Goal: Task Accomplishment & Management: Complete application form

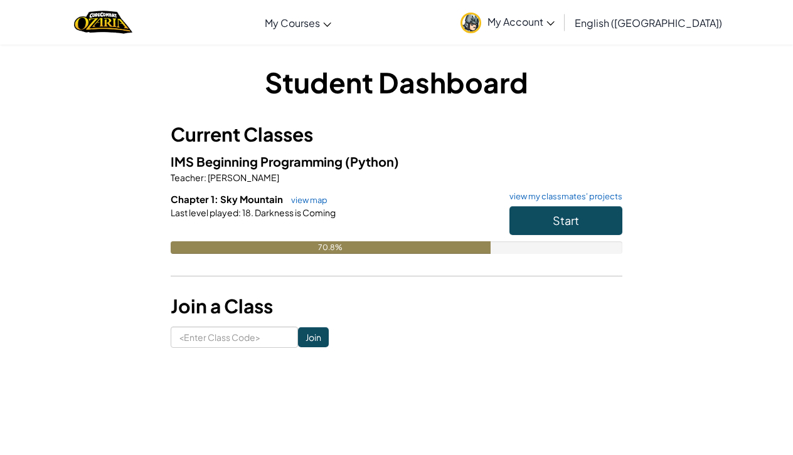
click at [573, 223] on span "Start" at bounding box center [566, 220] width 26 height 14
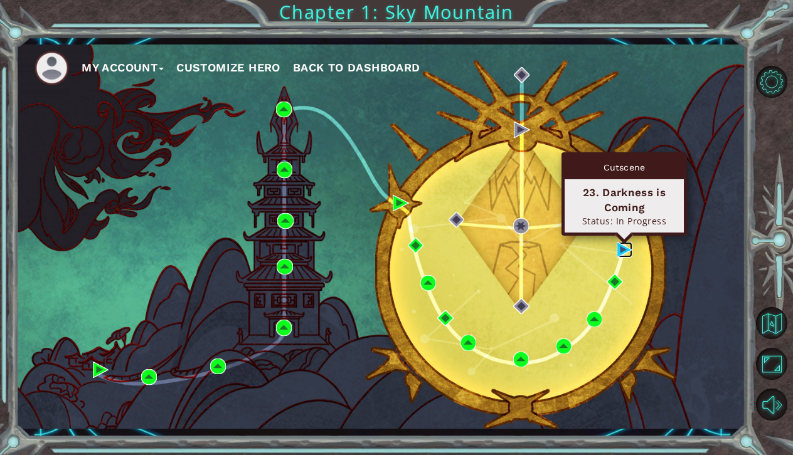
click at [620, 253] on img at bounding box center [625, 250] width 16 height 16
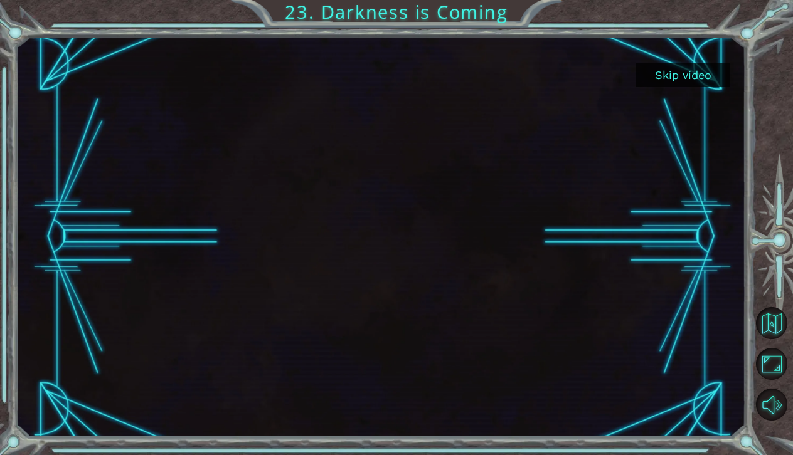
click at [696, 72] on button "Skip video" at bounding box center [683, 75] width 94 height 24
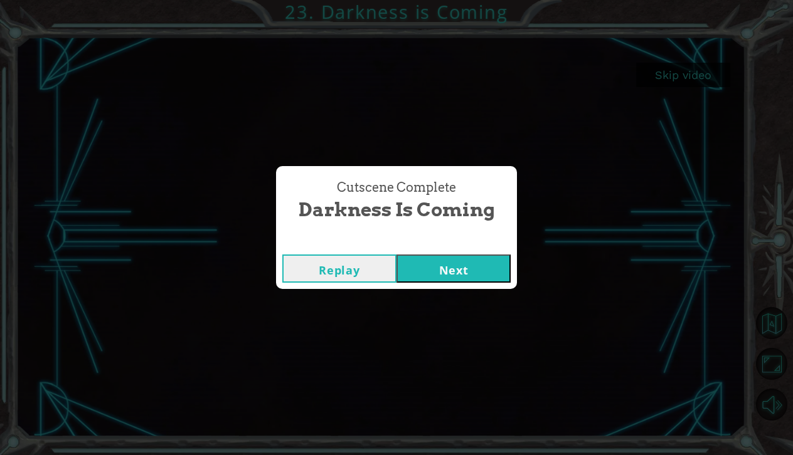
click at [476, 270] on button "Next" at bounding box center [454, 269] width 114 height 28
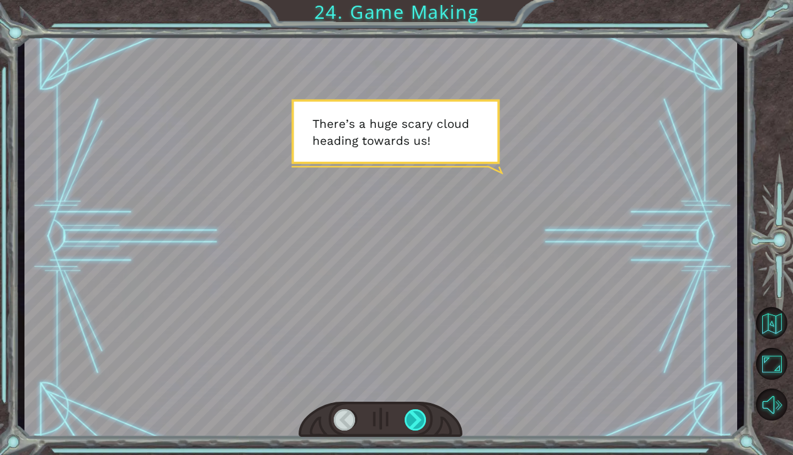
click at [420, 420] on div at bounding box center [416, 421] width 23 height 22
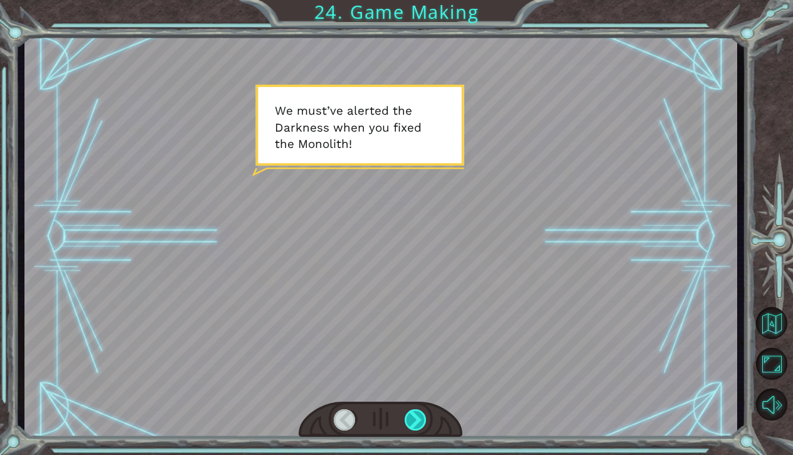
click at [420, 420] on div at bounding box center [416, 421] width 23 height 22
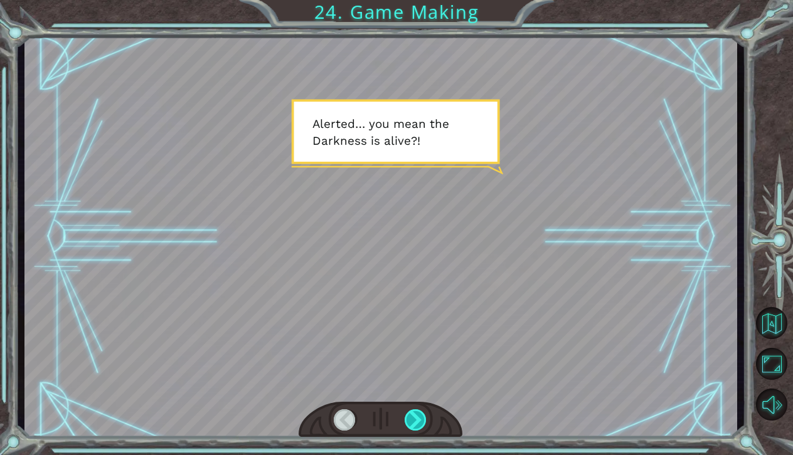
click at [420, 420] on div at bounding box center [416, 421] width 23 height 22
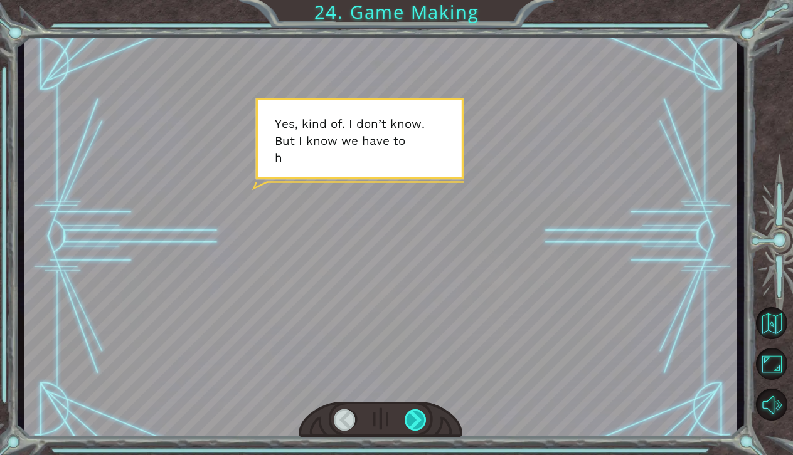
click at [420, 420] on div at bounding box center [416, 421] width 23 height 22
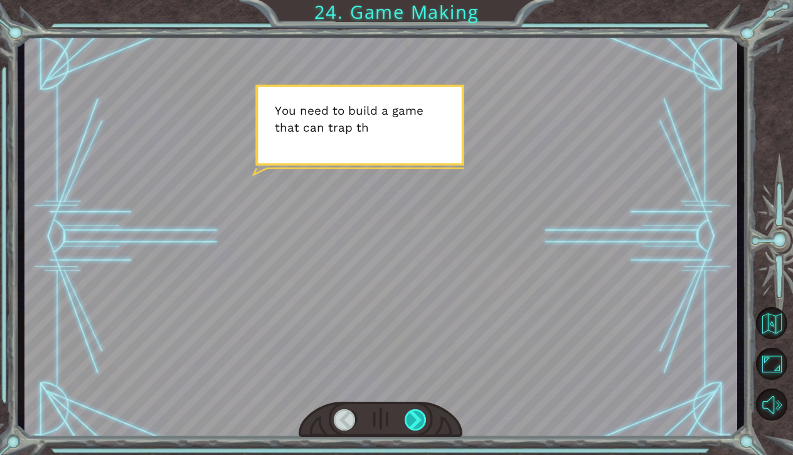
click at [420, 420] on div at bounding box center [416, 421] width 23 height 22
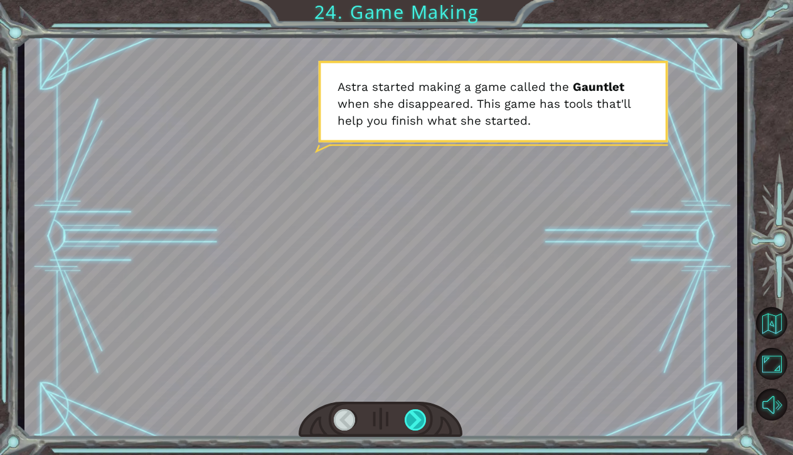
click at [420, 420] on div at bounding box center [416, 421] width 23 height 22
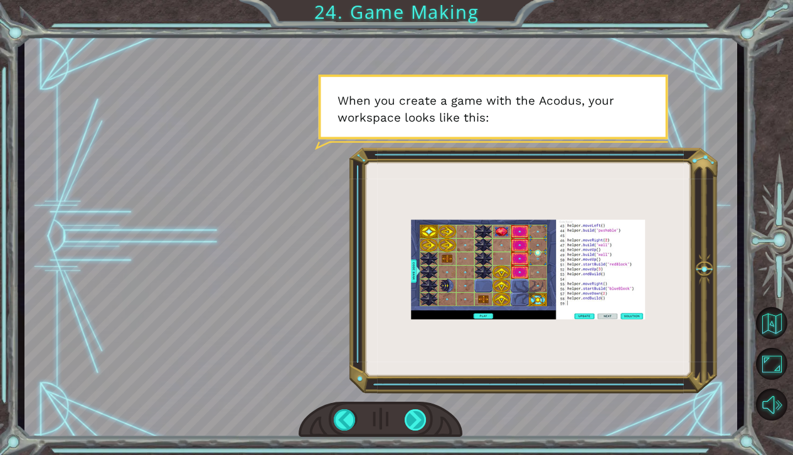
click at [420, 419] on div at bounding box center [416, 421] width 23 height 22
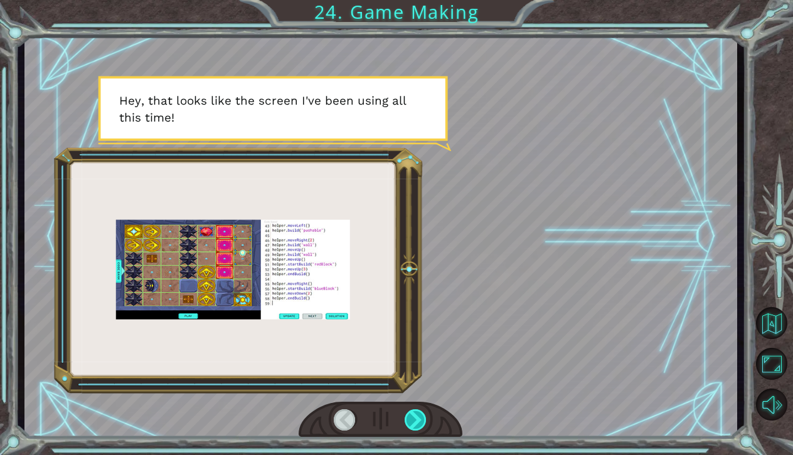
click at [418, 423] on div at bounding box center [416, 421] width 23 height 22
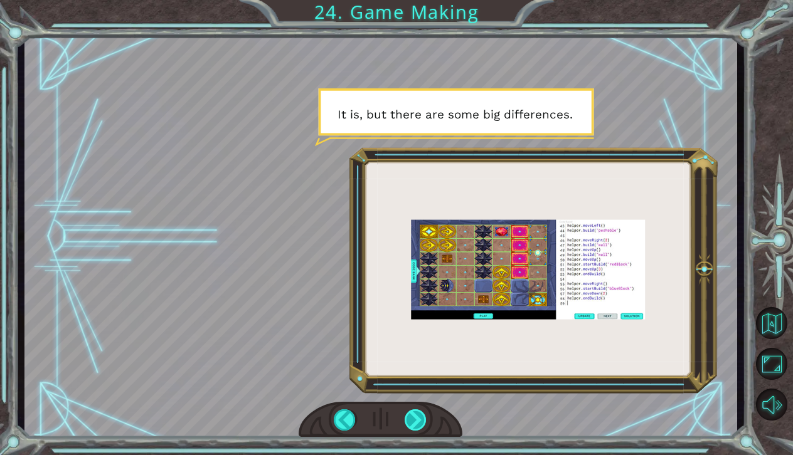
click at [418, 423] on div at bounding box center [416, 421] width 23 height 22
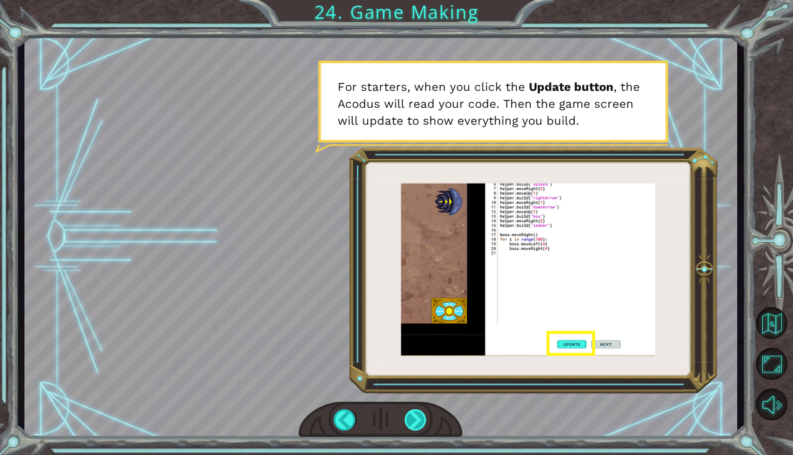
click at [418, 423] on div at bounding box center [416, 421] width 23 height 22
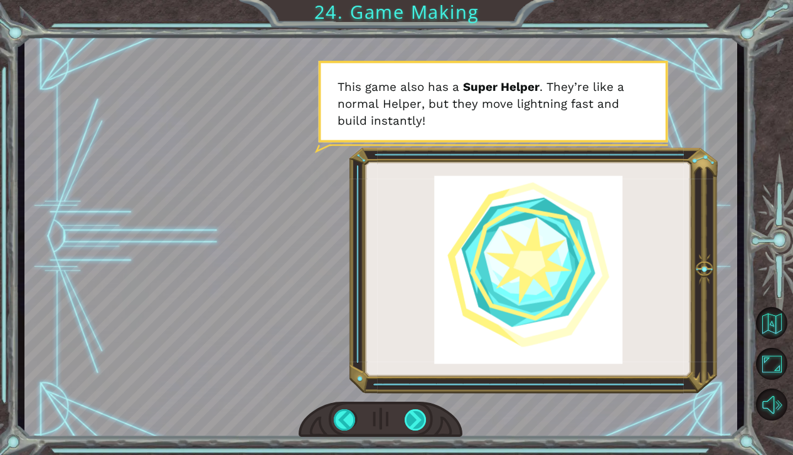
click at [418, 423] on div at bounding box center [416, 421] width 23 height 22
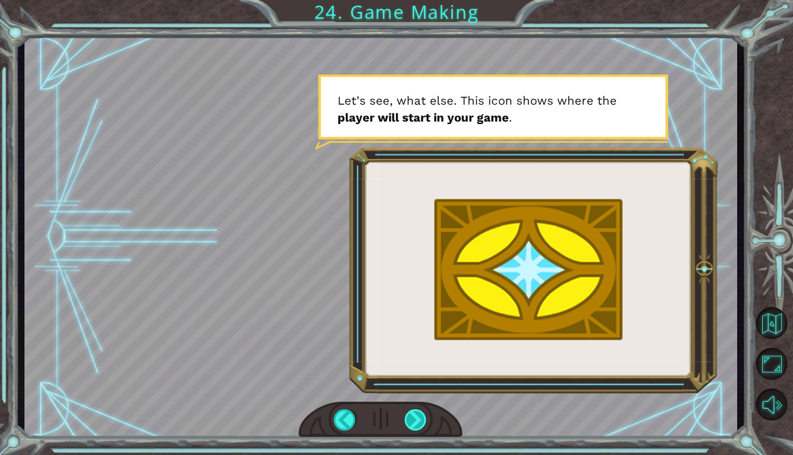
click at [418, 423] on div at bounding box center [416, 421] width 23 height 22
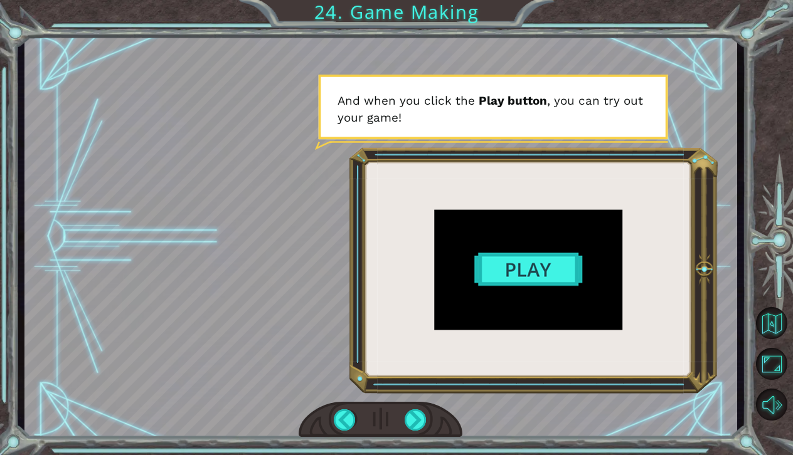
click at [545, 260] on div at bounding box center [380, 236] width 713 height 401
click at [422, 420] on div at bounding box center [416, 421] width 23 height 22
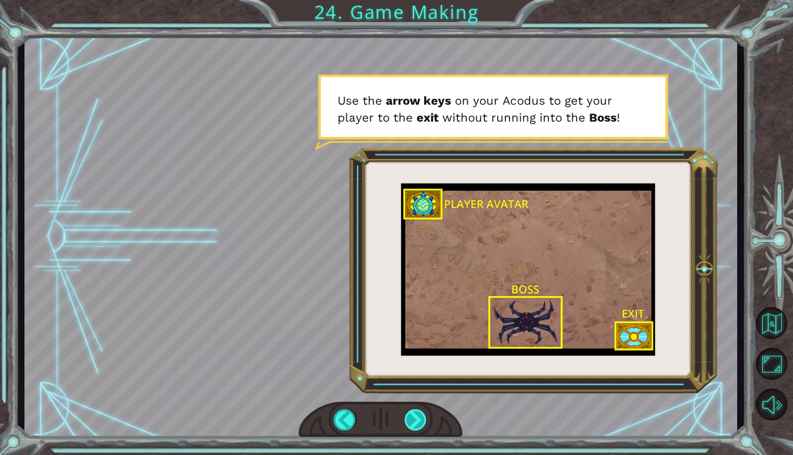
click at [425, 425] on div at bounding box center [416, 421] width 23 height 22
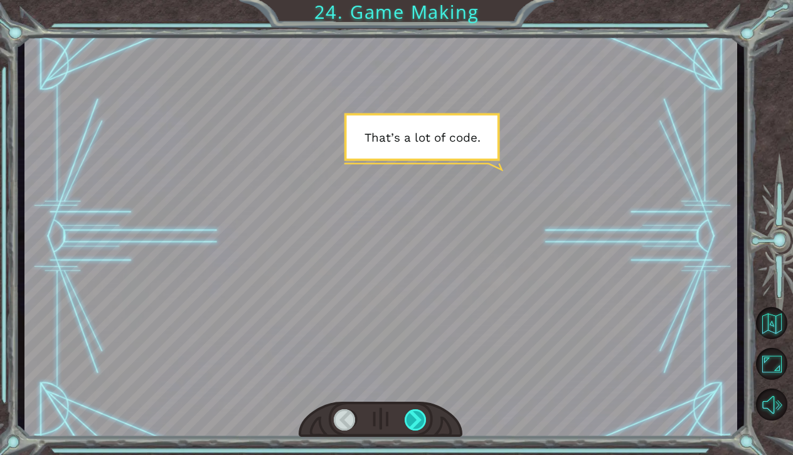
click at [412, 425] on div at bounding box center [416, 421] width 23 height 22
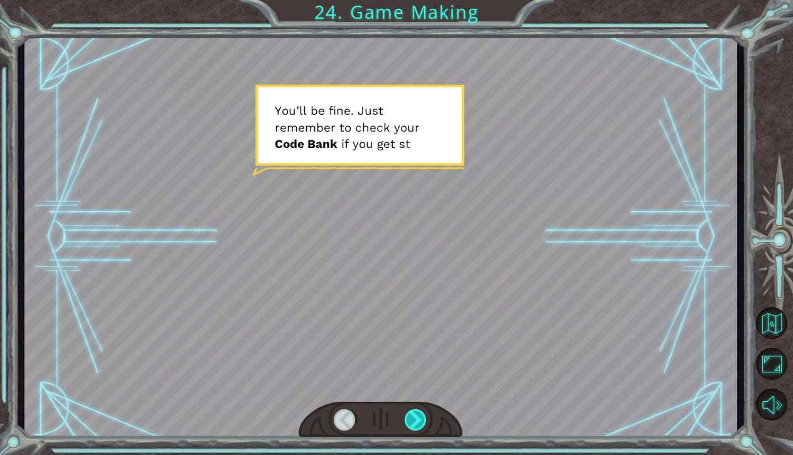
click at [415, 425] on div at bounding box center [416, 421] width 23 height 22
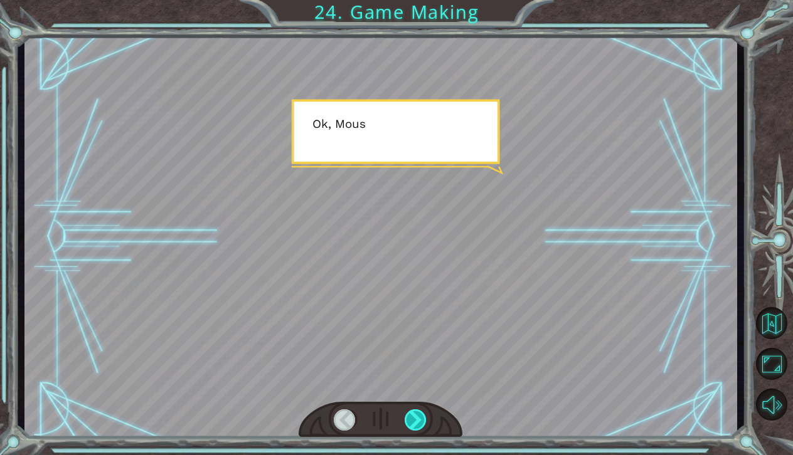
click at [416, 425] on div at bounding box center [416, 421] width 23 height 22
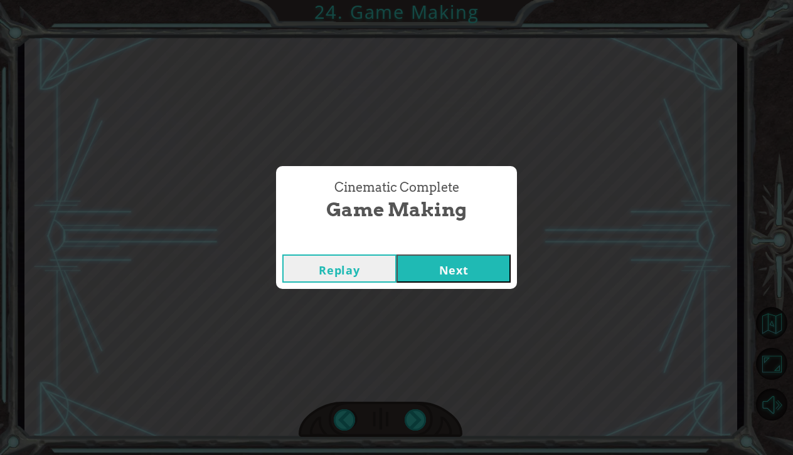
click at [476, 264] on button "Next" at bounding box center [454, 269] width 114 height 28
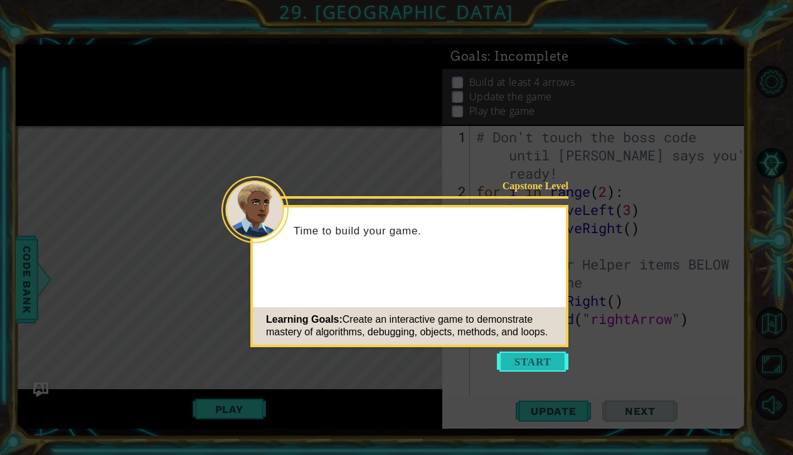
click at [522, 358] on button "Start" at bounding box center [533, 362] width 72 height 20
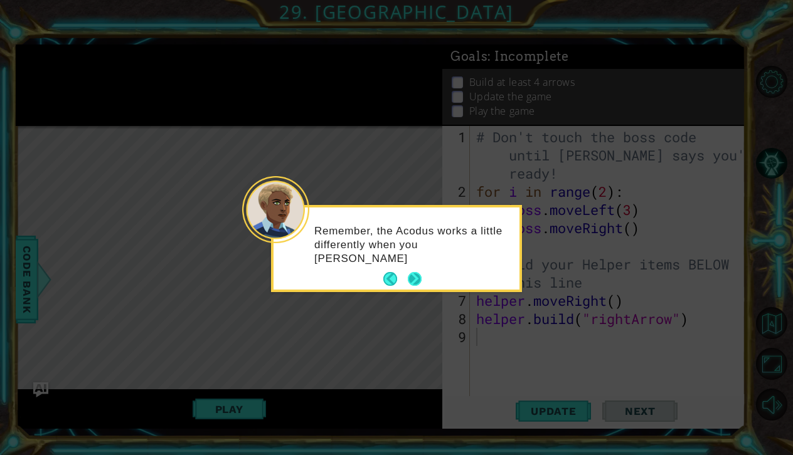
click at [415, 279] on button "Next" at bounding box center [415, 279] width 14 height 14
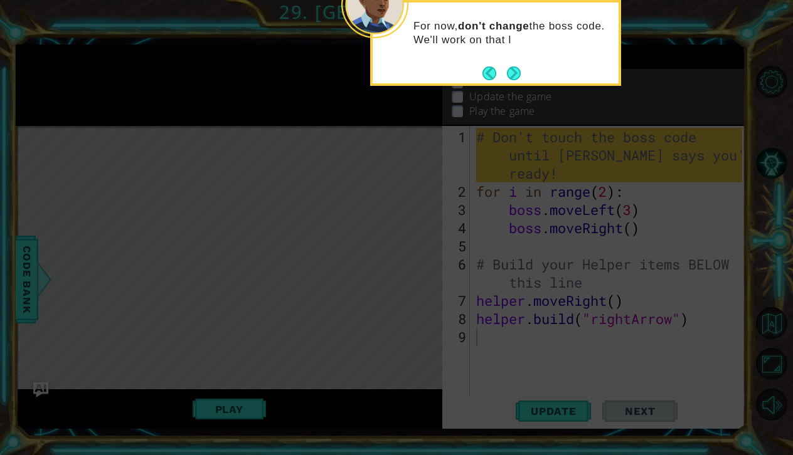
click at [514, 61] on div "For now, don't change the boss code. We'll work on that l" at bounding box center [496, 39] width 246 height 63
click at [512, 67] on button "Next" at bounding box center [514, 74] width 14 height 14
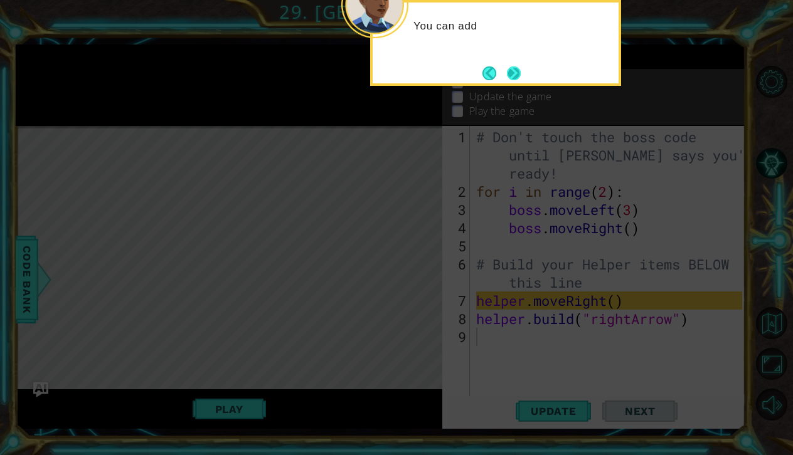
click at [509, 67] on button "Next" at bounding box center [514, 74] width 14 height 14
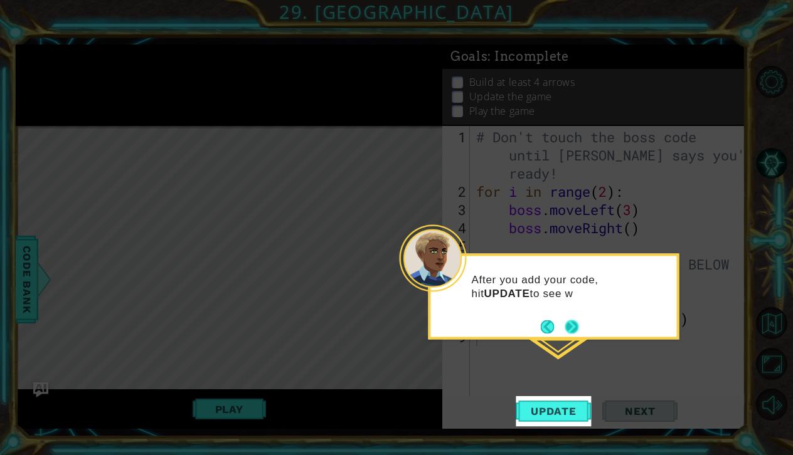
click at [571, 329] on button "Next" at bounding box center [572, 327] width 14 height 14
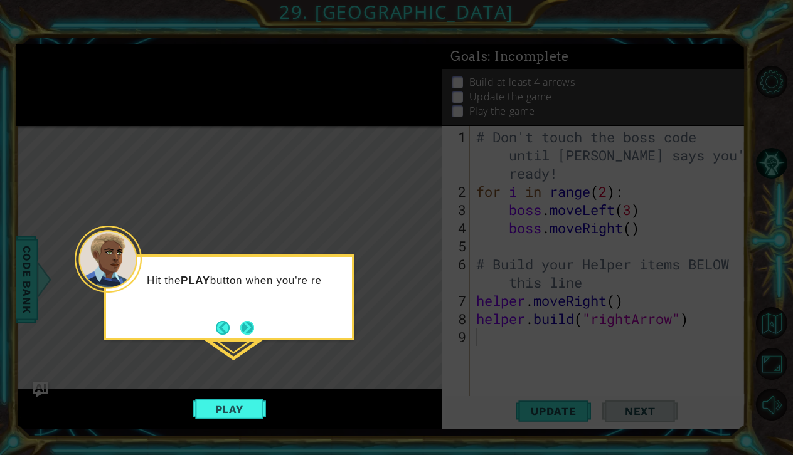
click at [240, 324] on button "Next" at bounding box center [247, 328] width 14 height 14
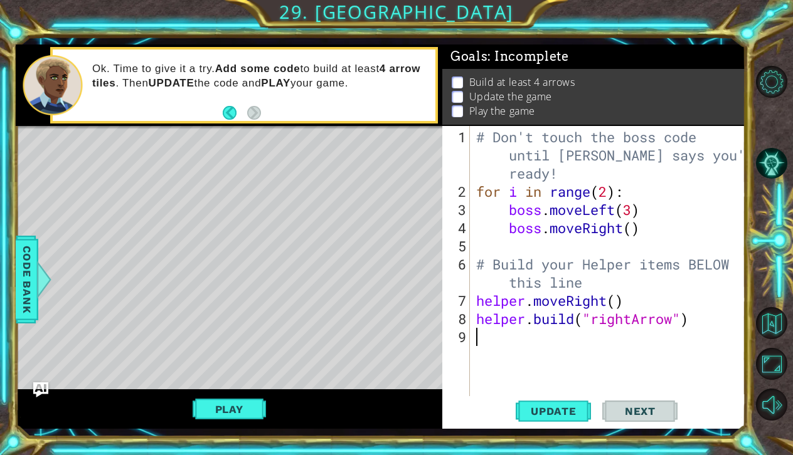
click at [356, 337] on div "Level Map" at bounding box center [306, 311] width 580 height 370
click at [550, 408] on span "Update" at bounding box center [553, 411] width 71 height 13
click at [228, 402] on button "Play" at bounding box center [229, 410] width 73 height 24
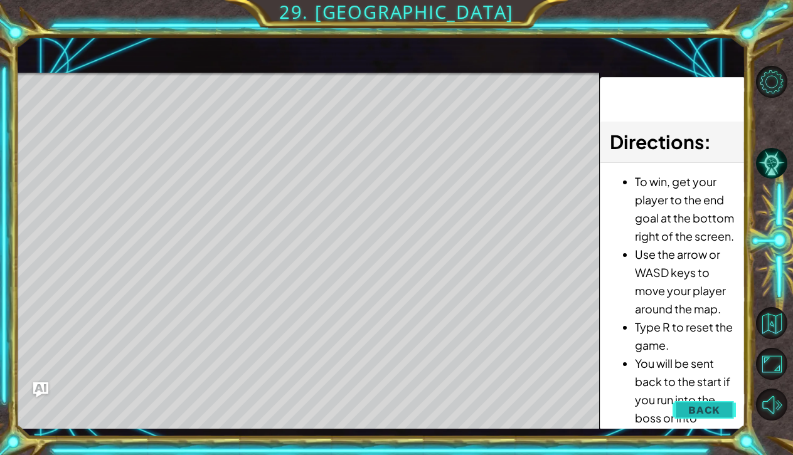
click at [718, 408] on span "Back" at bounding box center [704, 410] width 32 height 13
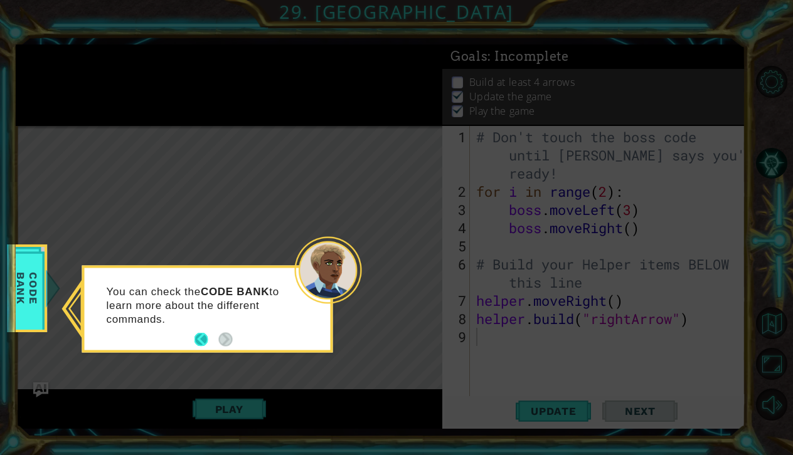
click at [198, 336] on button "Back" at bounding box center [206, 340] width 24 height 14
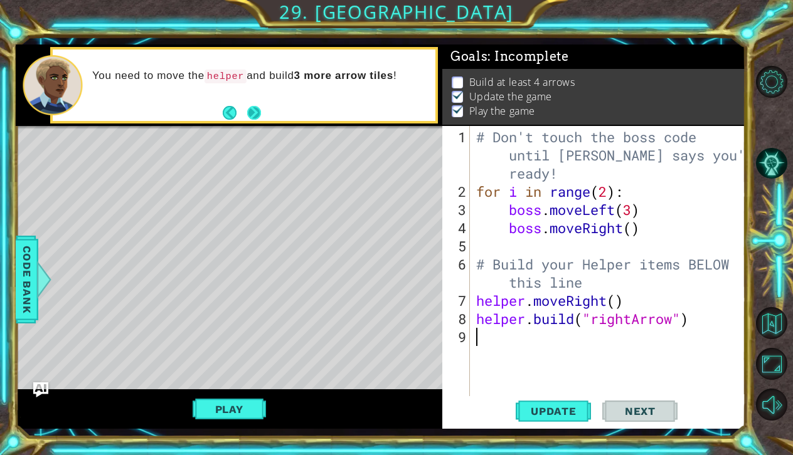
click at [249, 114] on button "Next" at bounding box center [254, 113] width 14 height 14
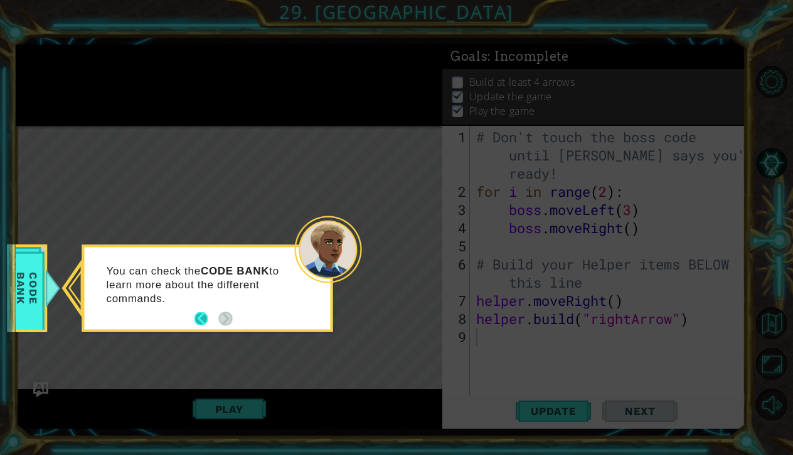
click at [200, 319] on button "Back" at bounding box center [206, 319] width 24 height 14
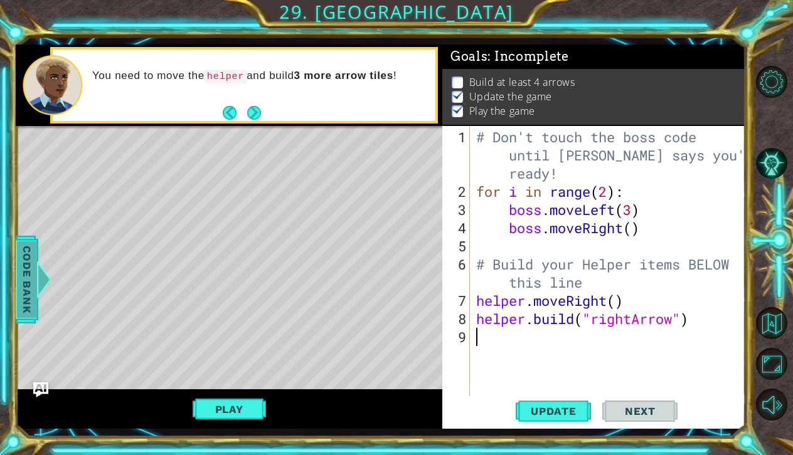
click at [31, 289] on span "Code Bank" at bounding box center [27, 280] width 20 height 77
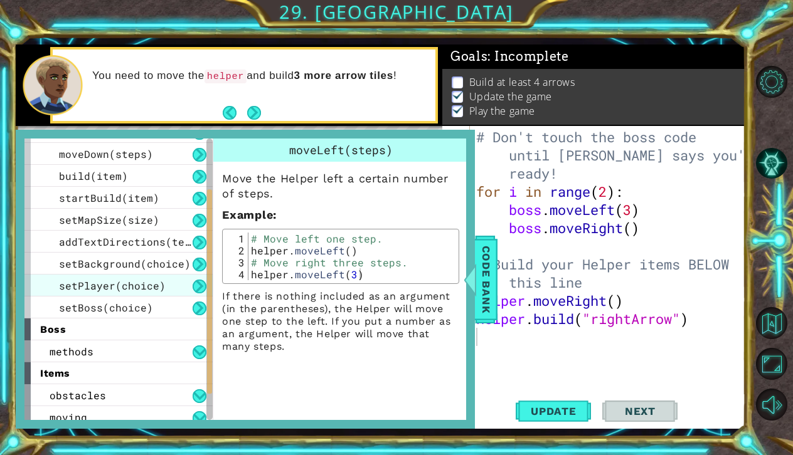
scroll to position [110, 0]
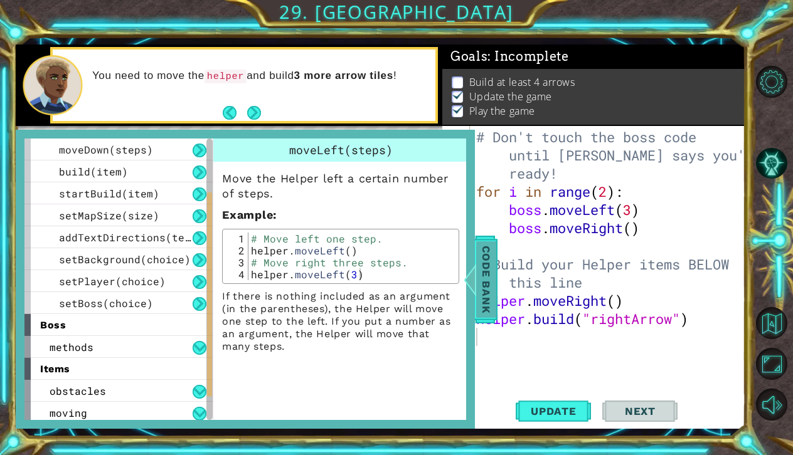
click at [480, 296] on span "Code Bank" at bounding box center [486, 280] width 20 height 77
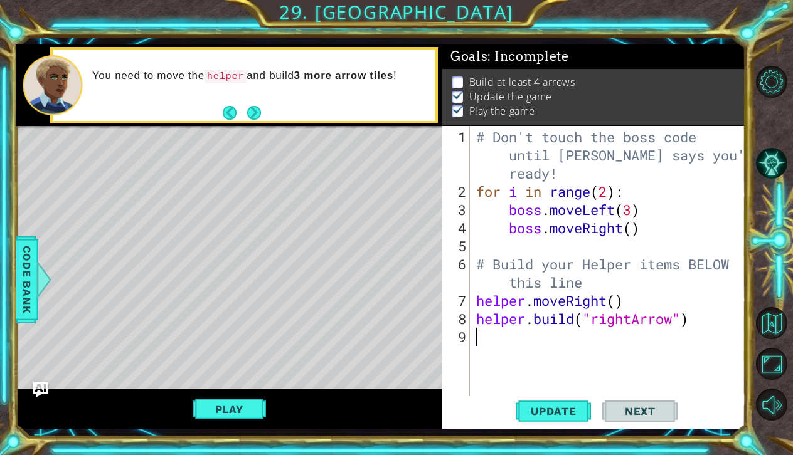
click at [484, 336] on div "# Don't touch the boss code until [PERSON_NAME] says you're ready! for i in ran…" at bounding box center [611, 301] width 275 height 346
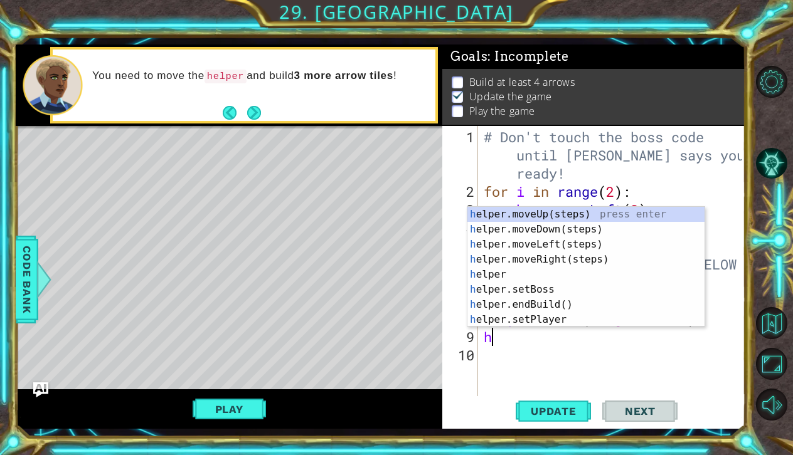
type textarea "he"
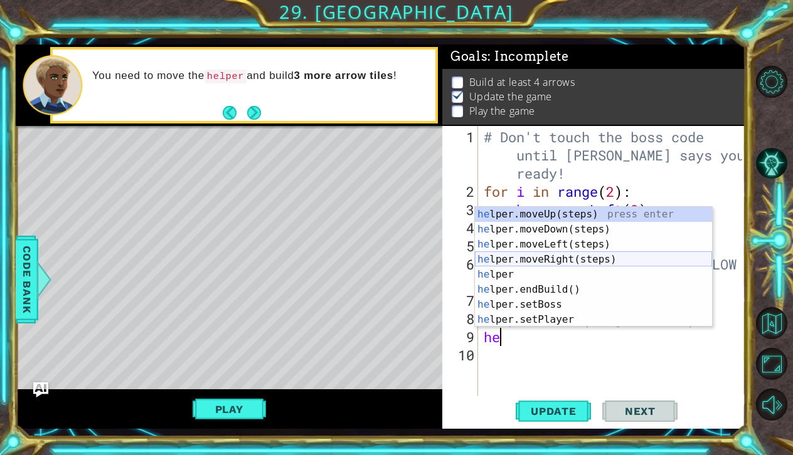
click at [518, 255] on div "he lper.moveUp(steps) press enter he lper.moveDown(steps) press enter he lper.m…" at bounding box center [593, 282] width 237 height 151
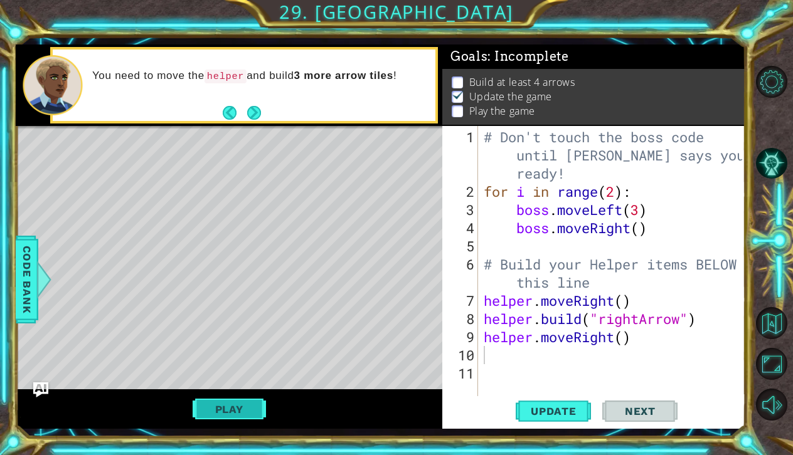
click at [220, 403] on button "Play" at bounding box center [229, 410] width 73 height 24
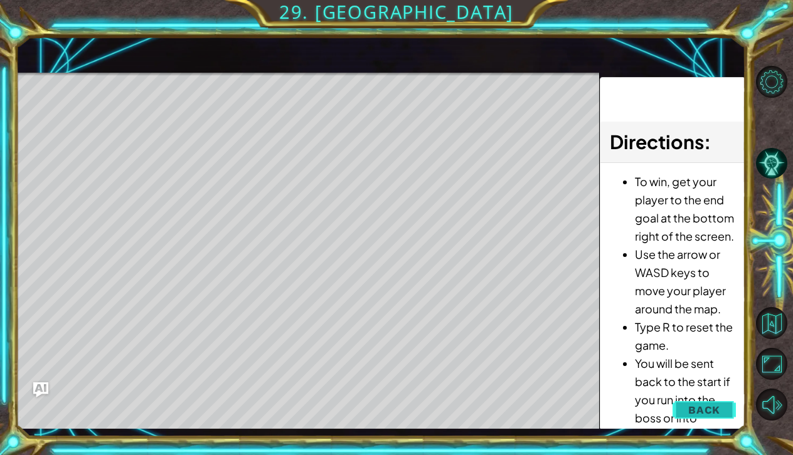
click at [716, 415] on span "Back" at bounding box center [704, 410] width 32 height 13
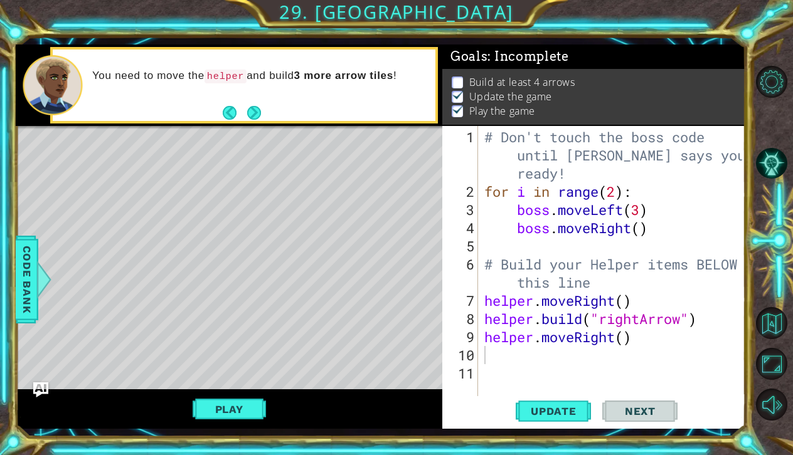
click at [481, 300] on div "1 2 3 4 5 6 7 8 9 10 11 # Don't touch the boss code until [PERSON_NAME] says yo…" at bounding box center [592, 262] width 300 height 273
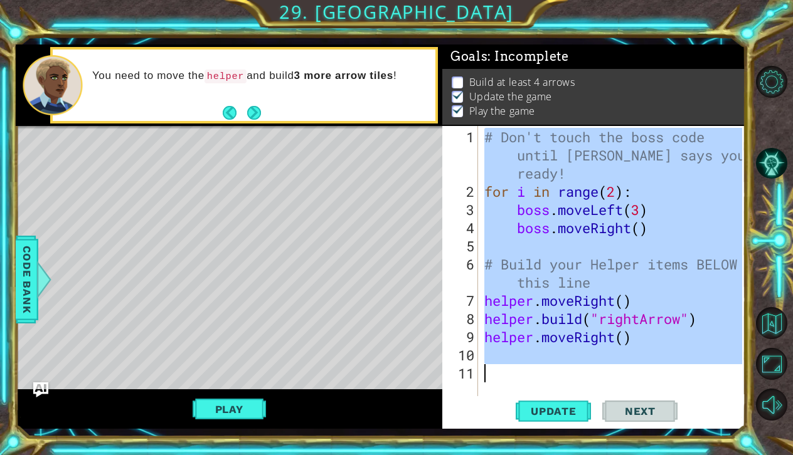
click at [563, 390] on div "# Don't touch the boss code until [PERSON_NAME] says you're ready! for i in ran…" at bounding box center [615, 301] width 267 height 346
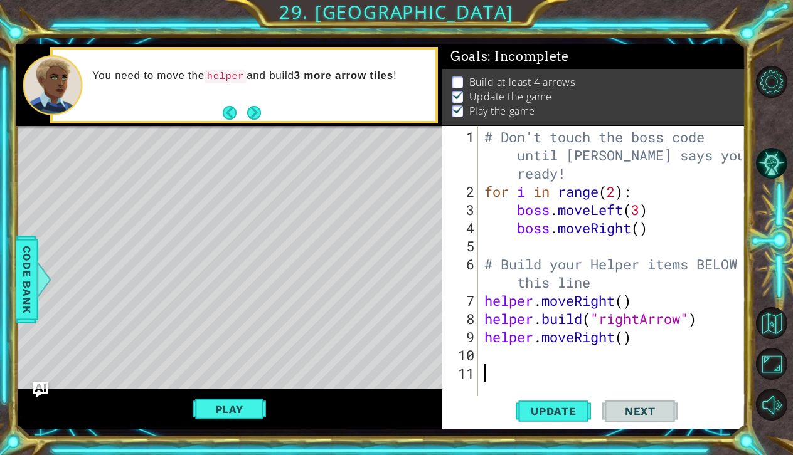
click at [482, 302] on div "# Don't touch the boss code until [PERSON_NAME] says you're ready! for i in ran…" at bounding box center [615, 301] width 267 height 346
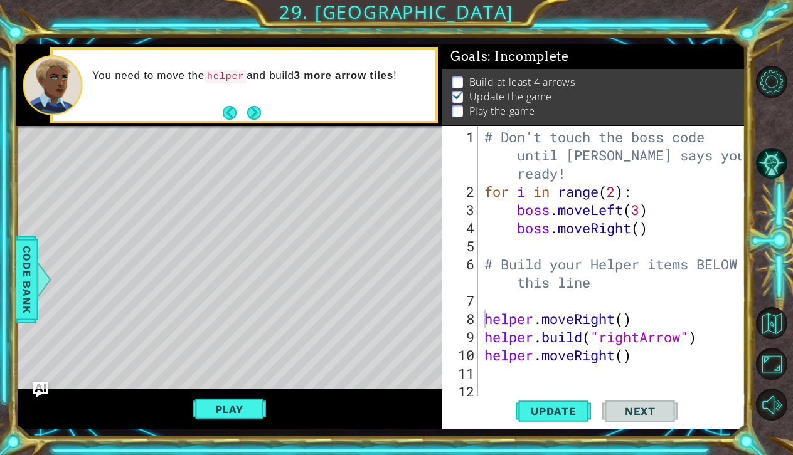
click at [479, 293] on div "helper.moveRight() 1 2 3 4 5 6 7 8 9 10 11 12 # Don't touch the boss code until…" at bounding box center [592, 262] width 300 height 273
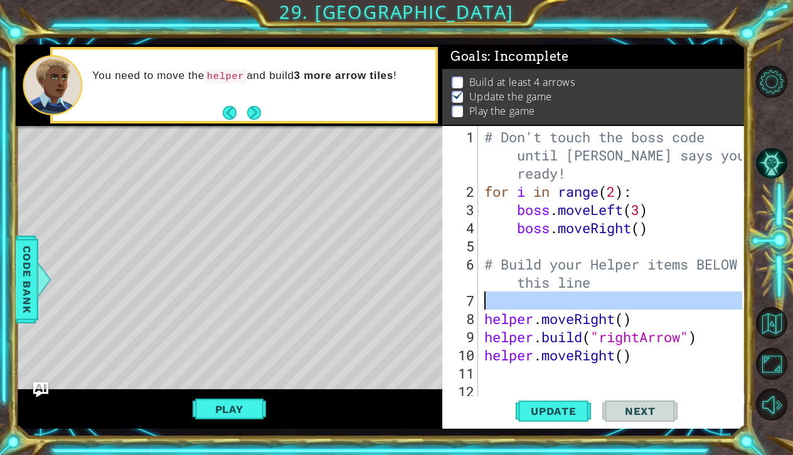
click at [477, 301] on div "7" at bounding box center [461, 301] width 33 height 18
type textarea "helper.moveRight()"
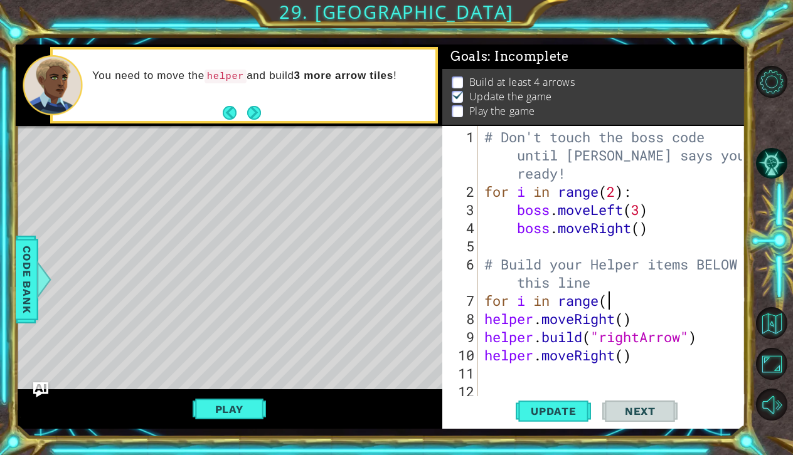
scroll to position [0, 5]
click at [641, 362] on div "# Don't touch the boss code until [PERSON_NAME] says you're ready! for i in ran…" at bounding box center [615, 301] width 267 height 346
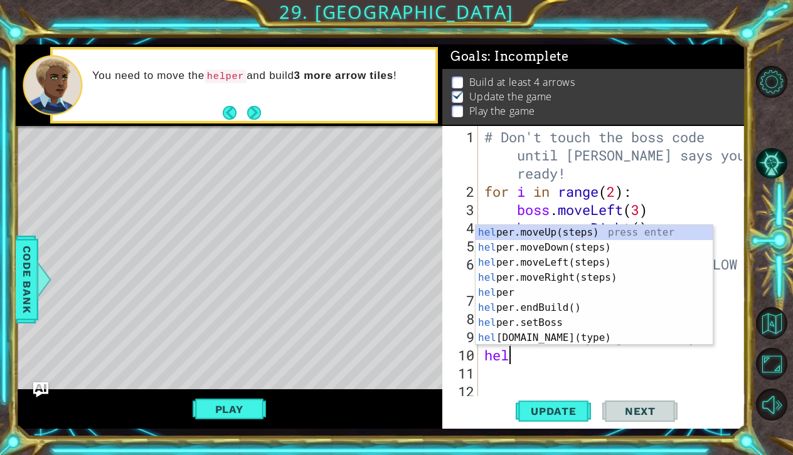
scroll to position [0, 0]
type textarea "h"
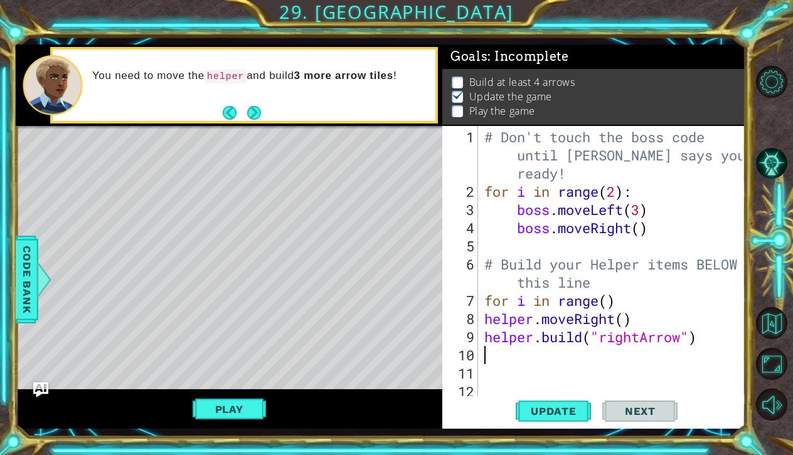
click at [609, 304] on div "# Don't touch the boss code until [PERSON_NAME] says you're ready! for i in ran…" at bounding box center [615, 301] width 267 height 346
click at [554, 412] on span "Update" at bounding box center [553, 411] width 71 height 13
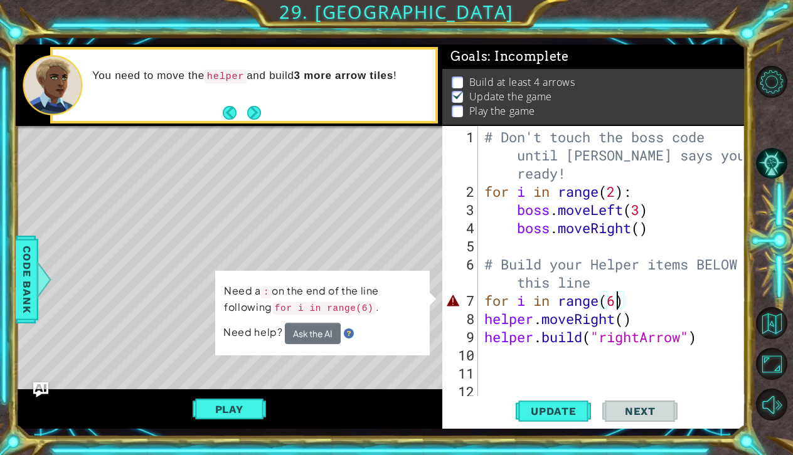
click at [644, 302] on div "# Don't touch the boss code until [PERSON_NAME] says you're ready! for i in ran…" at bounding box center [615, 301] width 267 height 346
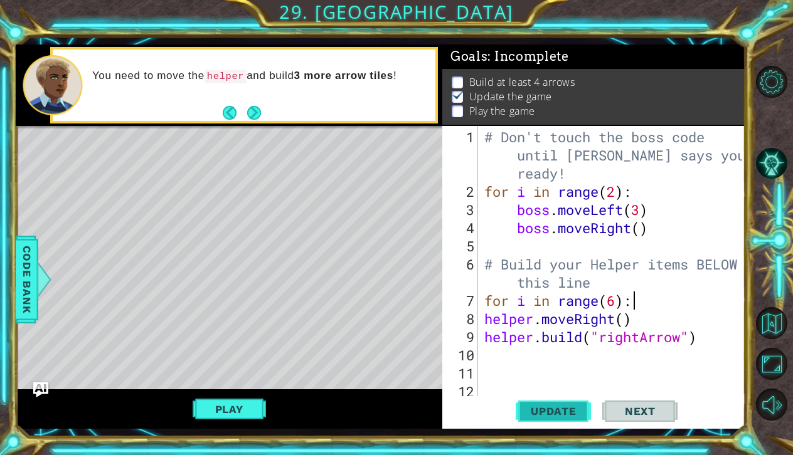
click at [558, 413] on span "Update" at bounding box center [553, 411] width 71 height 13
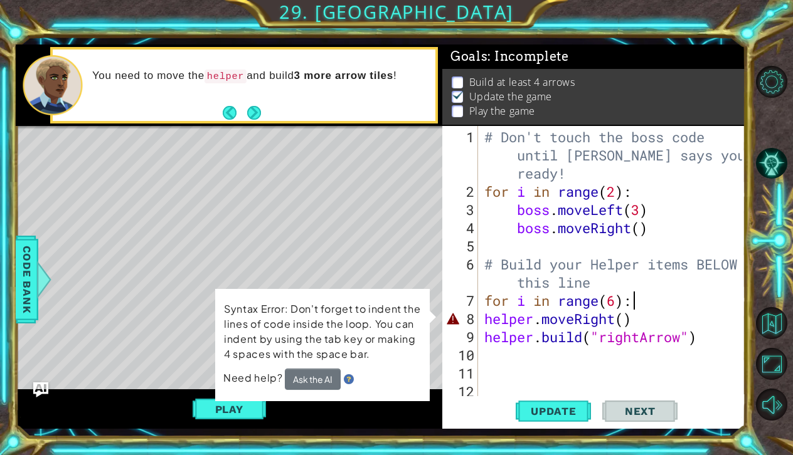
click at [480, 319] on div "for i in range(6): 1 2 3 4 5 6 7 8 9 10 11 12 # Don't touch the boss code until…" at bounding box center [592, 262] width 300 height 273
click at [479, 316] on div "for i in range(6): 1 2 3 4 5 6 7 8 9 10 11 12 # Don't touch the boss code until…" at bounding box center [592, 262] width 300 height 273
click at [483, 316] on div "# Don't touch the boss code until [PERSON_NAME] says you're ready! for i in ran…" at bounding box center [615, 301] width 267 height 346
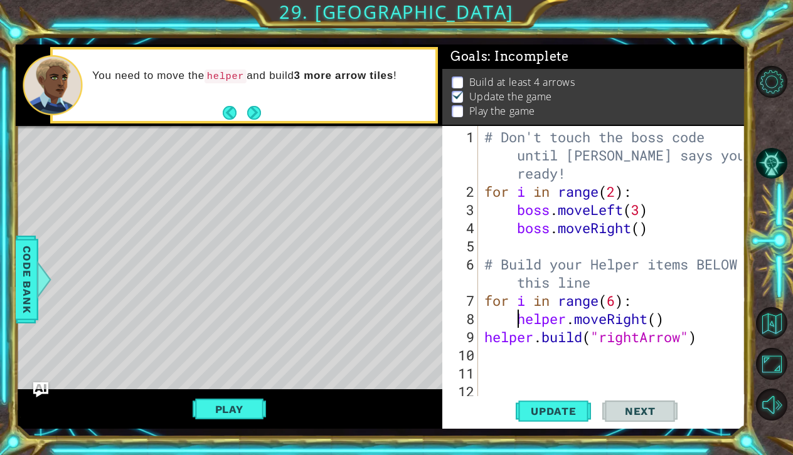
click at [479, 335] on div "helper.moveRight() 1 2 3 4 5 6 7 8 9 10 11 12 # Don't touch the boss code until…" at bounding box center [592, 262] width 300 height 273
click at [484, 334] on div "# Don't touch the boss code until [PERSON_NAME] says you're ready! for i in ran…" at bounding box center [615, 301] width 267 height 346
type textarea "[DOMAIN_NAME]("rightArrow")"
click at [533, 413] on span "Update" at bounding box center [553, 411] width 71 height 13
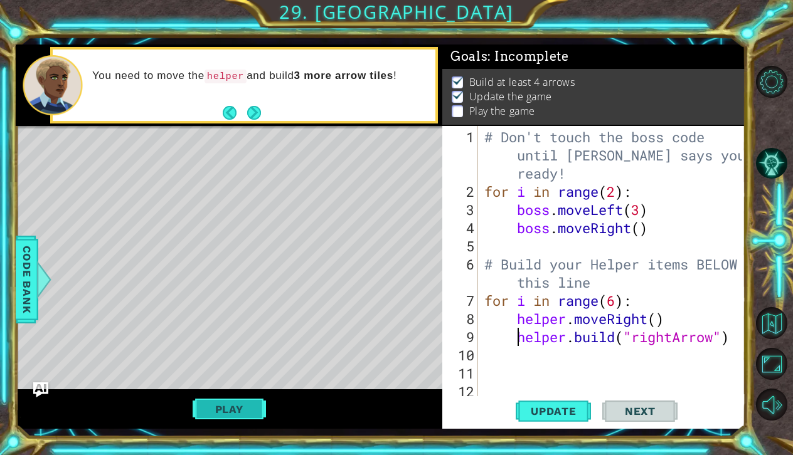
click at [226, 407] on button "Play" at bounding box center [229, 410] width 73 height 24
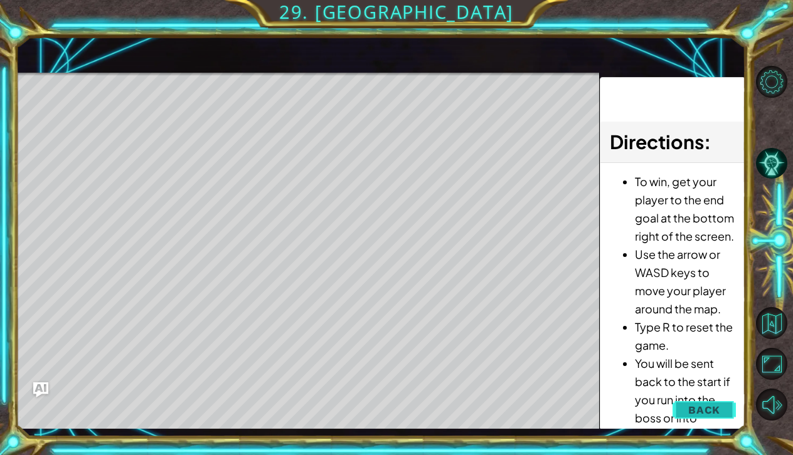
click at [705, 408] on span "Back" at bounding box center [704, 410] width 32 height 13
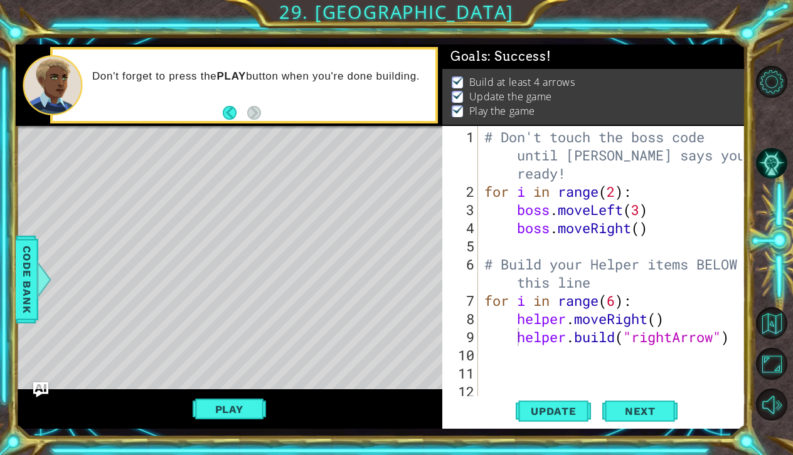
click at [494, 361] on div "# Don't touch the boss code until [PERSON_NAME] says you're ready! for i in ran…" at bounding box center [615, 301] width 267 height 346
type textarea "for i in range(4):"
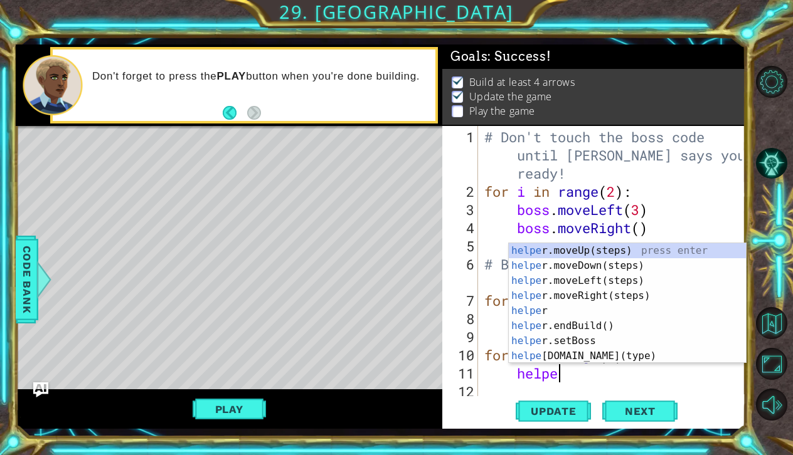
type textarea "helper"
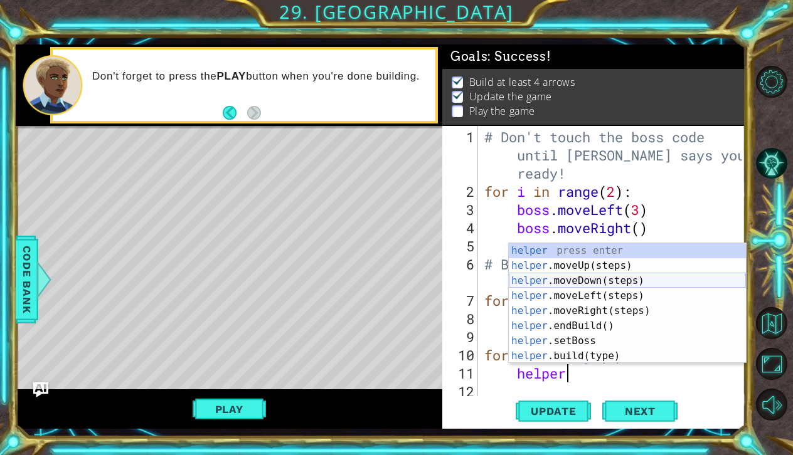
click at [563, 280] on div "helper press enter helper .moveUp(steps) press enter helper .moveDown(steps) pr…" at bounding box center [627, 318] width 237 height 151
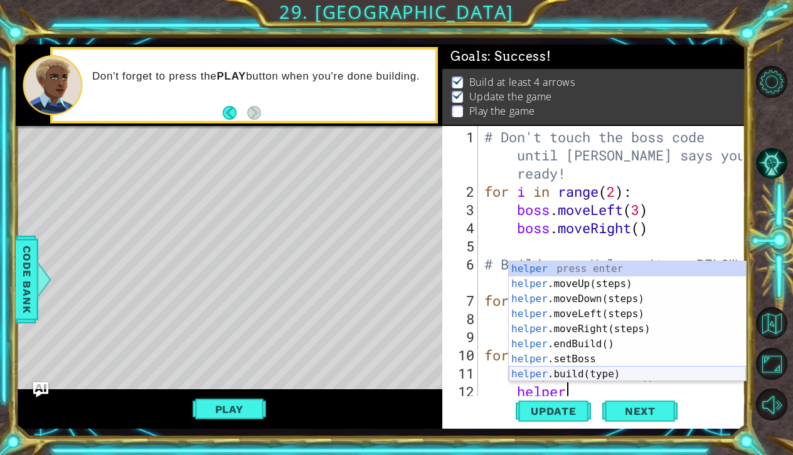
click at [572, 370] on div "helper press enter helper .moveUp(steps) press enter helper .moveDown(steps) pr…" at bounding box center [627, 337] width 237 height 151
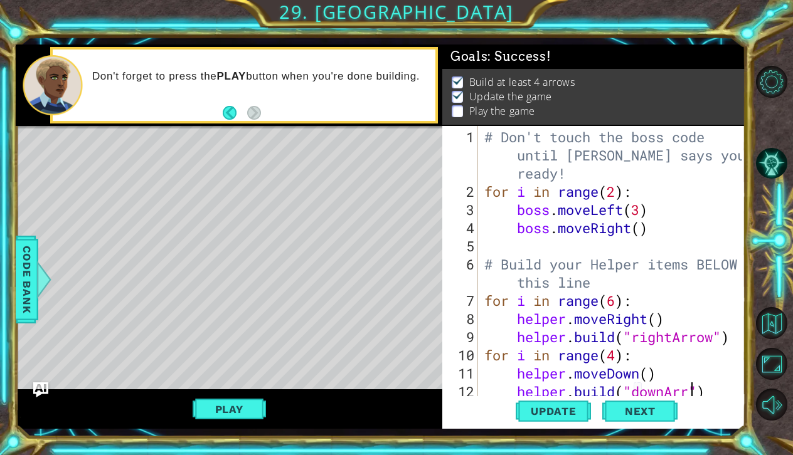
scroll to position [0, 9]
type textarea "[DOMAIN_NAME]("downArrow")"
click at [572, 405] on span "Update" at bounding box center [553, 411] width 71 height 13
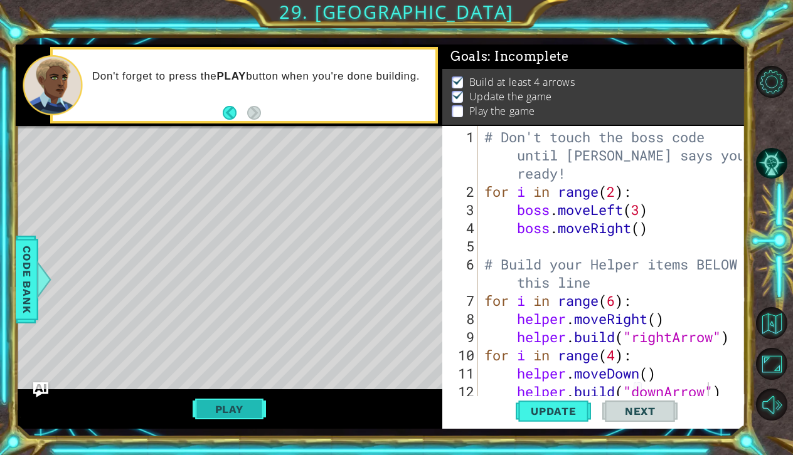
click at [213, 402] on button "Play" at bounding box center [229, 410] width 73 height 24
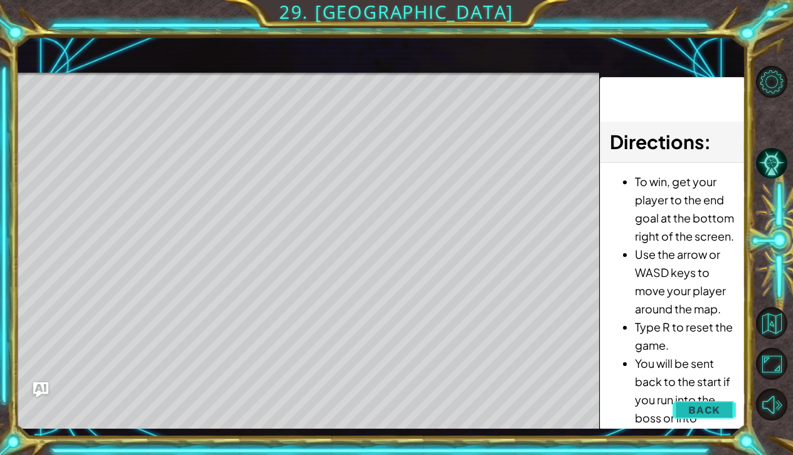
click at [696, 411] on span "Back" at bounding box center [704, 410] width 32 height 13
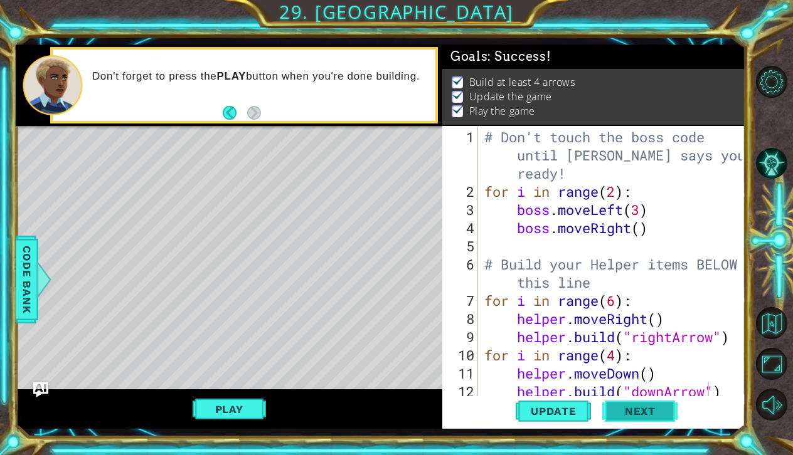
click at [657, 403] on button "Next" at bounding box center [639, 412] width 75 height 30
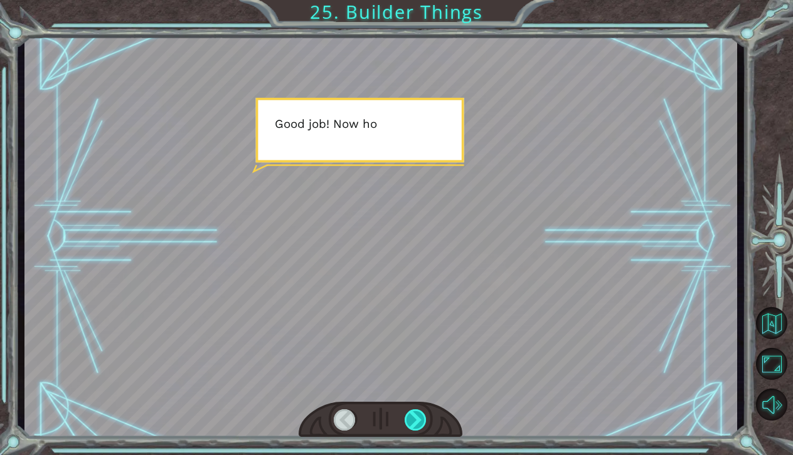
click at [412, 421] on div at bounding box center [416, 421] width 23 height 22
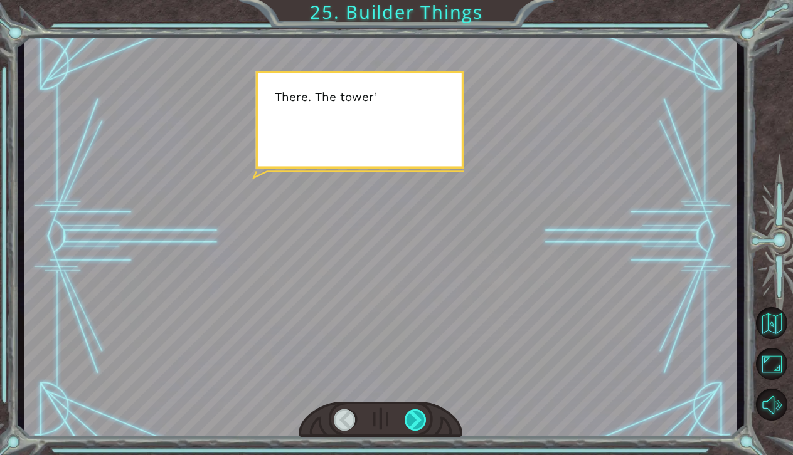
click at [412, 421] on div at bounding box center [416, 421] width 23 height 22
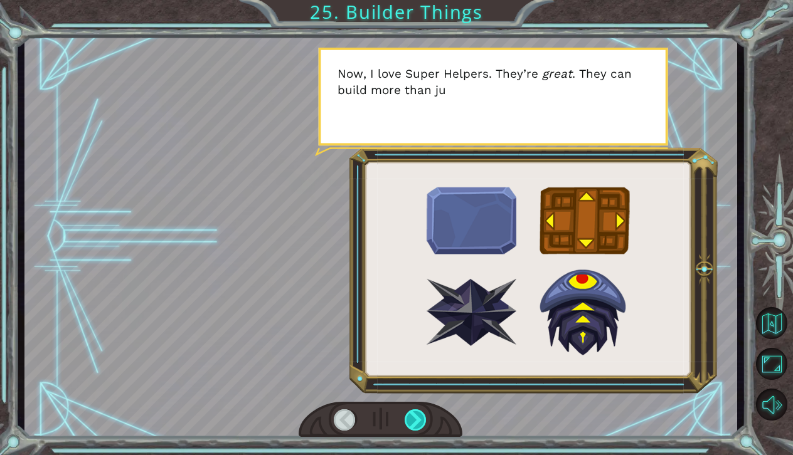
click at [413, 420] on div at bounding box center [416, 421] width 23 height 22
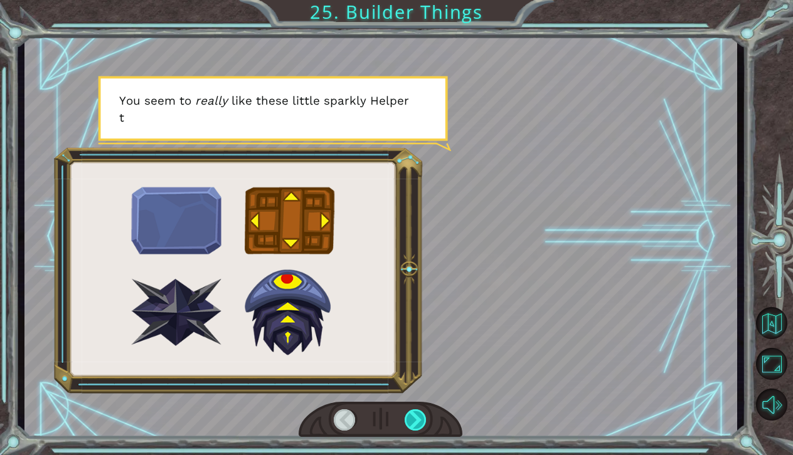
click at [414, 421] on div at bounding box center [416, 421] width 23 height 22
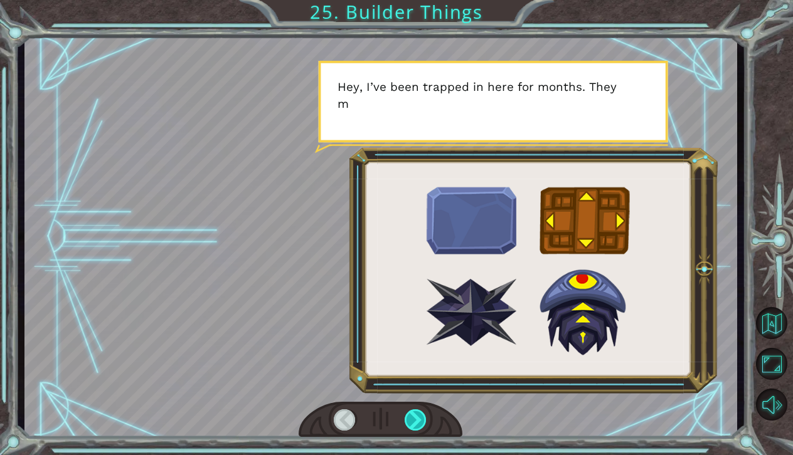
click at [413, 422] on div at bounding box center [416, 421] width 23 height 22
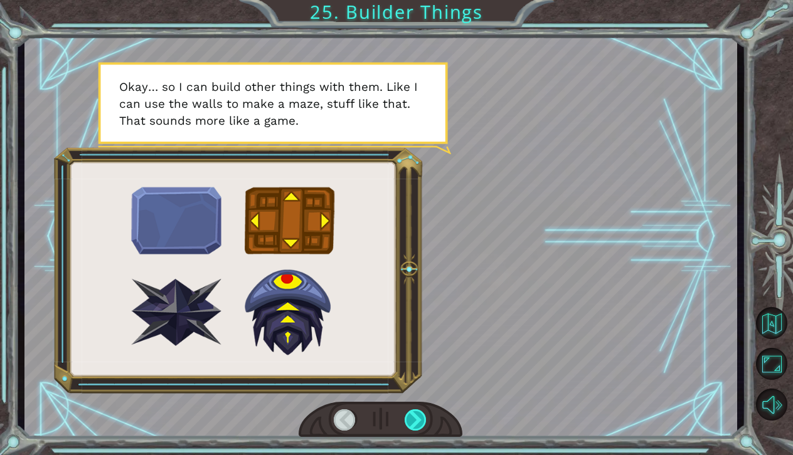
click at [416, 426] on div at bounding box center [416, 421] width 23 height 22
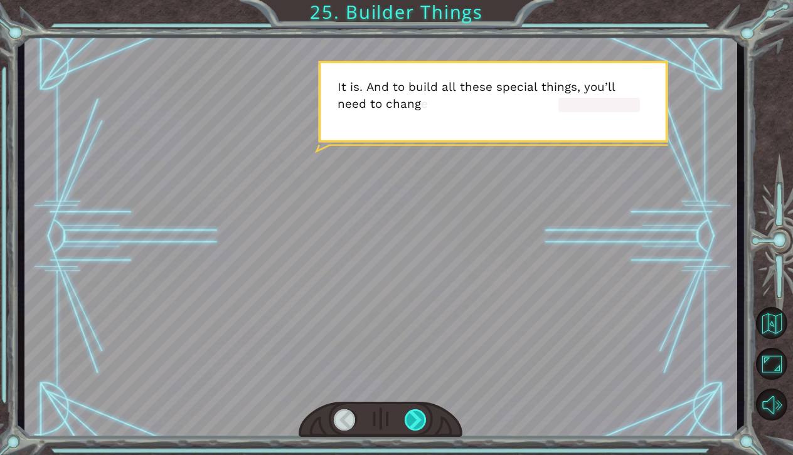
click at [416, 425] on div at bounding box center [416, 421] width 23 height 22
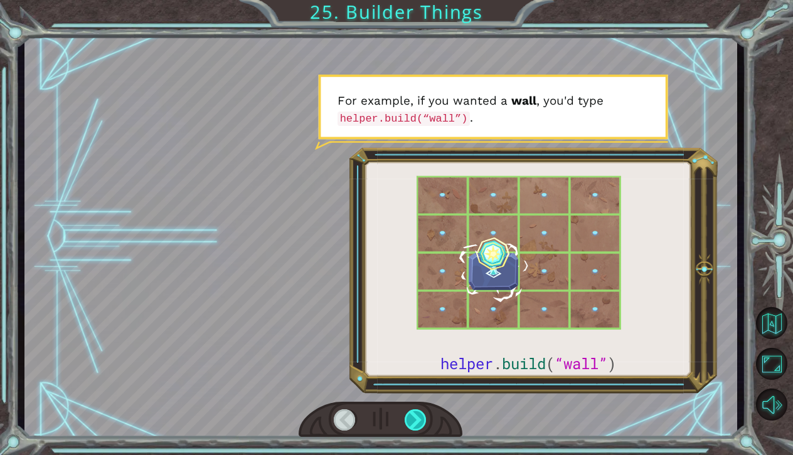
click at [417, 426] on div at bounding box center [416, 421] width 23 height 22
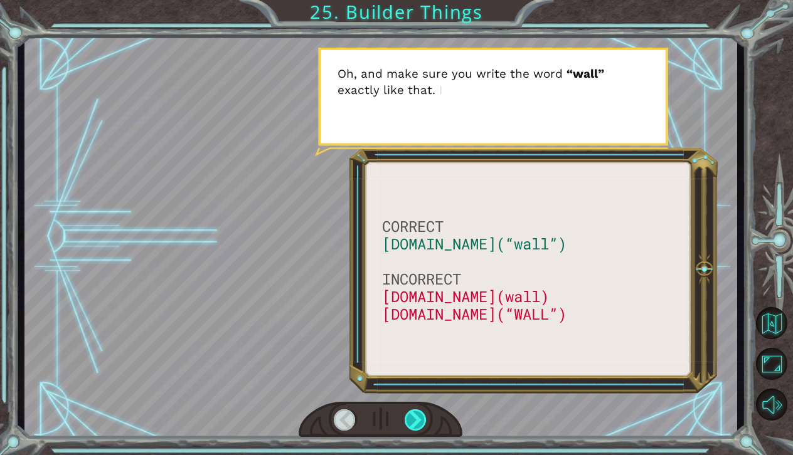
click at [417, 426] on div at bounding box center [416, 421] width 23 height 22
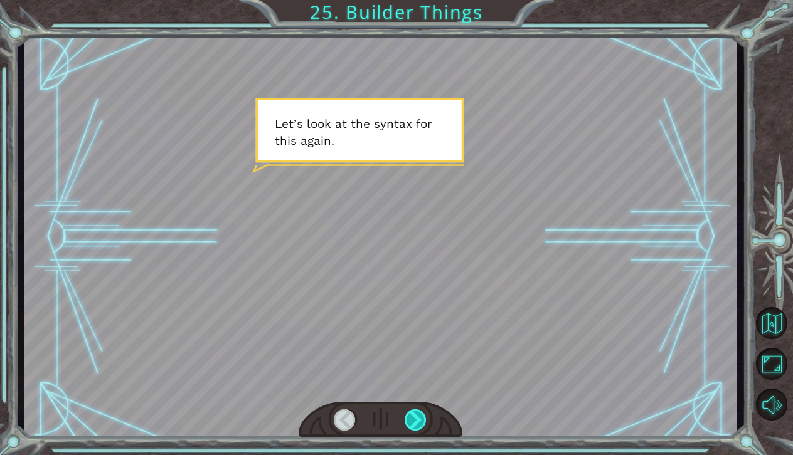
click at [417, 426] on div at bounding box center [416, 421] width 23 height 22
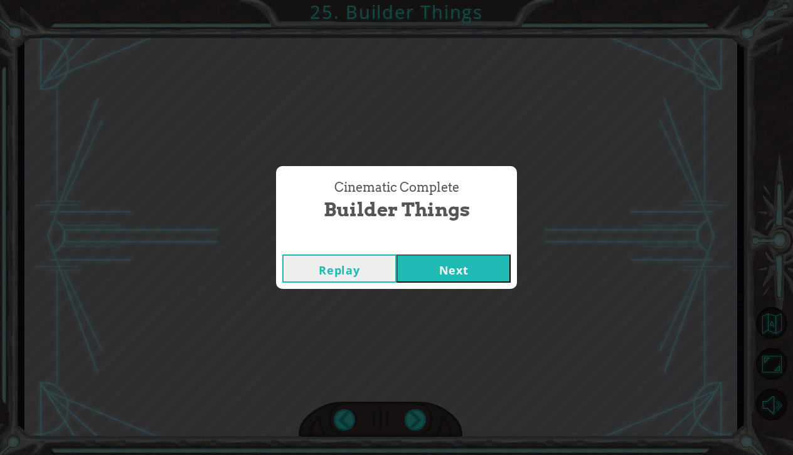
click at [448, 270] on button "Next" at bounding box center [454, 269] width 114 height 28
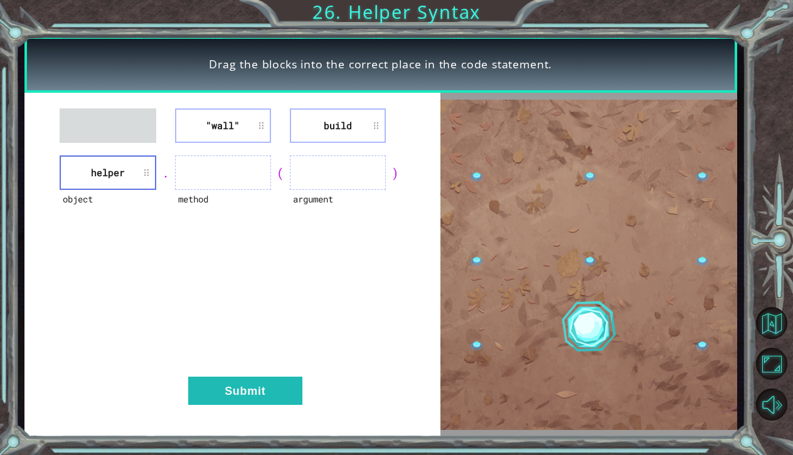
drag, startPoint x: 309, startPoint y: 118, endPoint x: 224, endPoint y: 171, distance: 99.8
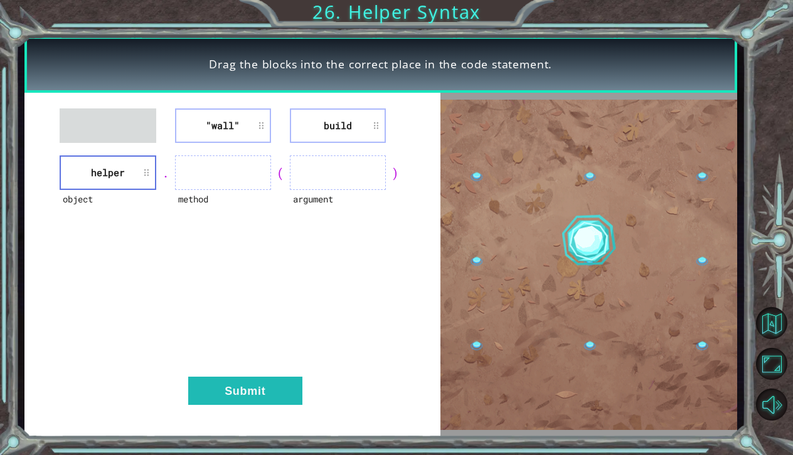
click at [220, 172] on div ""wall" build object helper . method ( argument ) Submit" at bounding box center [232, 265] width 416 height 344
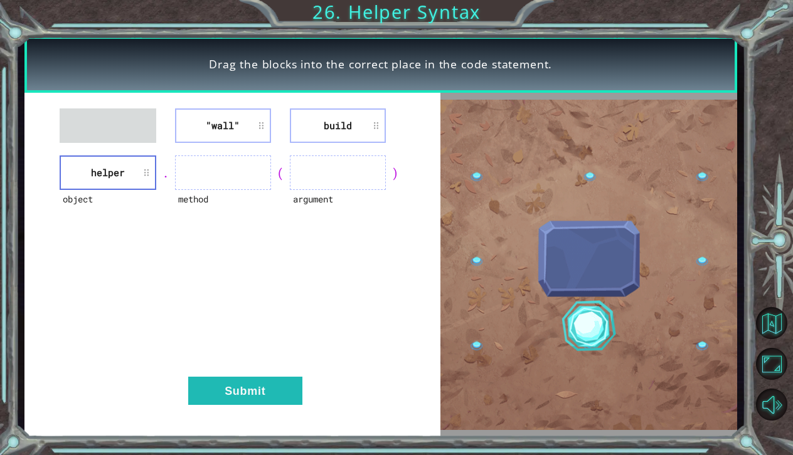
click at [314, 126] on li "build" at bounding box center [338, 126] width 96 height 35
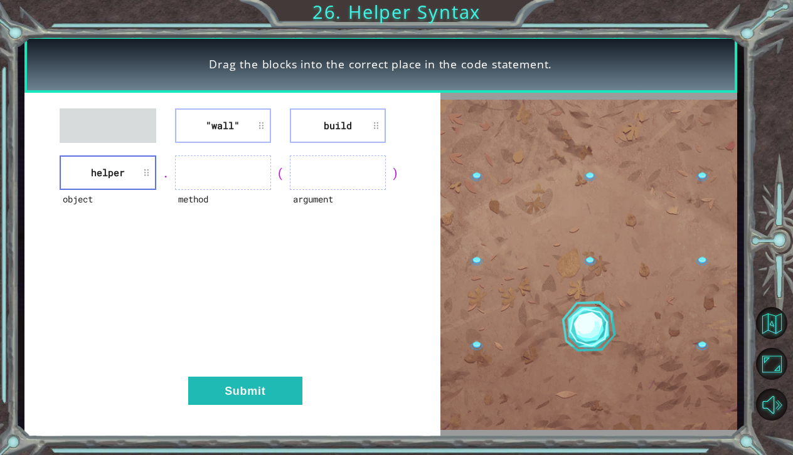
click at [255, 168] on ul at bounding box center [223, 173] width 96 height 35
click at [304, 128] on li "build" at bounding box center [338, 126] width 96 height 35
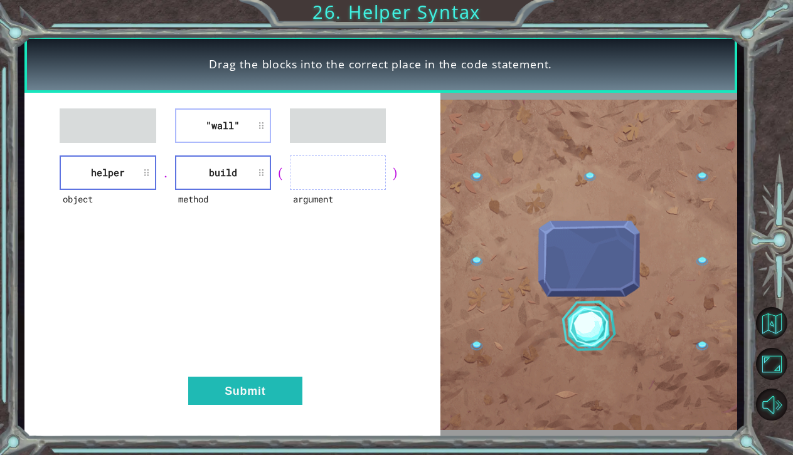
drag, startPoint x: 212, startPoint y: 124, endPoint x: 326, endPoint y: 178, distance: 126.0
click at [326, 178] on div ""wall" object helper . method build ( argument ) Submit" at bounding box center [232, 265] width 416 height 344
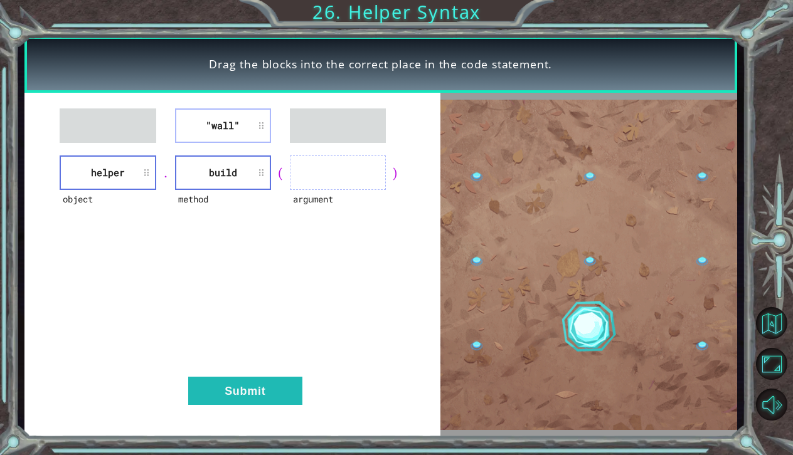
click at [245, 235] on div ""wall" object helper . method build ( argument ) Submit" at bounding box center [232, 265] width 416 height 344
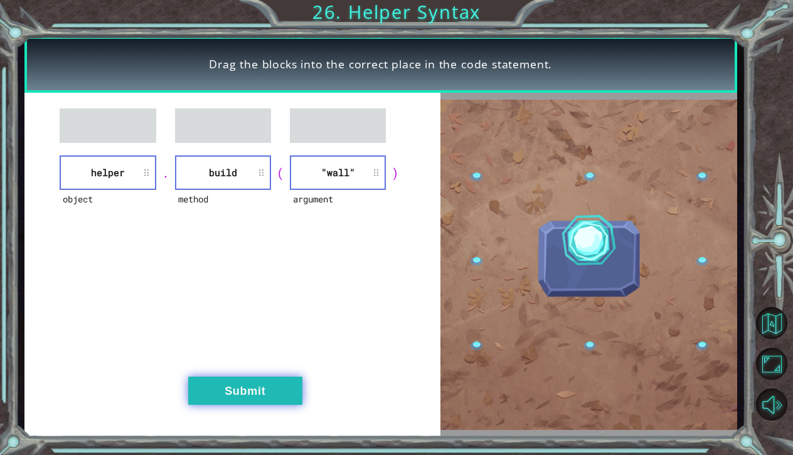
click at [257, 385] on button "Submit" at bounding box center [245, 391] width 114 height 28
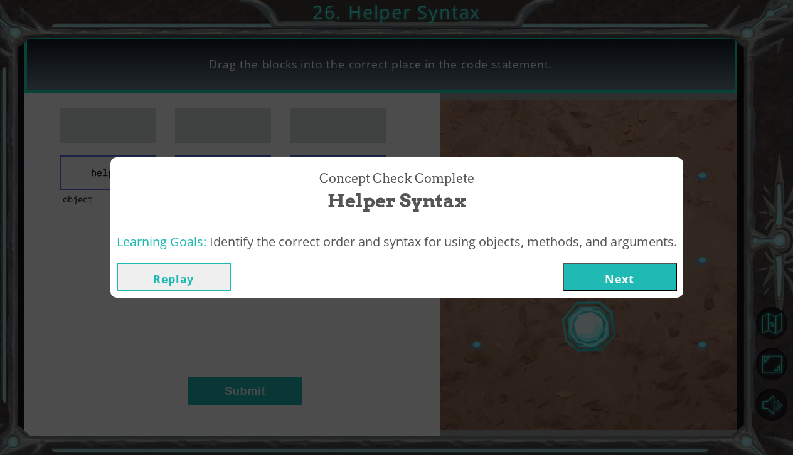
click at [643, 274] on button "Next" at bounding box center [620, 278] width 114 height 28
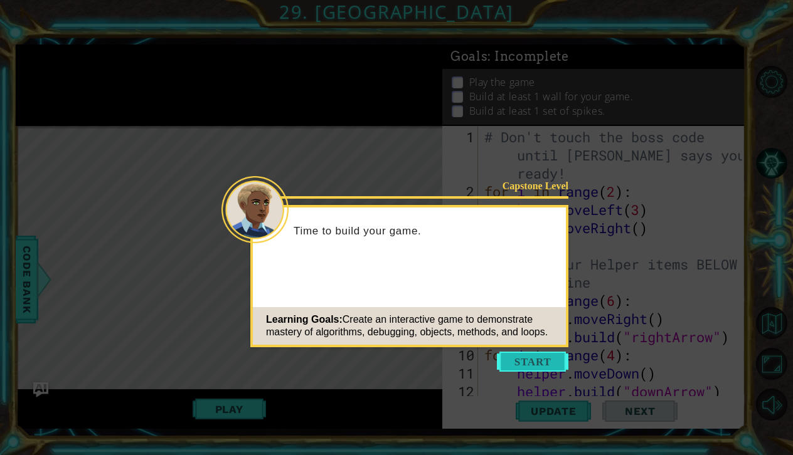
click at [518, 358] on button "Start" at bounding box center [533, 362] width 72 height 20
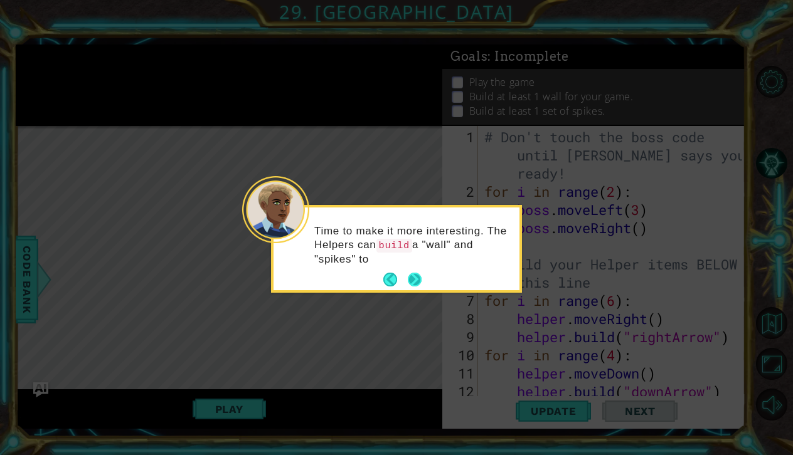
click at [421, 279] on button "Next" at bounding box center [415, 280] width 14 height 14
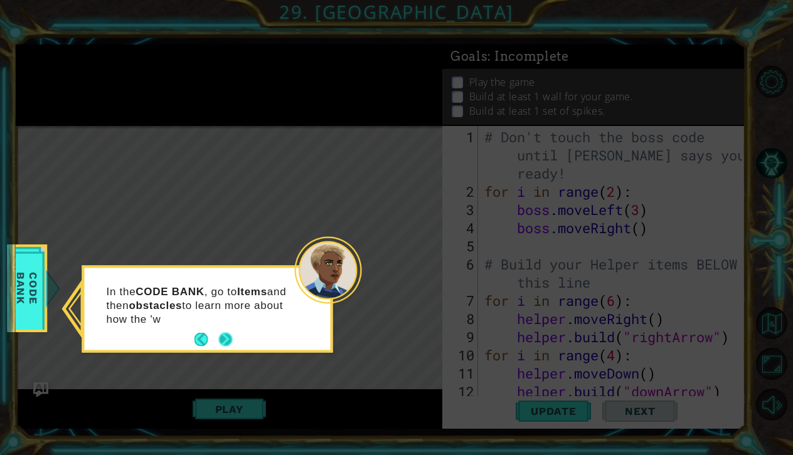
click at [230, 337] on button "Next" at bounding box center [226, 340] width 14 height 14
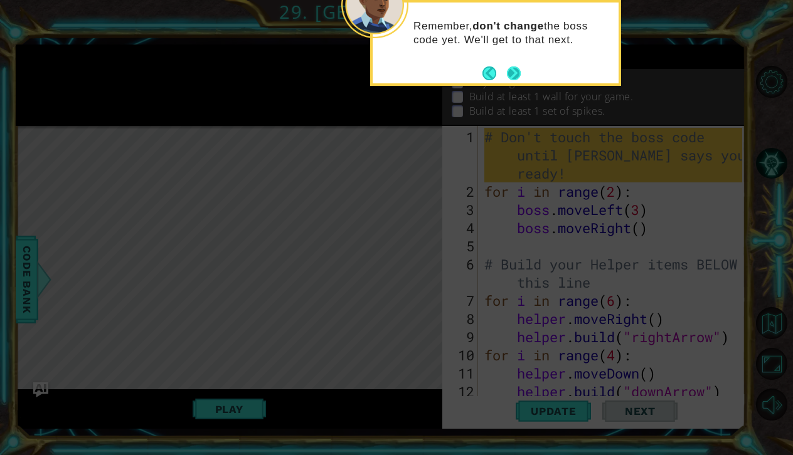
click at [518, 70] on button "Next" at bounding box center [514, 74] width 14 height 14
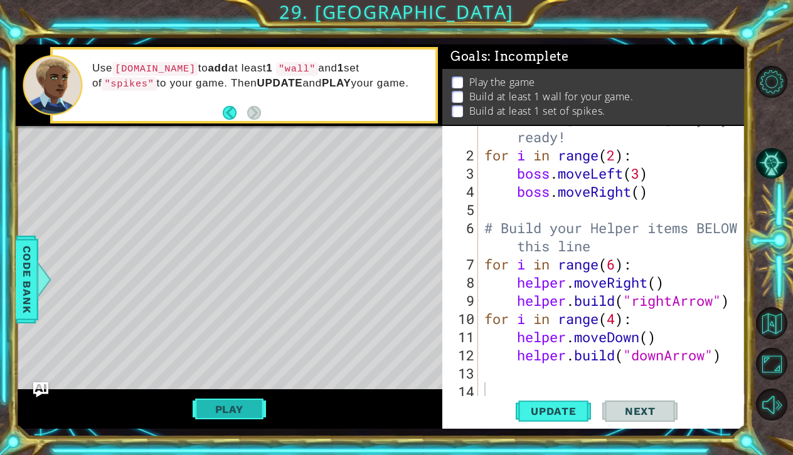
click at [257, 413] on button "Play" at bounding box center [229, 410] width 73 height 24
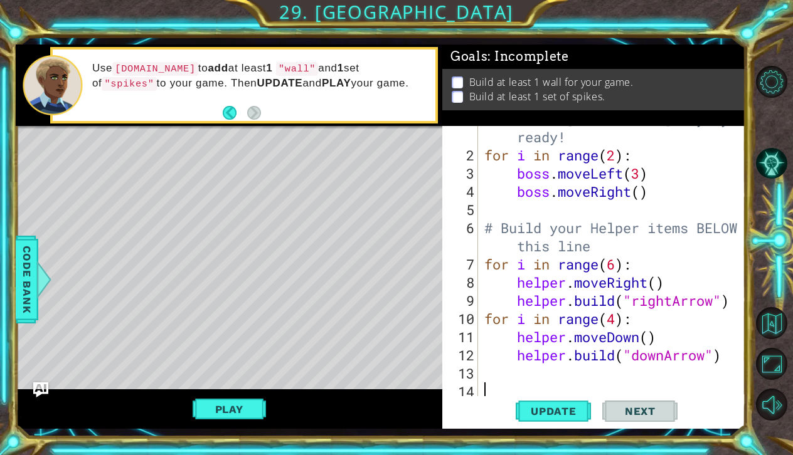
click at [492, 370] on div "# Don't touch the boss code until [PERSON_NAME] says you're ready! for i in ran…" at bounding box center [615, 265] width 267 height 346
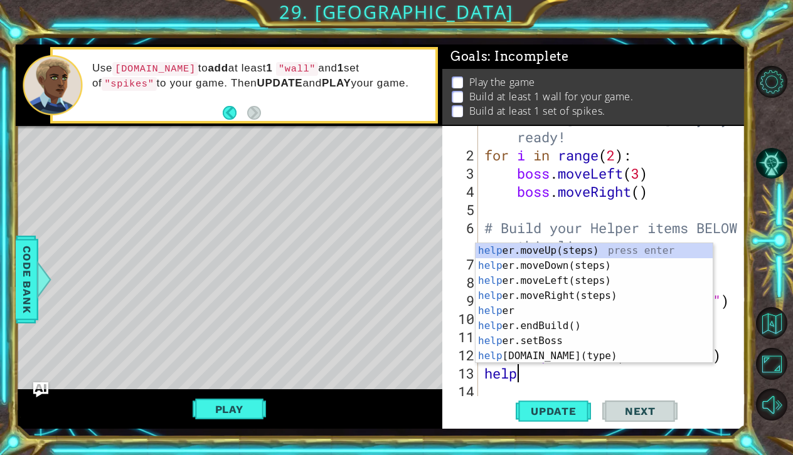
scroll to position [0, 1]
type textarea "helper"
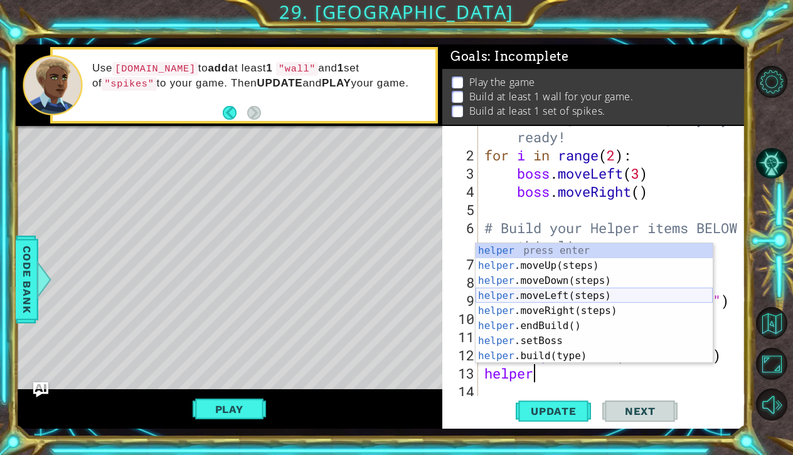
click at [521, 290] on div "helper press enter helper .moveUp(steps) press enter helper .moveDown(steps) pr…" at bounding box center [594, 318] width 237 height 151
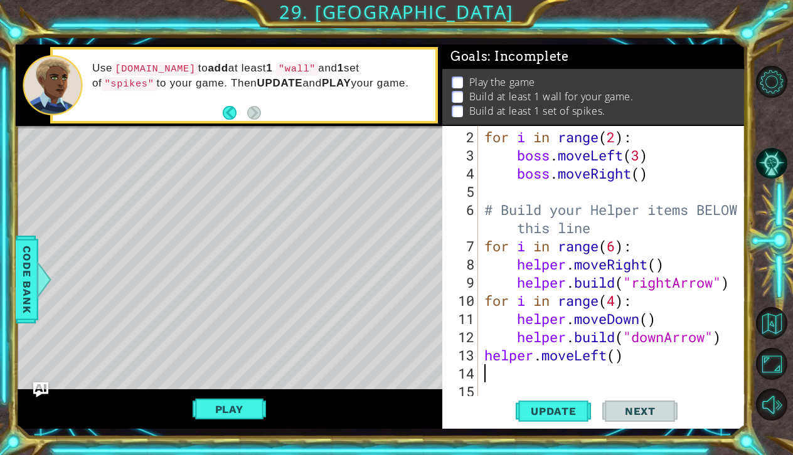
scroll to position [55, 0]
click at [616, 355] on div "for i in range ( 2 ) : boss . moveLeft ( 3 ) boss . moveRight ( ) # Build your …" at bounding box center [615, 282] width 267 height 309
type textarea "helper.moveLeft(2)"
click at [486, 375] on div "for i in range ( 2 ) : boss . moveLeft ( 3 ) boss . moveRight ( ) # Build your …" at bounding box center [615, 282] width 267 height 309
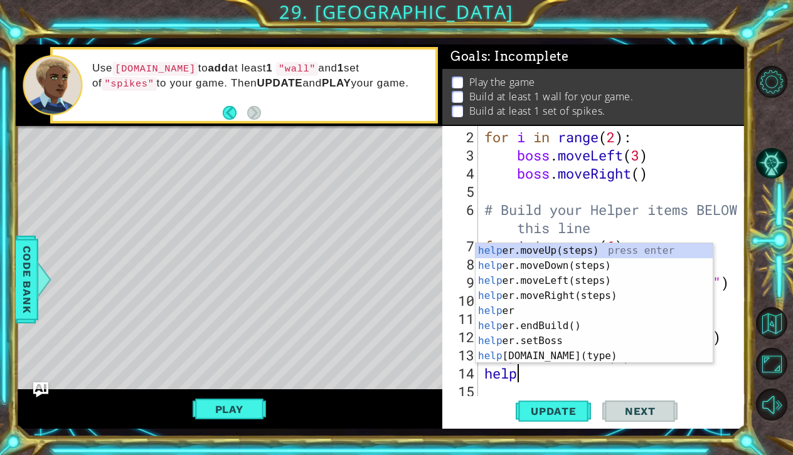
scroll to position [0, 1]
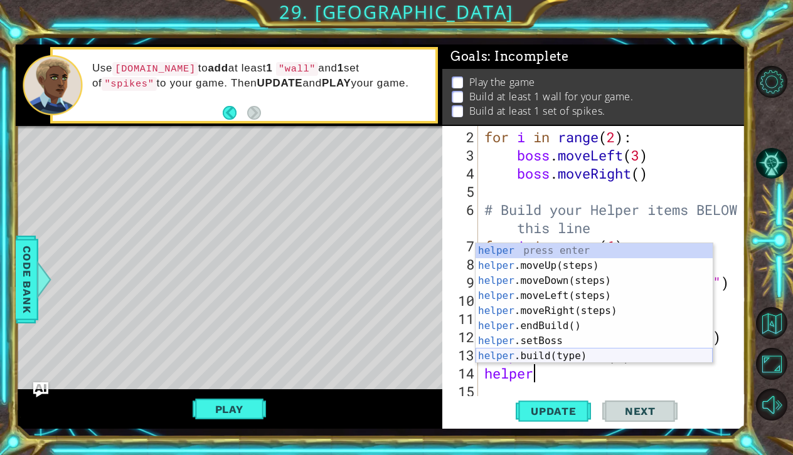
click at [519, 354] on div "helper press enter helper .moveUp(steps) press enter helper .moveDown(steps) pr…" at bounding box center [594, 318] width 237 height 151
type textarea "[DOMAIN_NAME]("wall")"
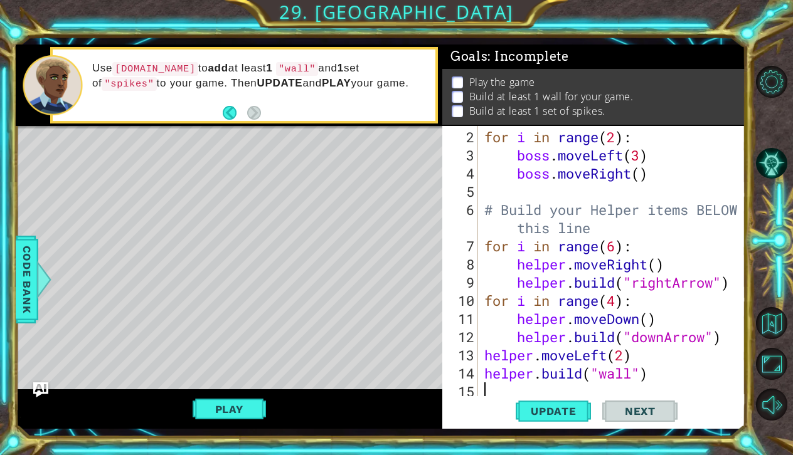
click at [485, 391] on div "for i in range ( 2 ) : boss . moveLeft ( 3 ) boss . moveRight ( ) # Build your …" at bounding box center [615, 282] width 267 height 309
type textarea "he"
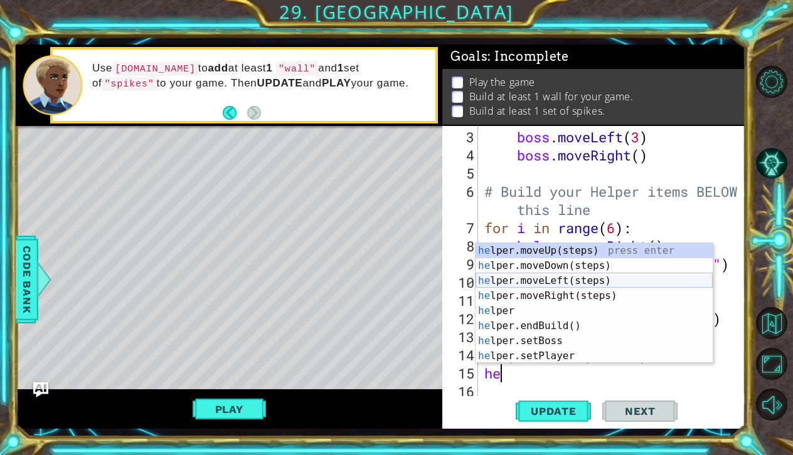
click at [525, 278] on div "he lper.moveUp(steps) press enter he lper.moveDown(steps) press enter he lper.m…" at bounding box center [594, 318] width 237 height 151
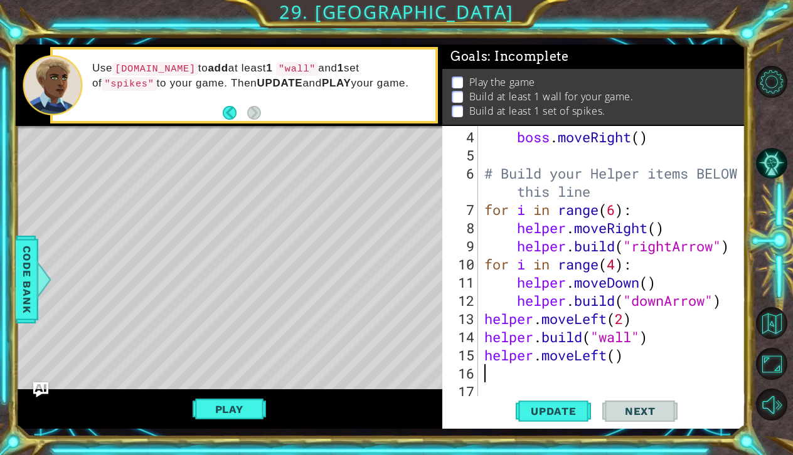
scroll to position [91, 0]
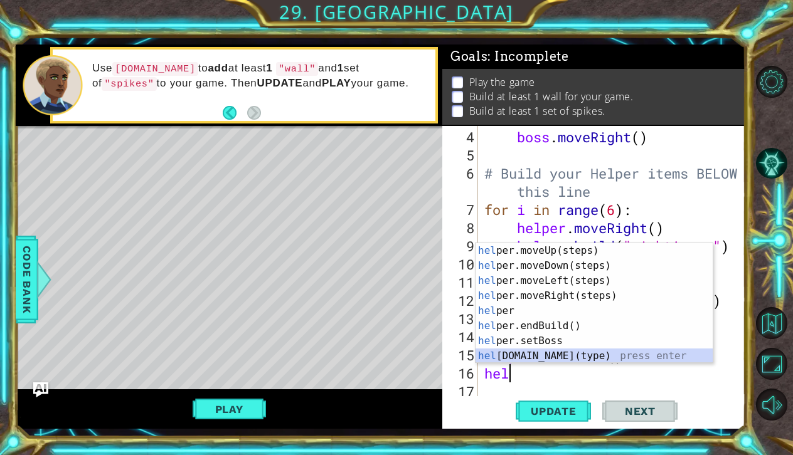
click at [526, 349] on div "hel per.moveUp(steps) press enter hel per.moveDown(steps) press enter hel per.m…" at bounding box center [594, 318] width 237 height 151
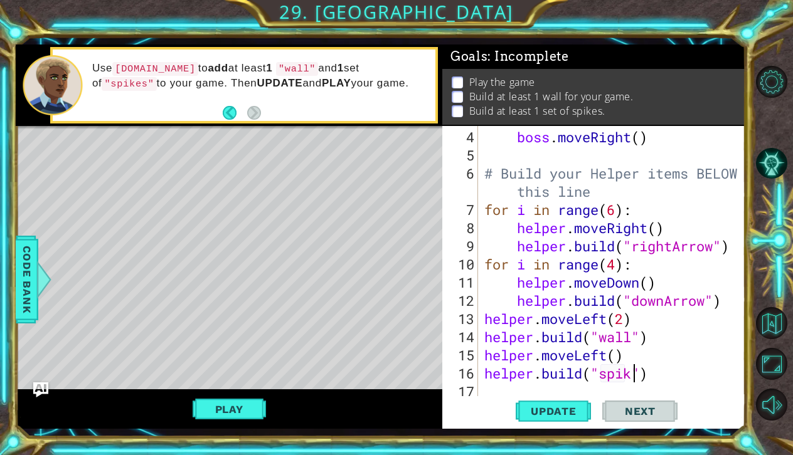
scroll to position [0, 7]
click at [548, 407] on span "Update" at bounding box center [553, 411] width 71 height 13
click at [223, 408] on button "Play" at bounding box center [229, 410] width 73 height 24
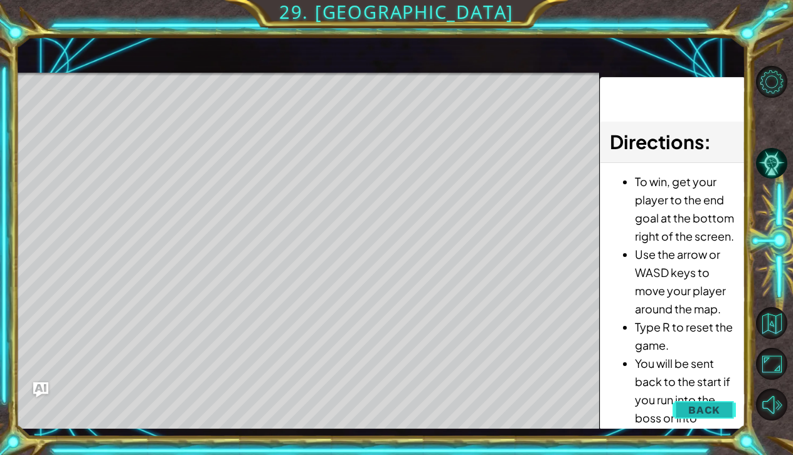
click at [695, 410] on span "Back" at bounding box center [704, 410] width 32 height 13
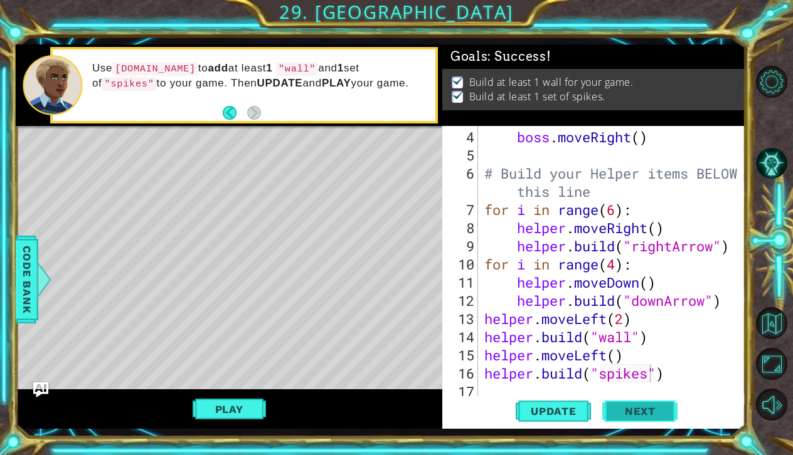
click at [662, 412] on span "Next" at bounding box center [640, 413] width 56 height 13
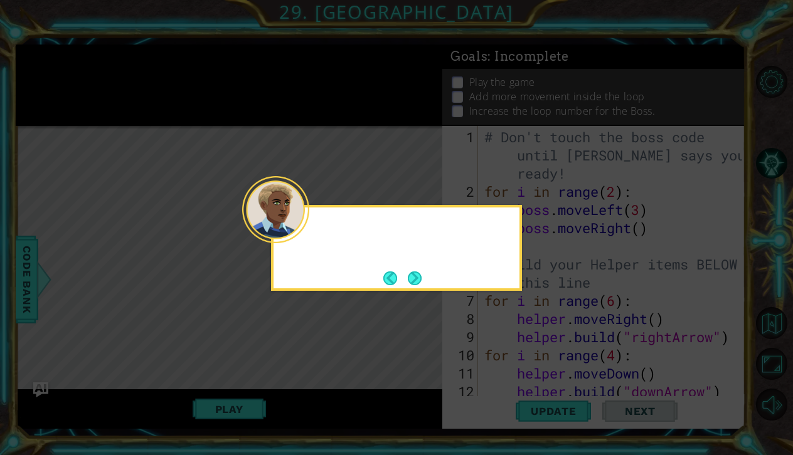
scroll to position [0, 0]
click at [418, 277] on button "Next" at bounding box center [415, 279] width 14 height 14
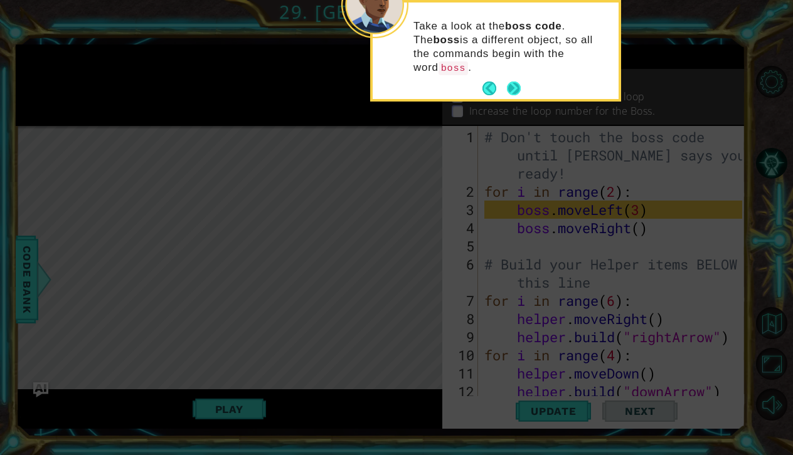
click at [513, 82] on button "Next" at bounding box center [514, 89] width 14 height 14
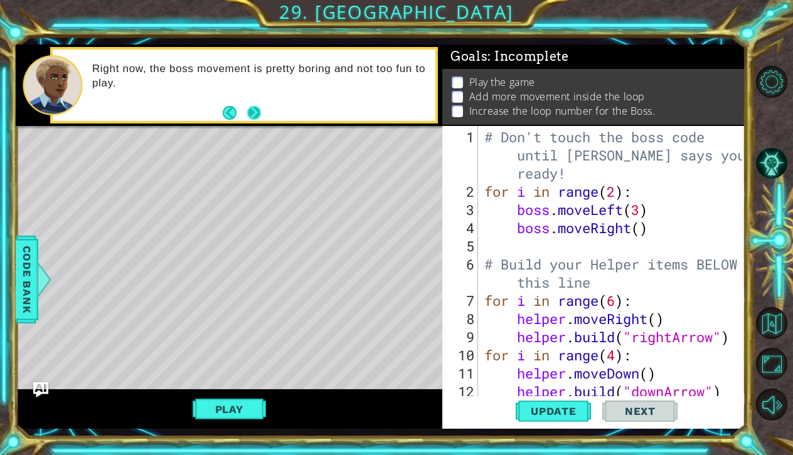
click at [252, 111] on button "Next" at bounding box center [254, 113] width 14 height 14
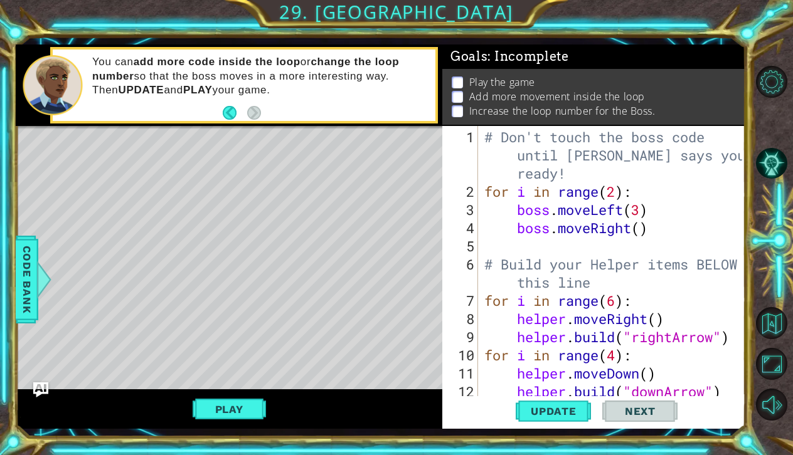
click at [636, 233] on div "# Don't touch the boss code until [PERSON_NAME] says you're ready! for i in ran…" at bounding box center [615, 301] width 267 height 346
click at [641, 235] on div "# Don't touch the boss code until [PERSON_NAME] says you're ready! for i in ran…" at bounding box center [615, 301] width 267 height 346
click at [616, 193] on div "# Don't touch the boss code until [PERSON_NAME] says you're ready! for i in ran…" at bounding box center [615, 301] width 267 height 346
click at [646, 213] on div "# Don't touch the boss code until [PERSON_NAME] says you're ready! for i in ran…" at bounding box center [615, 301] width 267 height 346
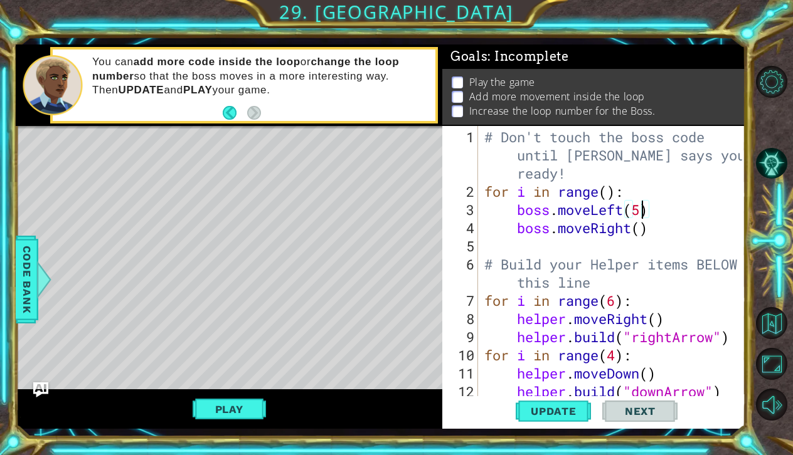
scroll to position [0, 7]
click at [640, 230] on div "# Don't touch the boss code until [PERSON_NAME] says you're ready! for i in ran…" at bounding box center [615, 301] width 267 height 346
type textarea "boss.moveRight(5)"
click at [545, 408] on span "Update" at bounding box center [553, 411] width 71 height 13
click at [233, 411] on button "Play" at bounding box center [229, 410] width 73 height 24
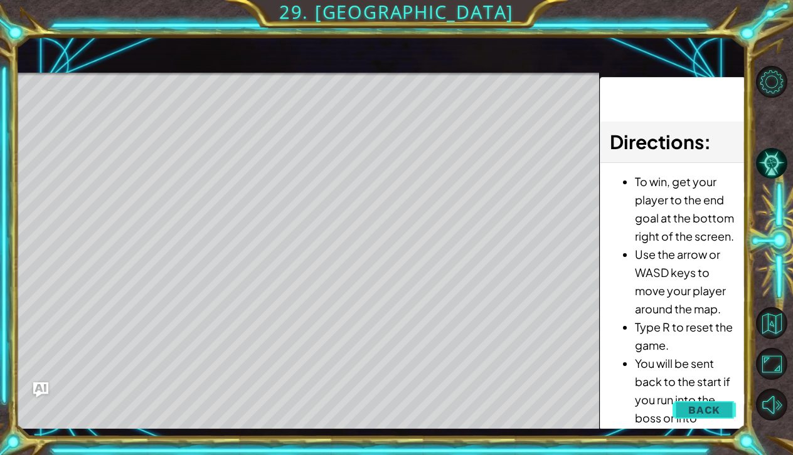
click at [696, 408] on span "Back" at bounding box center [704, 410] width 32 height 13
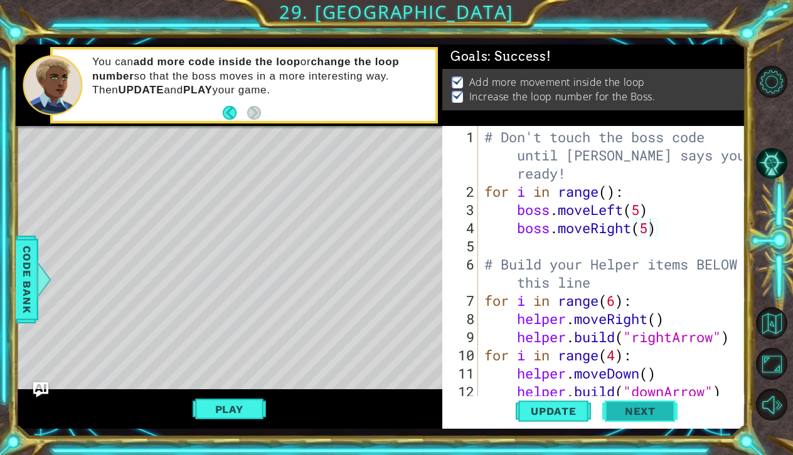
click at [622, 412] on span "Next" at bounding box center [640, 411] width 56 height 13
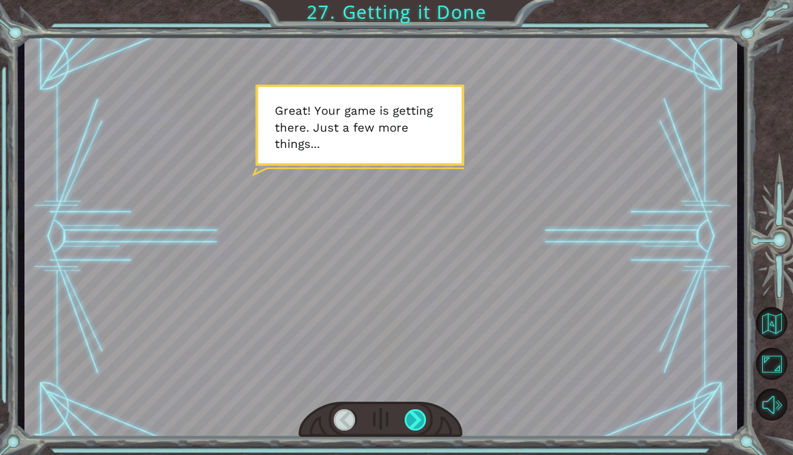
click at [411, 422] on div at bounding box center [416, 421] width 23 height 22
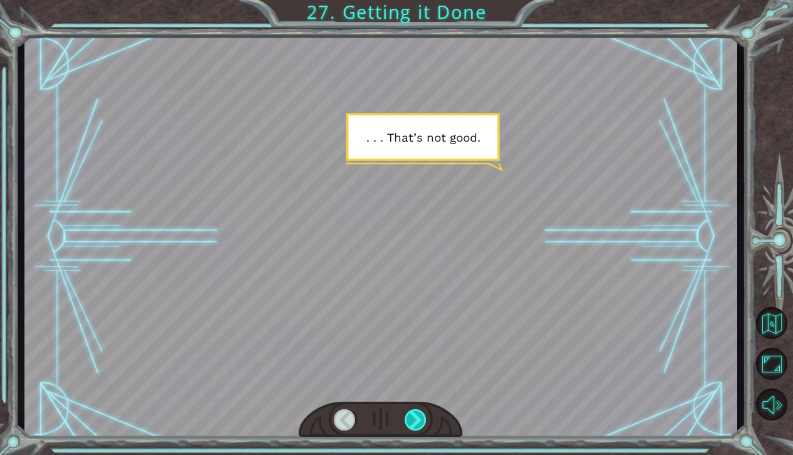
click at [412, 422] on div at bounding box center [416, 421] width 23 height 22
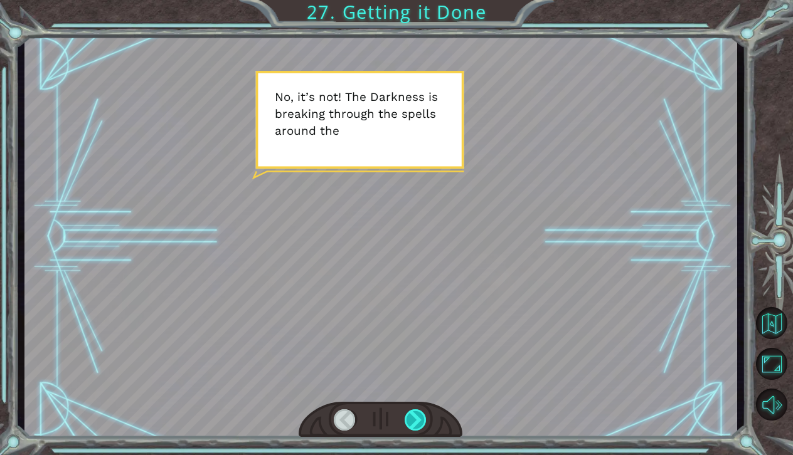
click at [413, 422] on div at bounding box center [416, 421] width 23 height 22
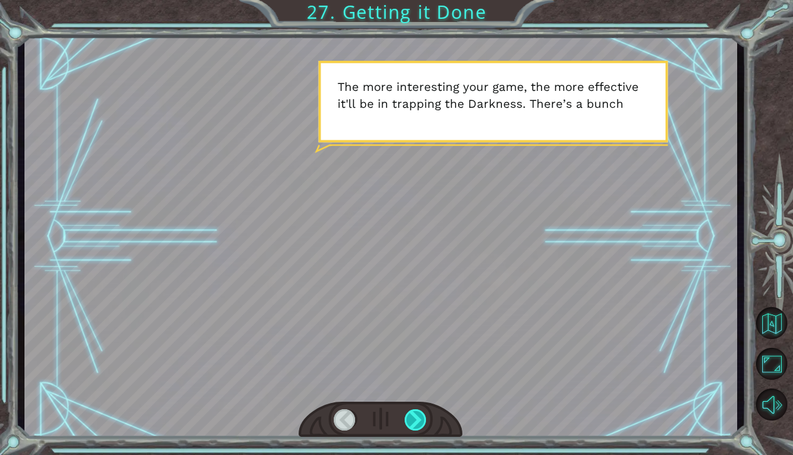
click at [413, 417] on div at bounding box center [416, 421] width 23 height 22
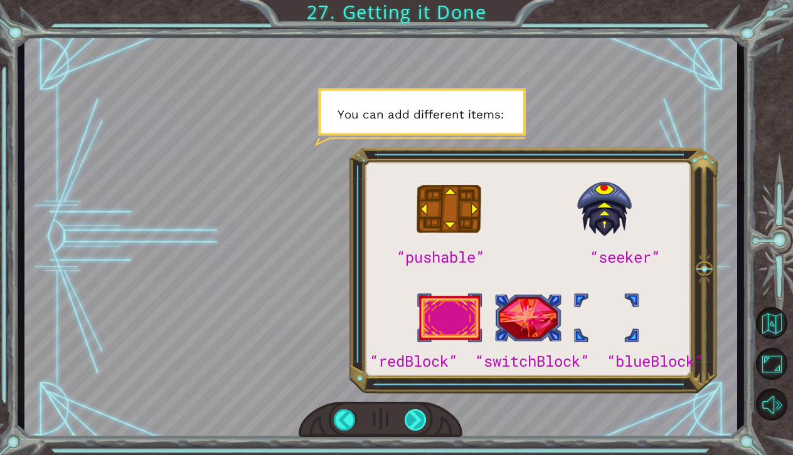
click at [415, 417] on div at bounding box center [416, 421] width 23 height 22
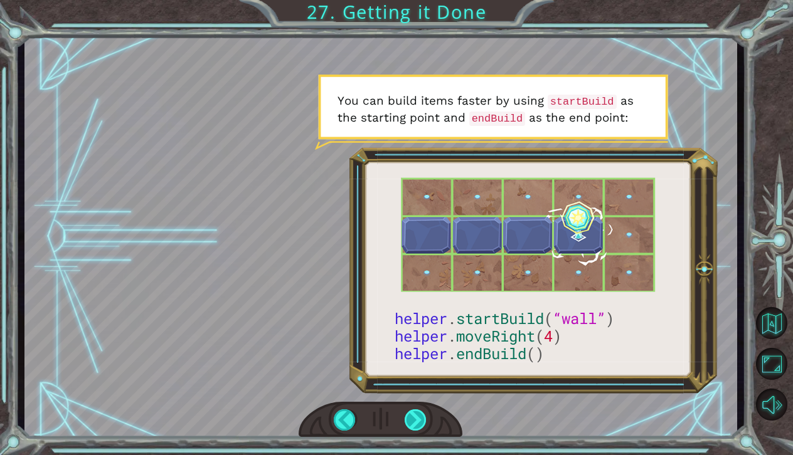
click at [414, 417] on div at bounding box center [416, 421] width 23 height 22
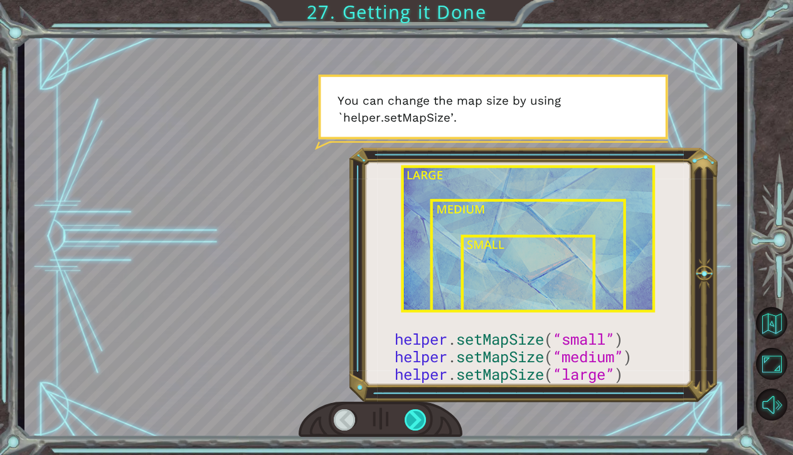
click at [414, 417] on div at bounding box center [416, 421] width 23 height 22
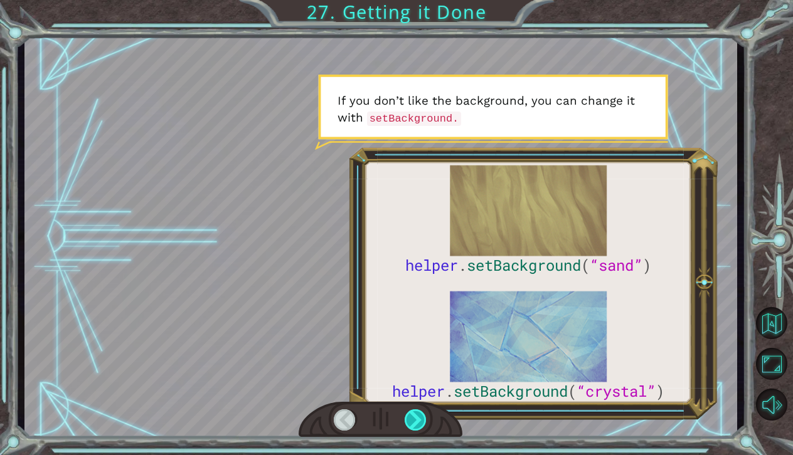
click at [415, 415] on div at bounding box center [416, 421] width 23 height 22
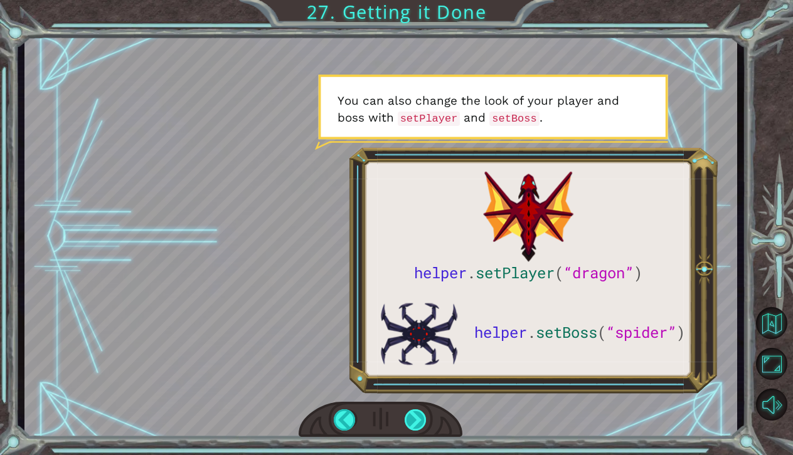
click at [415, 416] on div at bounding box center [416, 421] width 23 height 22
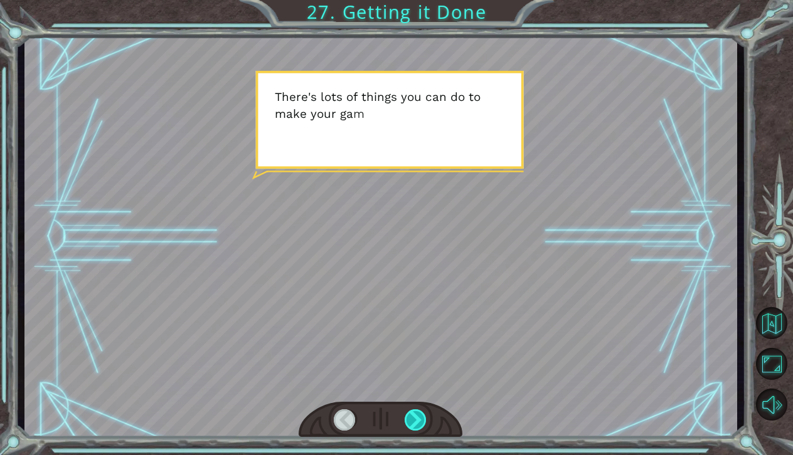
click at [414, 417] on div at bounding box center [416, 421] width 23 height 22
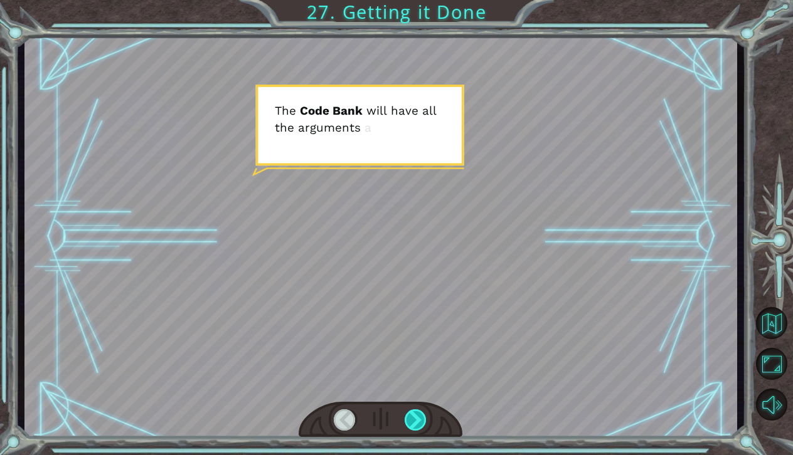
click at [413, 417] on div at bounding box center [416, 421] width 23 height 22
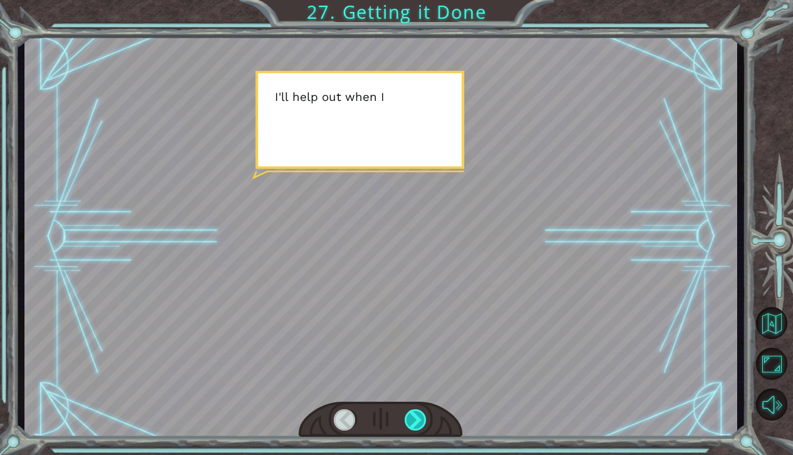
click at [414, 417] on div at bounding box center [416, 421] width 23 height 22
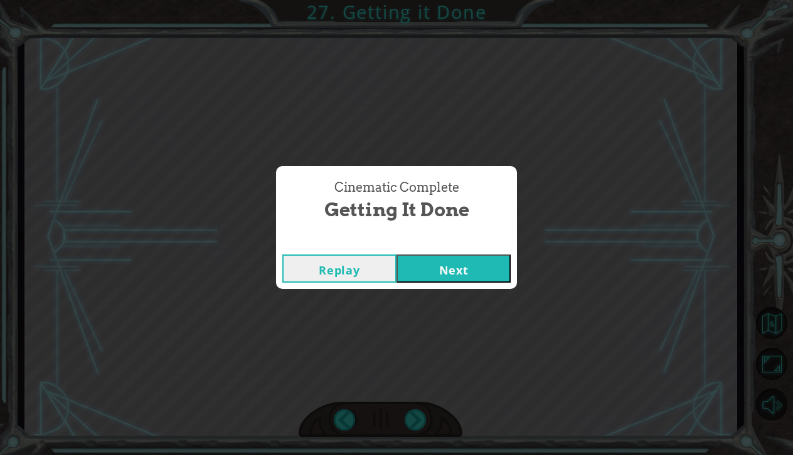
click at [434, 271] on button "Next" at bounding box center [454, 269] width 114 height 28
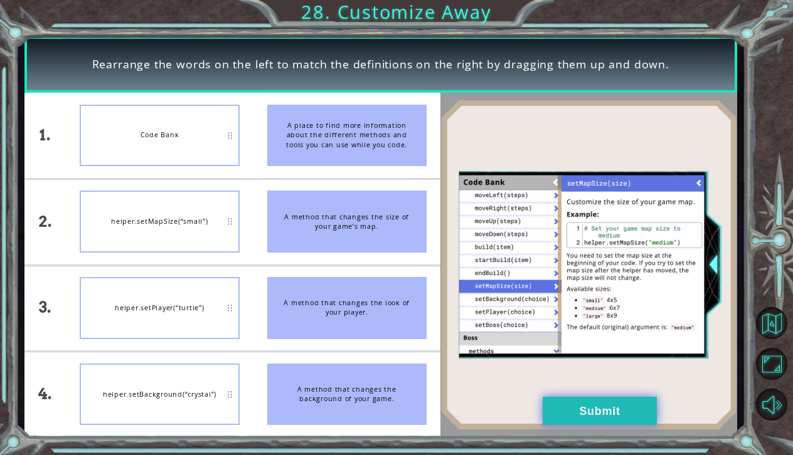
click at [567, 412] on button "Submit" at bounding box center [600, 411] width 114 height 28
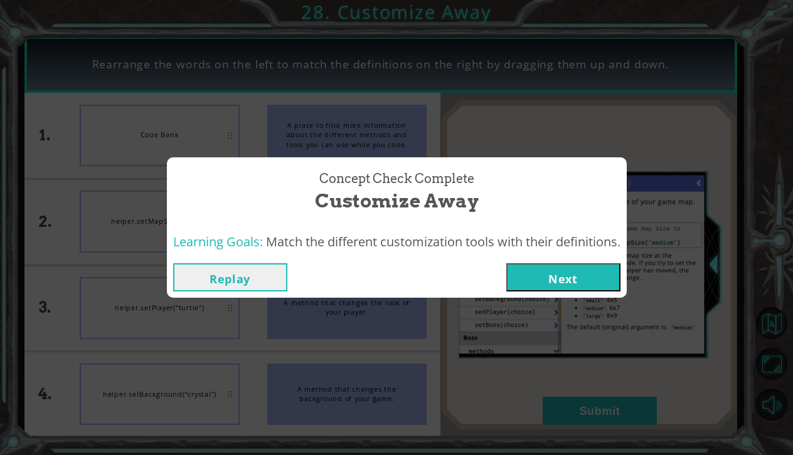
click at [567, 271] on button "Next" at bounding box center [563, 278] width 114 height 28
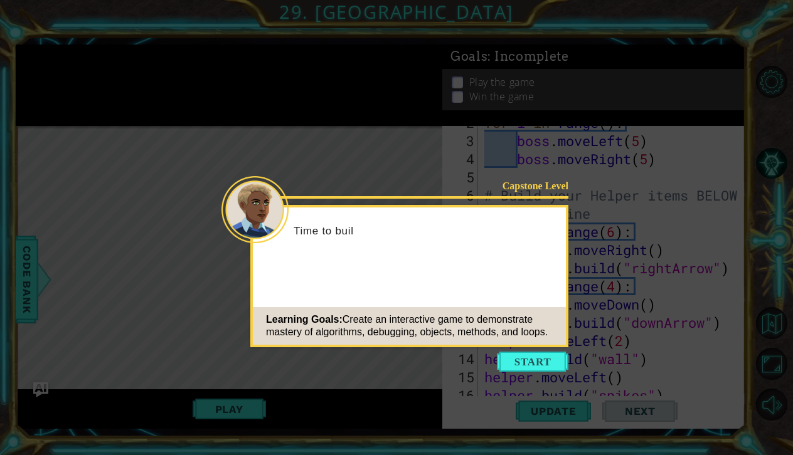
scroll to position [91, 0]
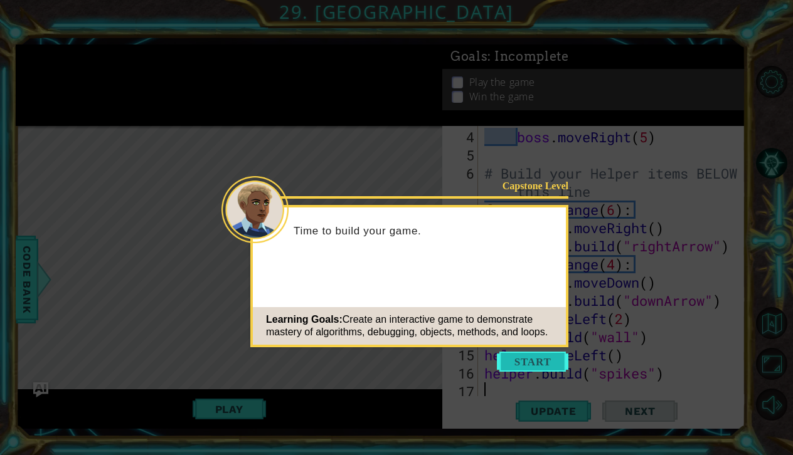
click at [526, 360] on button "Start" at bounding box center [533, 362] width 72 height 20
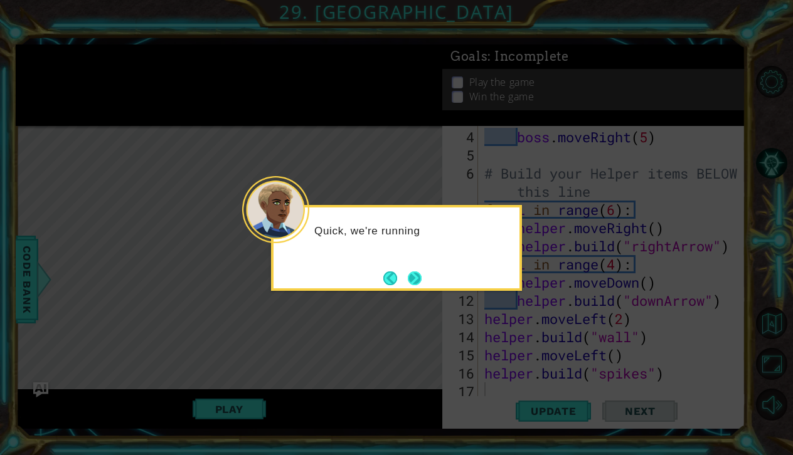
click at [422, 282] on button "Next" at bounding box center [415, 279] width 14 height 14
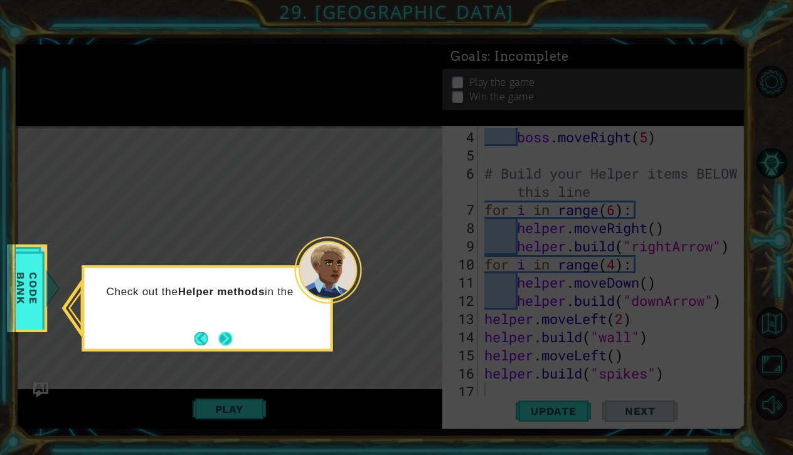
click at [232, 337] on button "Next" at bounding box center [225, 339] width 14 height 14
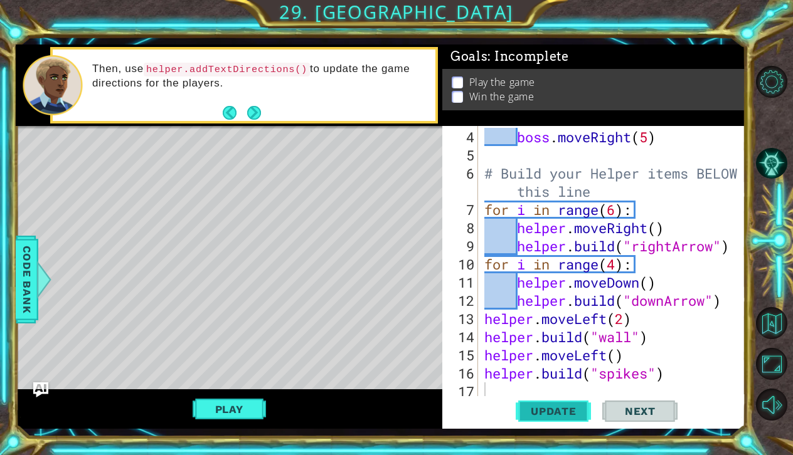
click at [543, 413] on span "Update" at bounding box center [553, 411] width 71 height 13
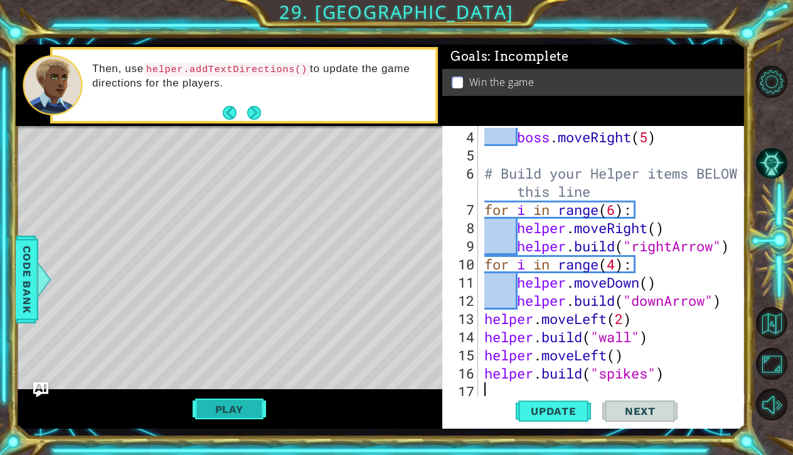
click at [233, 405] on button "Play" at bounding box center [229, 410] width 73 height 24
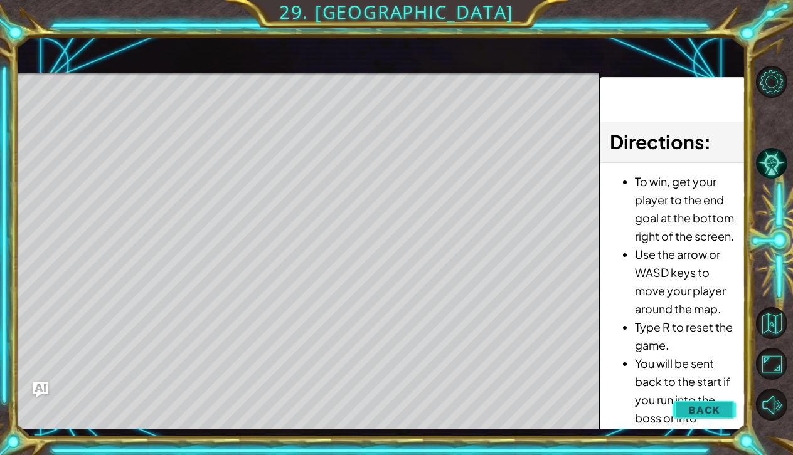
click at [720, 412] on span "Back" at bounding box center [704, 410] width 32 height 13
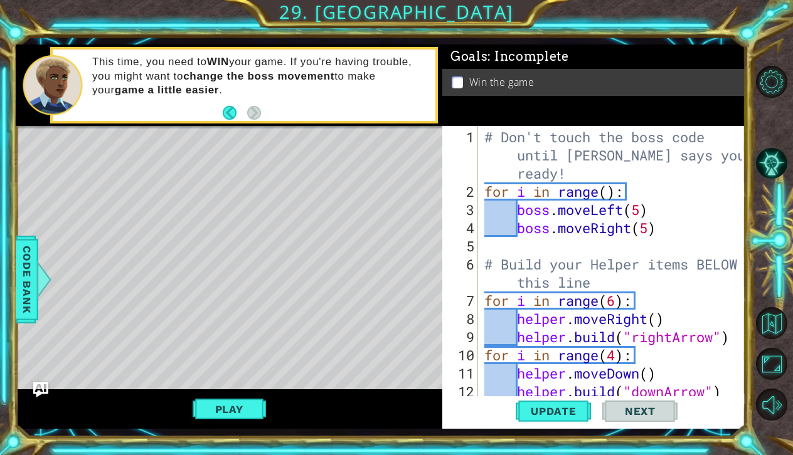
scroll to position [0, 0]
click at [641, 210] on div "# Don't touch the boss code until [PERSON_NAME] says you're ready! for i in ran…" at bounding box center [615, 301] width 267 height 346
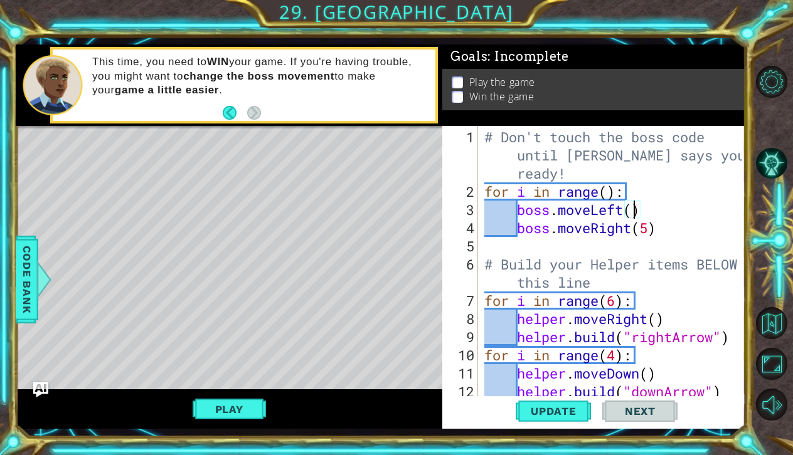
click at [649, 231] on div "# Don't touch the boss code until [PERSON_NAME] says you're ready! for i in ran…" at bounding box center [615, 301] width 267 height 346
click at [611, 194] on div "# Don't touch the boss code until [PERSON_NAME] says you're ready! for i in ran…" at bounding box center [615, 301] width 267 height 346
click at [557, 410] on span "Update" at bounding box center [553, 411] width 71 height 13
click at [215, 408] on button "Play" at bounding box center [229, 410] width 73 height 24
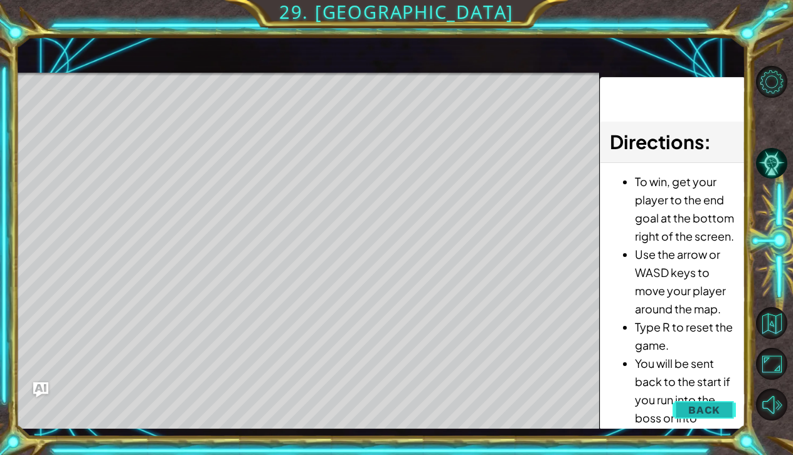
click at [689, 408] on button "Back" at bounding box center [704, 410] width 63 height 25
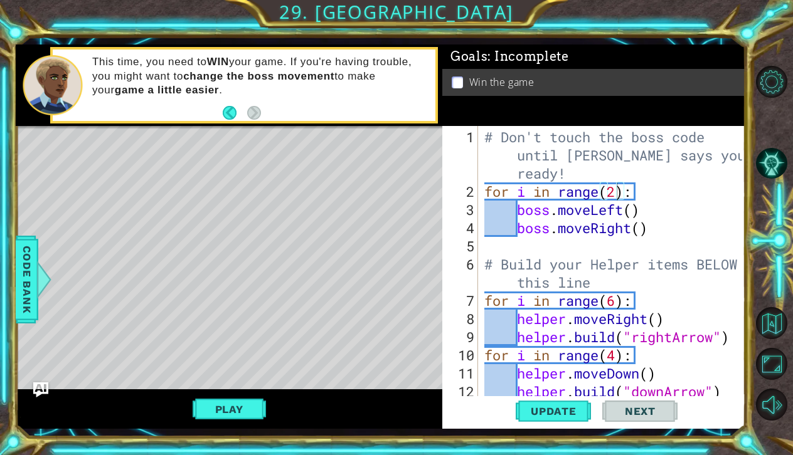
click at [633, 213] on div "# Don't touch the boss code until [PERSON_NAME] says you're ready! for i in ran…" at bounding box center [615, 301] width 267 height 346
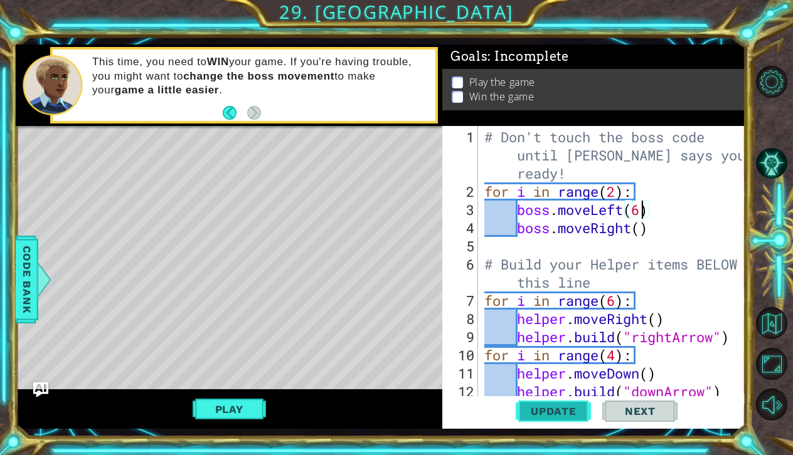
type textarea "boss.moveLeft(6)"
click at [557, 410] on span "Update" at bounding box center [553, 411] width 71 height 13
click at [237, 400] on button "Play" at bounding box center [229, 410] width 73 height 24
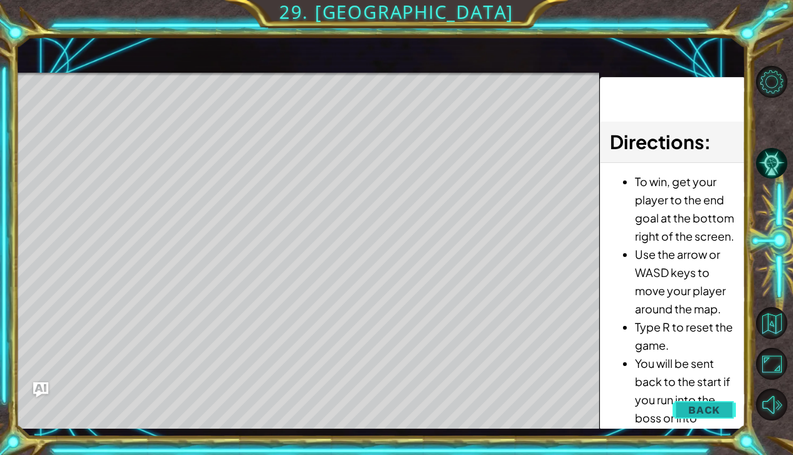
click at [709, 408] on span "Back" at bounding box center [704, 410] width 32 height 13
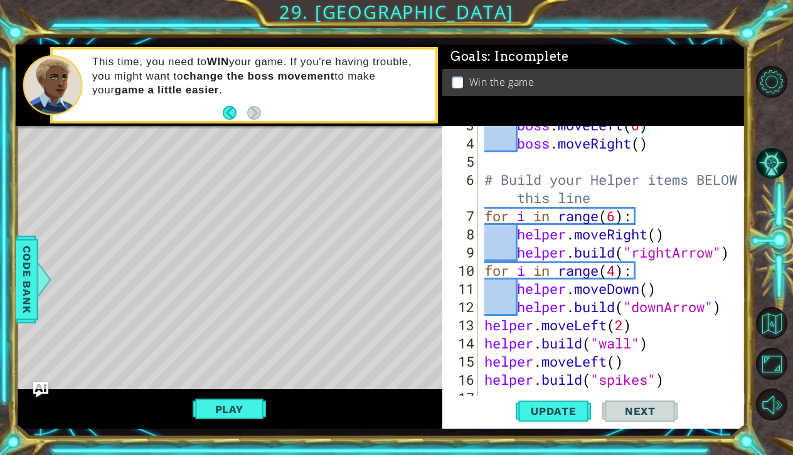
scroll to position [91, 0]
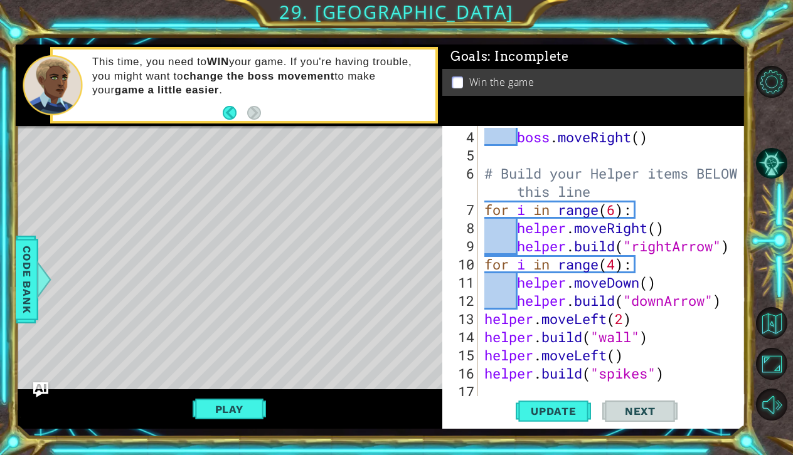
click at [69, 155] on div "Level Map" at bounding box center [306, 311] width 580 height 370
click at [487, 394] on div "boss . moveRight ( ) # Build your Helper items BELOW this line for i in range (…" at bounding box center [615, 282] width 267 height 309
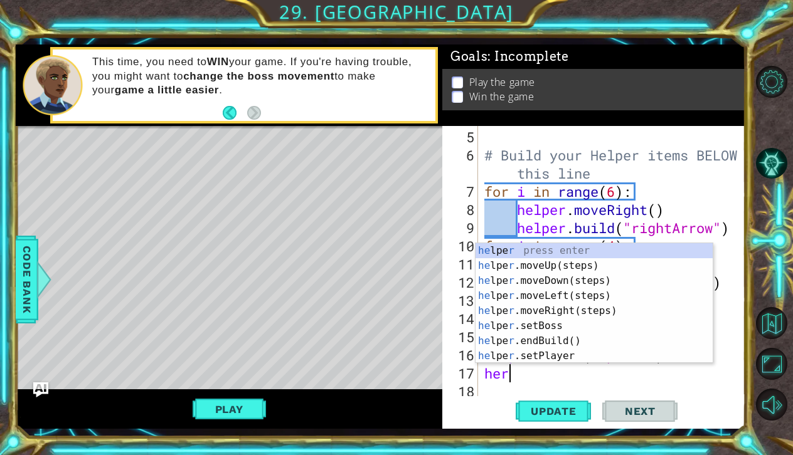
scroll to position [0, 0]
type textarea "h"
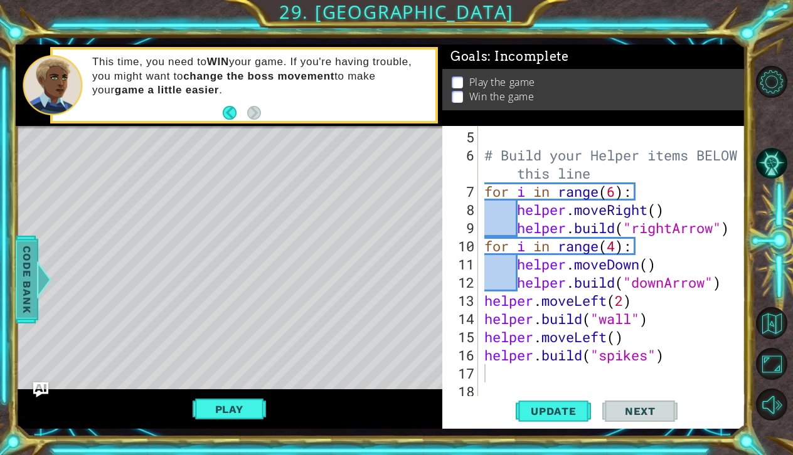
click at [20, 277] on span "Code Bank" at bounding box center [27, 280] width 20 height 77
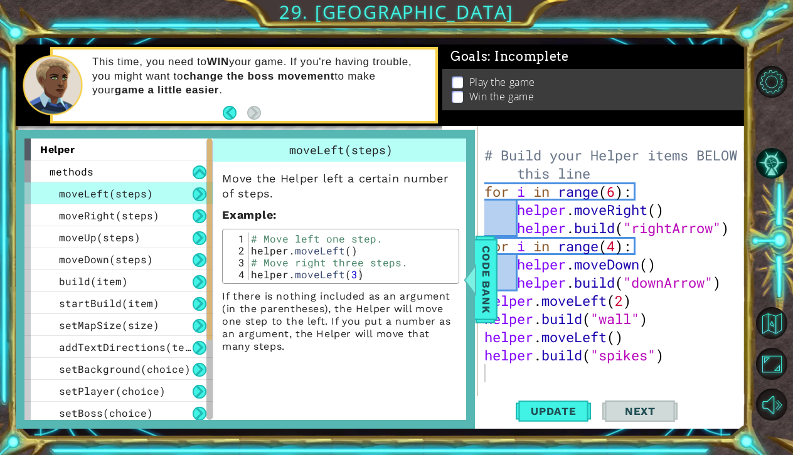
click at [71, 149] on span "helper" at bounding box center [57, 150] width 35 height 12
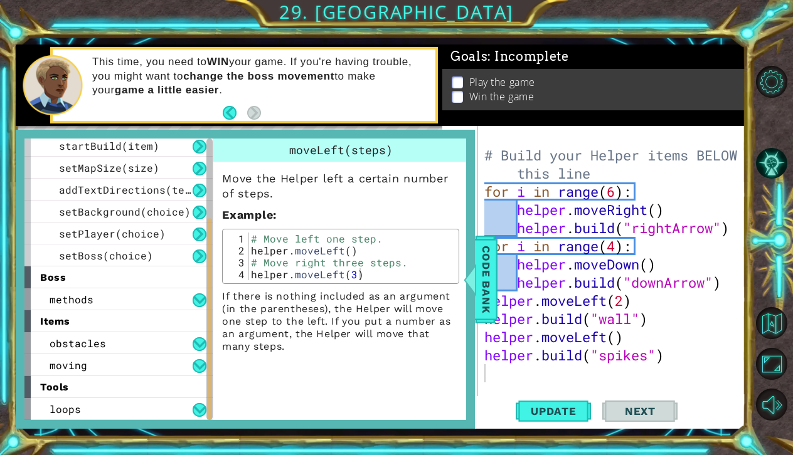
scroll to position [157, 0]
click at [491, 279] on span "Code Bank" at bounding box center [486, 280] width 20 height 77
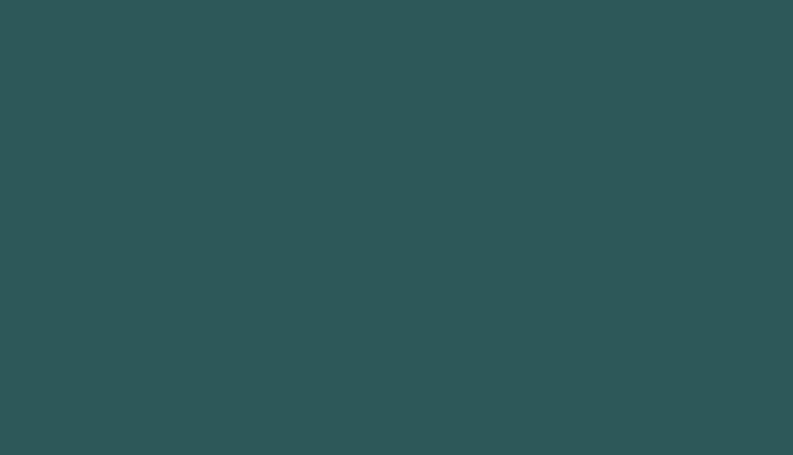
click at [246, 408] on body "1 2 3 4 5 6 7 8 9 helper press enter helper .moveUp(steps) press enter helper .…" at bounding box center [396, 227] width 793 height 455
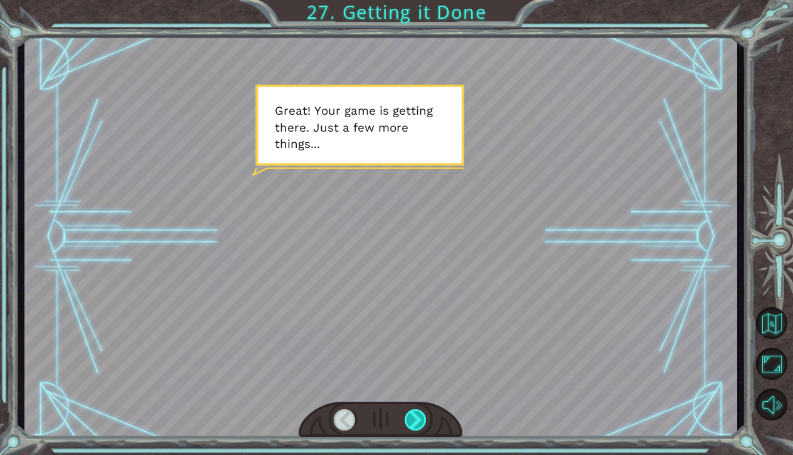
click at [423, 420] on div at bounding box center [416, 421] width 23 height 22
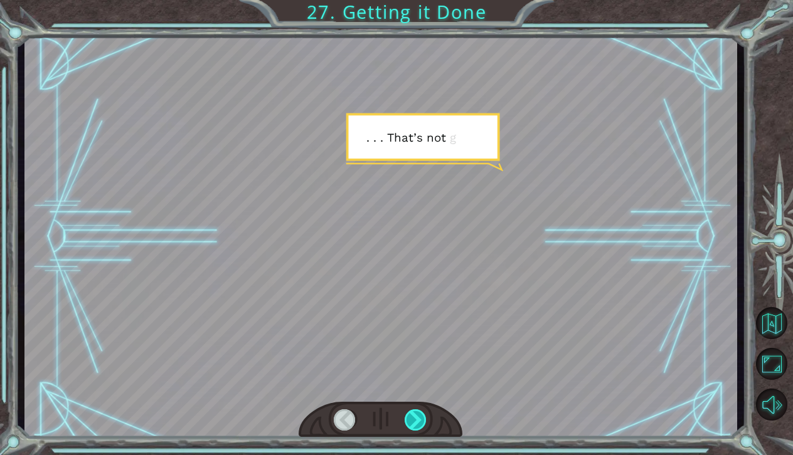
click at [423, 420] on div at bounding box center [416, 421] width 23 height 22
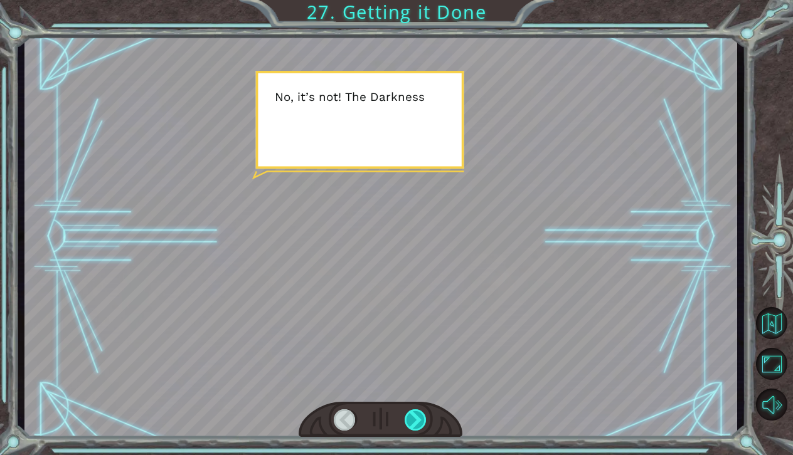
click at [423, 421] on div at bounding box center [416, 421] width 23 height 22
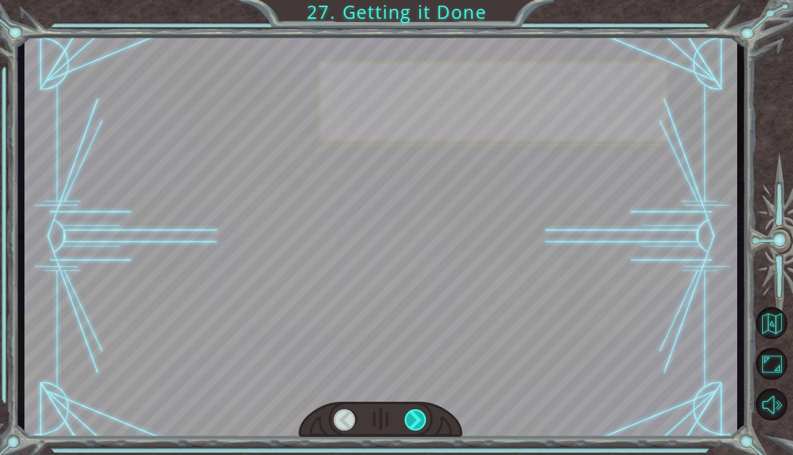
click at [423, 421] on div at bounding box center [416, 421] width 23 height 22
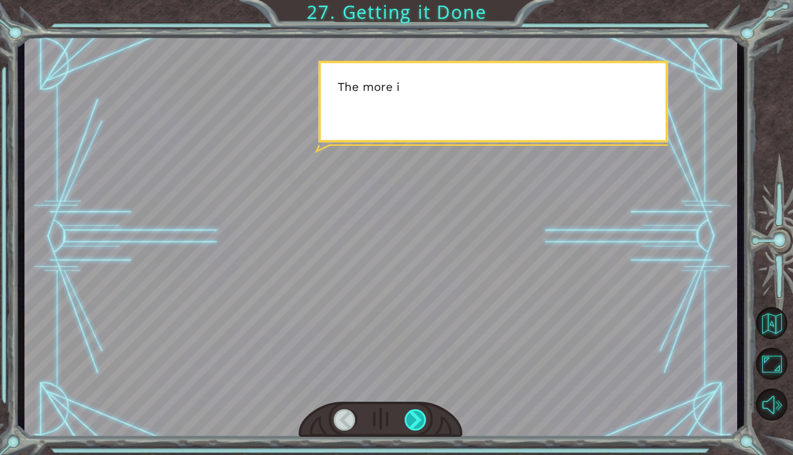
click at [423, 421] on div at bounding box center [416, 421] width 23 height 22
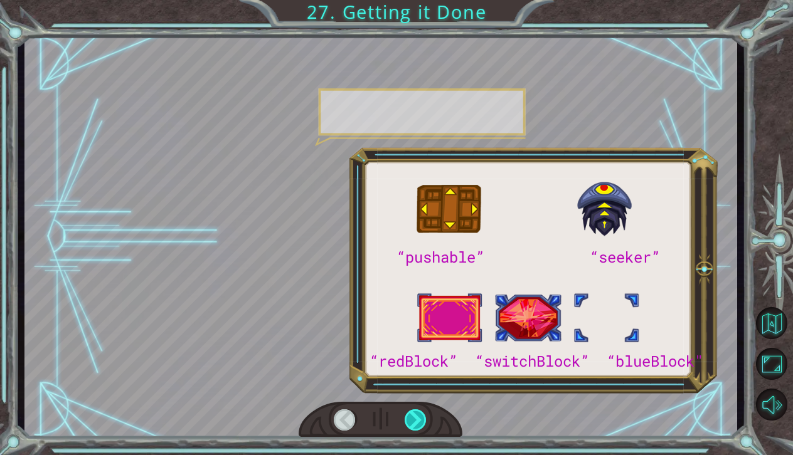
click at [423, 421] on div at bounding box center [416, 421] width 23 height 22
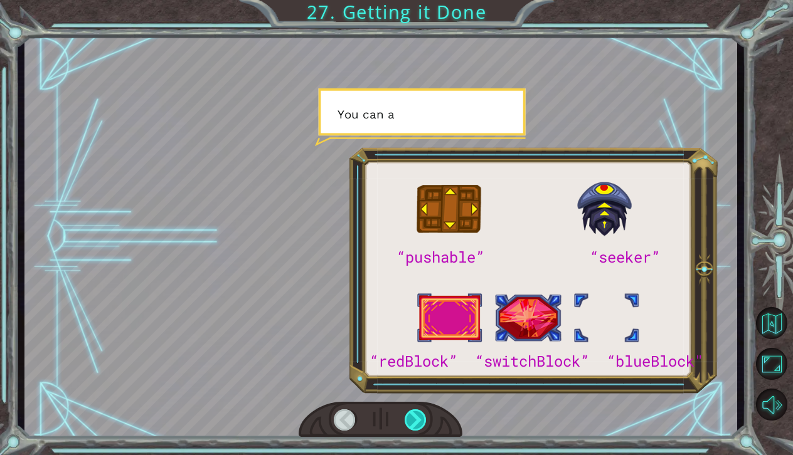
click at [423, 421] on div at bounding box center [416, 421] width 23 height 22
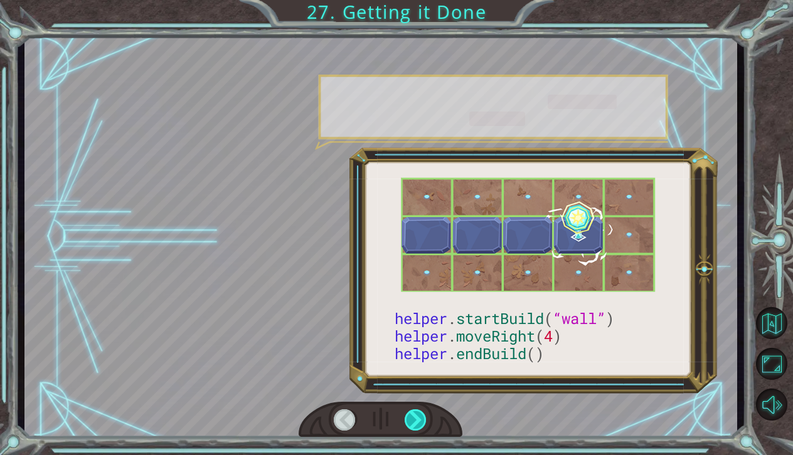
click at [423, 421] on div at bounding box center [416, 421] width 23 height 22
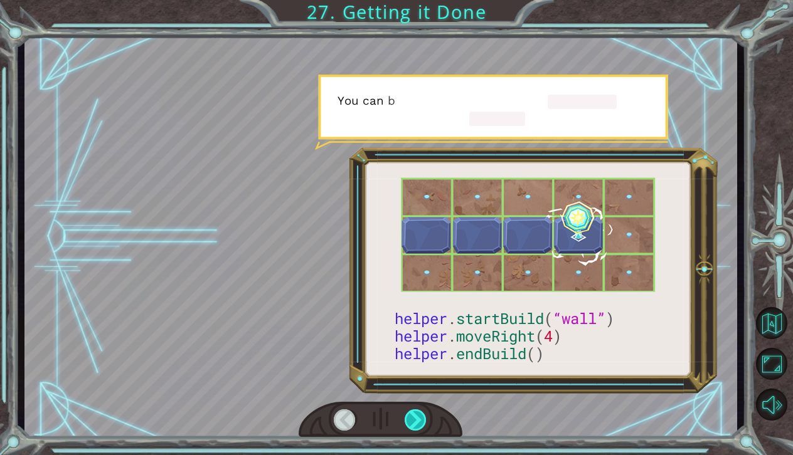
click at [423, 421] on div at bounding box center [416, 421] width 23 height 22
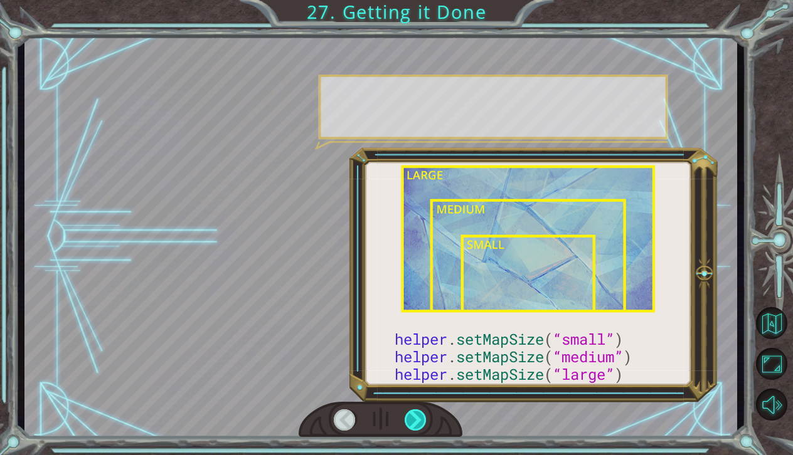
click at [423, 421] on div at bounding box center [416, 421] width 23 height 22
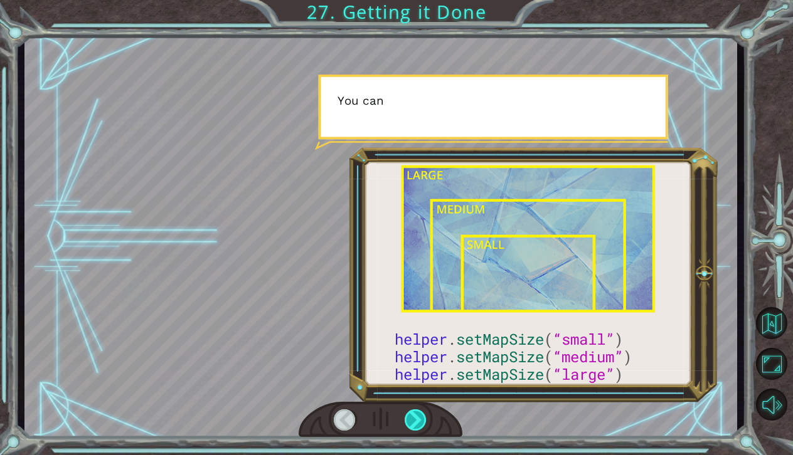
click at [423, 421] on div at bounding box center [416, 421] width 23 height 22
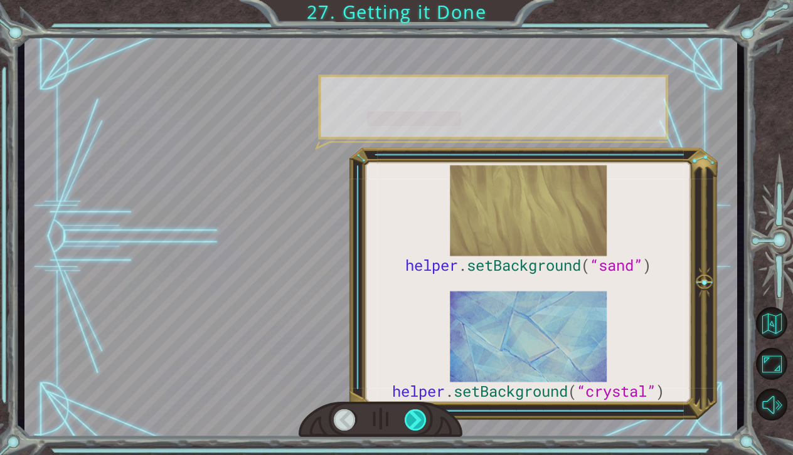
click at [423, 420] on div at bounding box center [416, 421] width 23 height 22
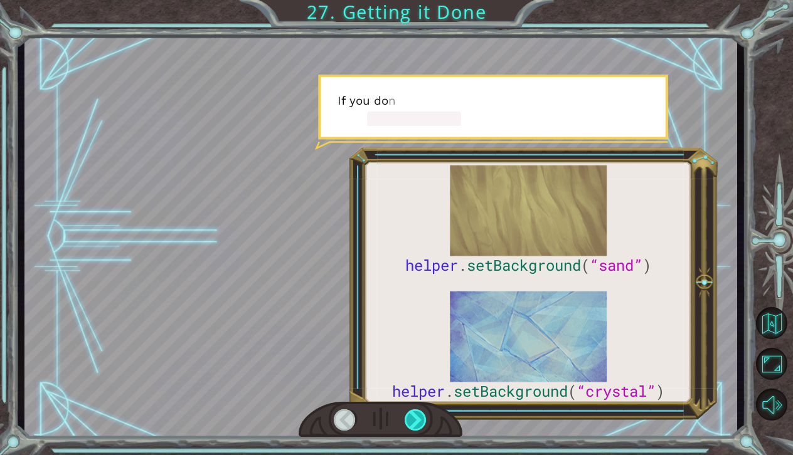
click at [423, 419] on div at bounding box center [416, 421] width 23 height 22
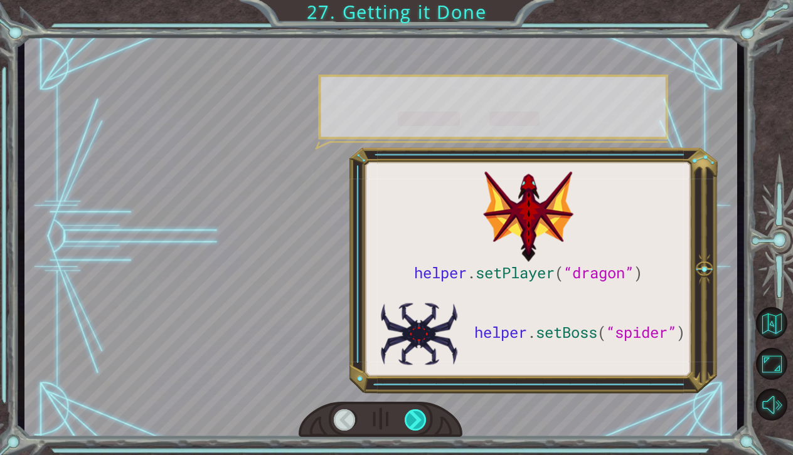
click at [423, 419] on div at bounding box center [416, 421] width 23 height 22
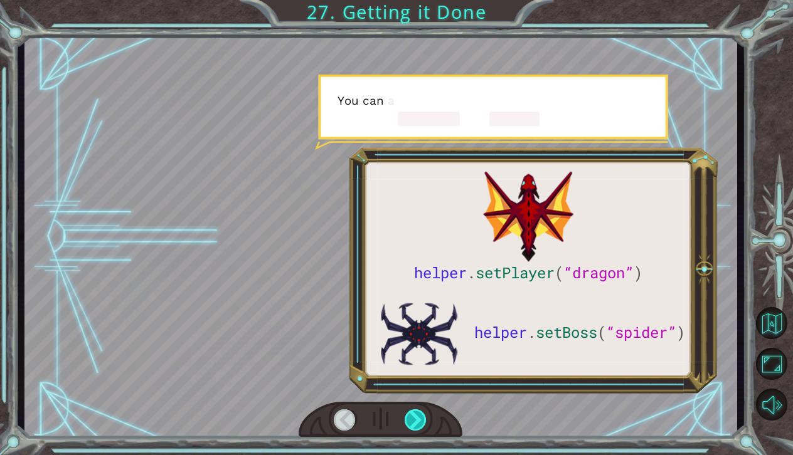
click at [423, 419] on div at bounding box center [416, 421] width 23 height 22
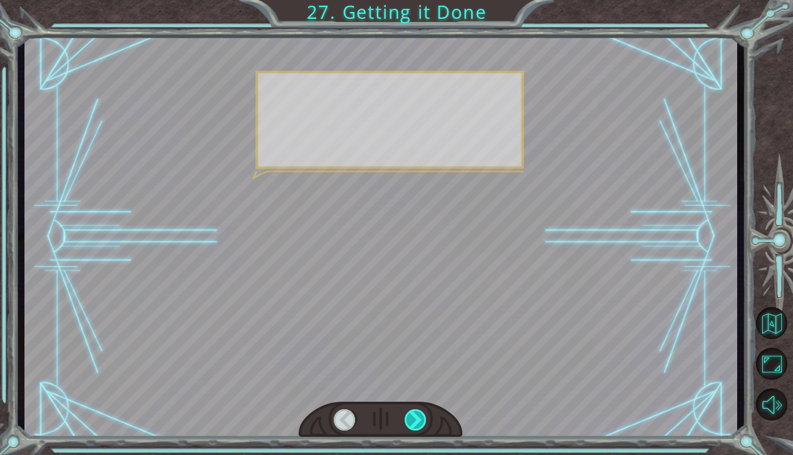
click at [423, 419] on div at bounding box center [416, 421] width 23 height 22
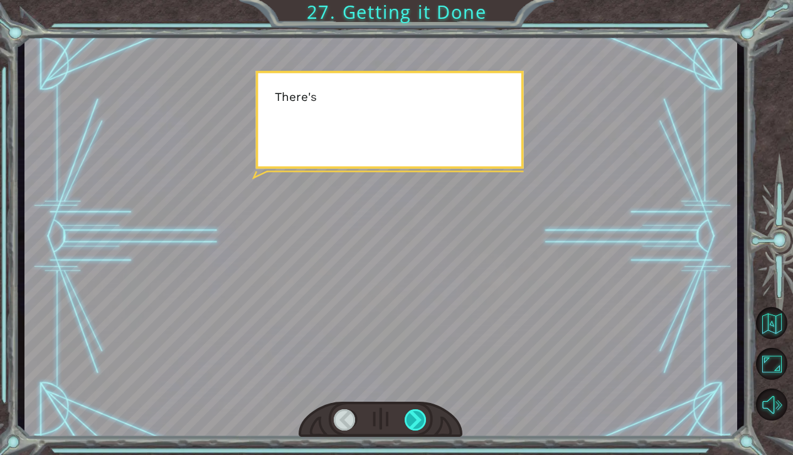
click at [423, 419] on div at bounding box center [416, 421] width 23 height 22
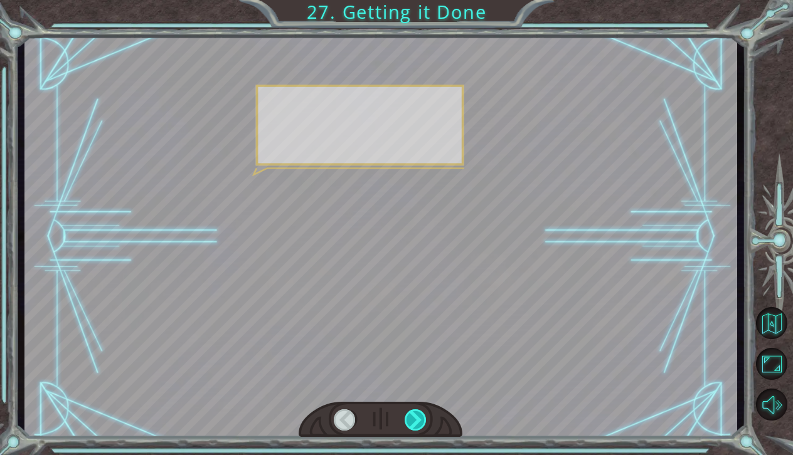
click at [423, 419] on div at bounding box center [416, 421] width 23 height 22
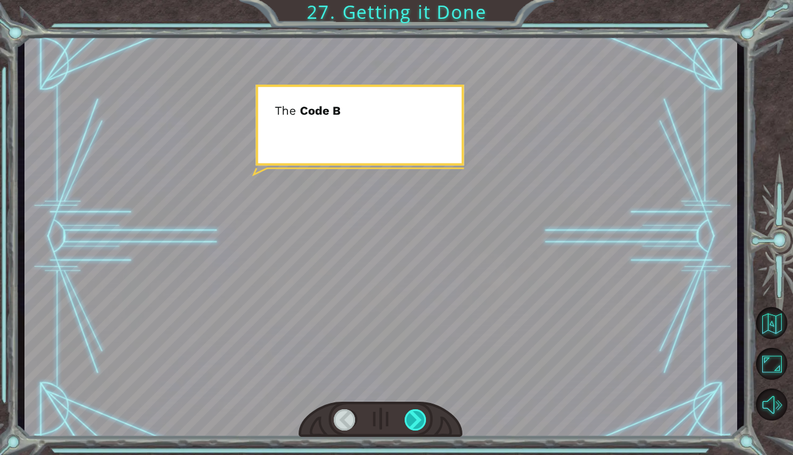
click at [423, 419] on div at bounding box center [416, 421] width 23 height 22
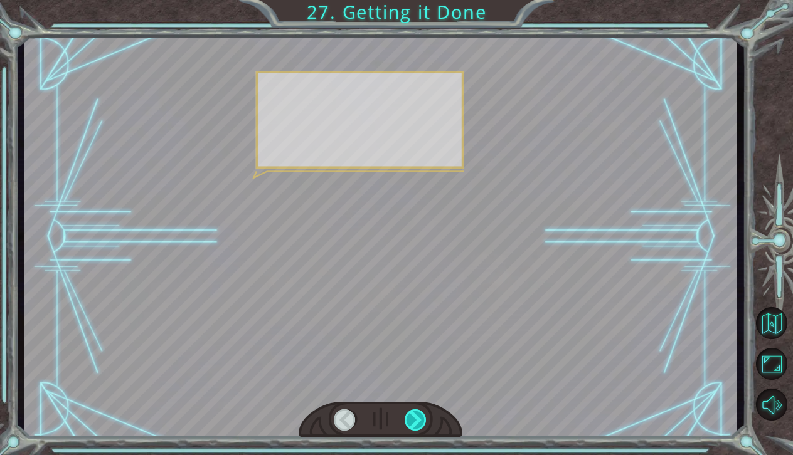
click at [423, 419] on div at bounding box center [416, 421] width 23 height 22
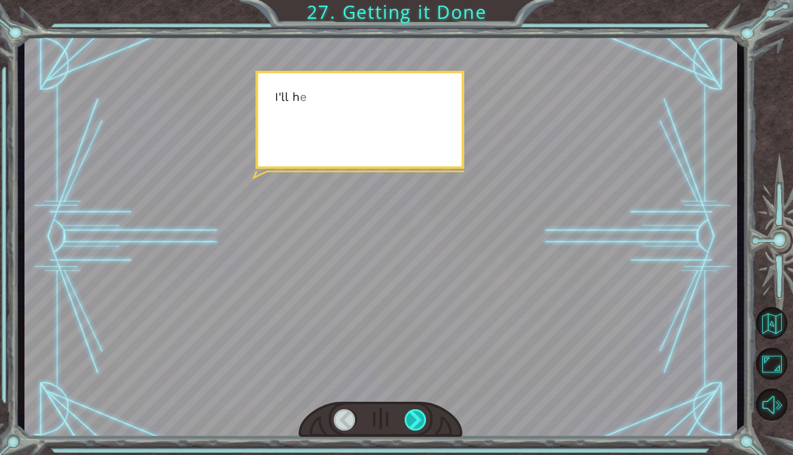
click at [423, 419] on div at bounding box center [416, 421] width 23 height 22
click at [423, 417] on div at bounding box center [416, 421] width 23 height 22
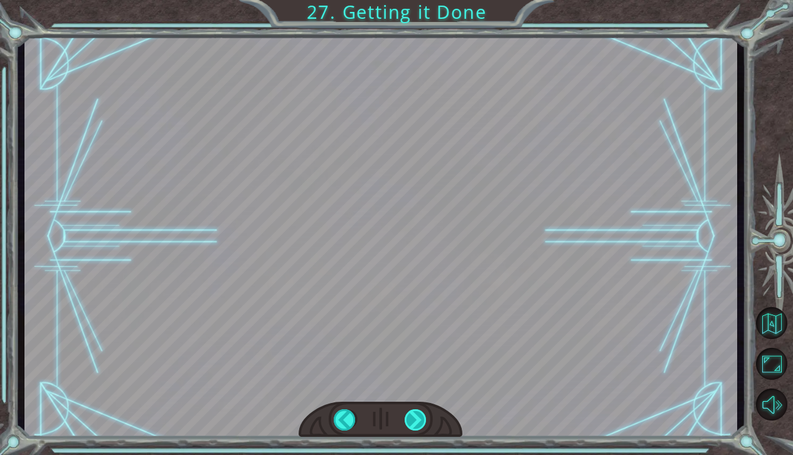
click at [423, 0] on div "helper . setPlayer ( “dragon” ) helper . setBoss ( “spider” ) G r e a t ! Y o u…" at bounding box center [396, 0] width 793 height 0
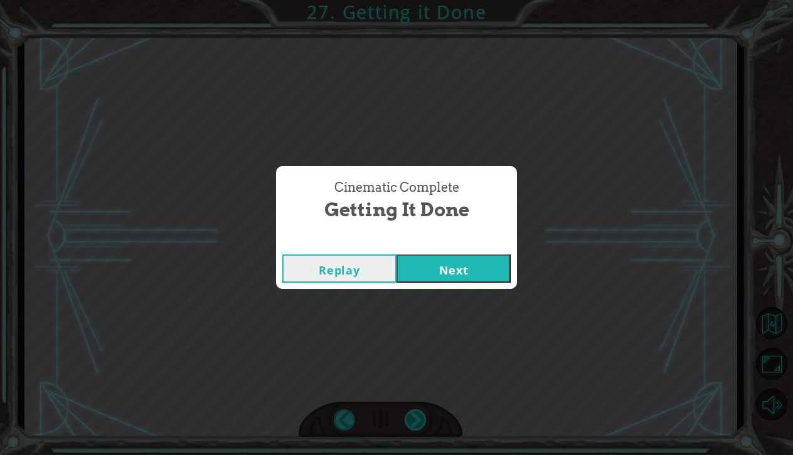
click at [423, 417] on div "Cinematic Complete Getting it Done Replay Next" at bounding box center [396, 227] width 793 height 455
click at [446, 273] on button "Next" at bounding box center [454, 269] width 114 height 28
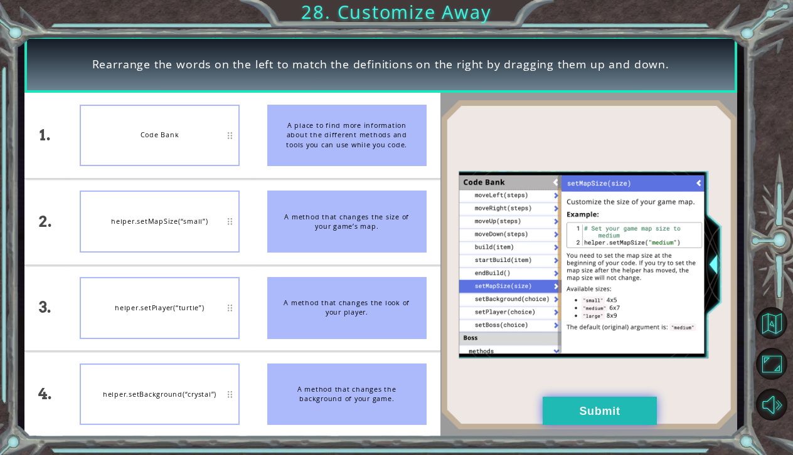
click at [602, 416] on button "Submit" at bounding box center [600, 411] width 114 height 28
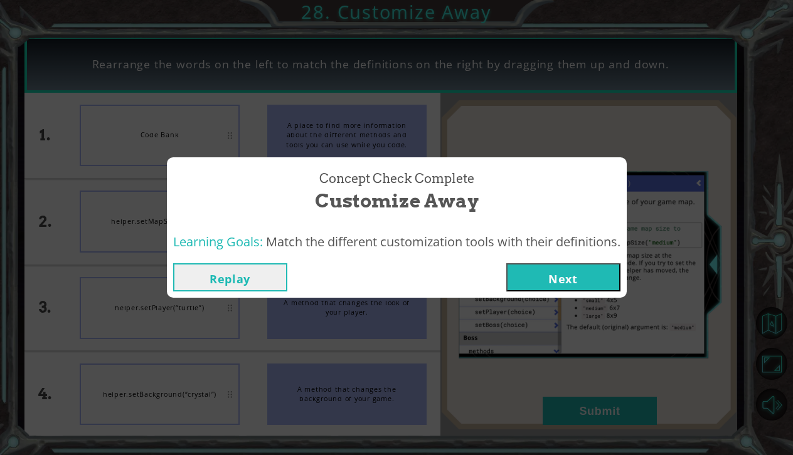
click at [573, 280] on button "Next" at bounding box center [563, 278] width 114 height 28
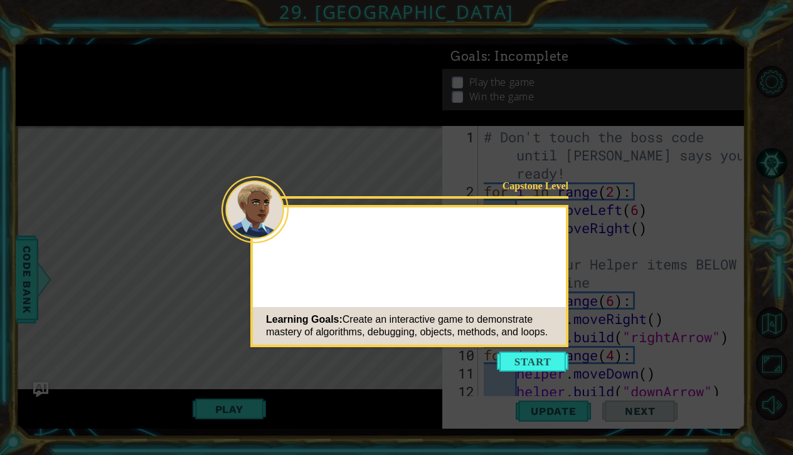
click at [562, 267] on div "Capstone Level Learning Goals: Create an interactive game to demonstrate master…" at bounding box center [409, 276] width 318 height 142
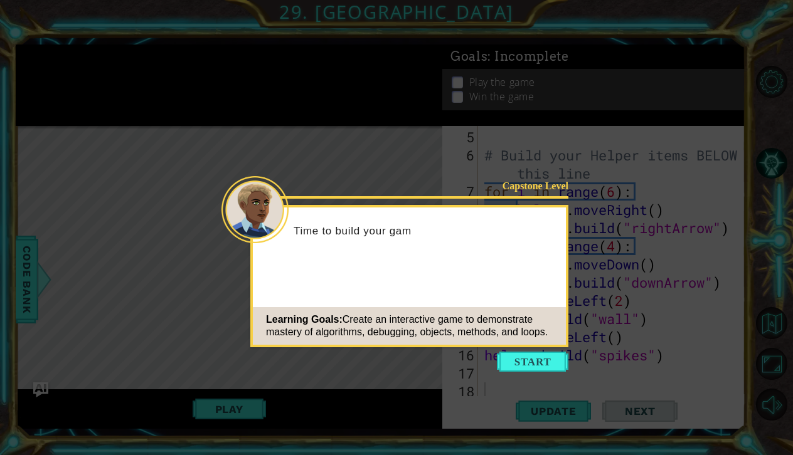
click at [550, 351] on icon at bounding box center [396, 227] width 793 height 455
click at [546, 362] on button "Start" at bounding box center [533, 362] width 72 height 20
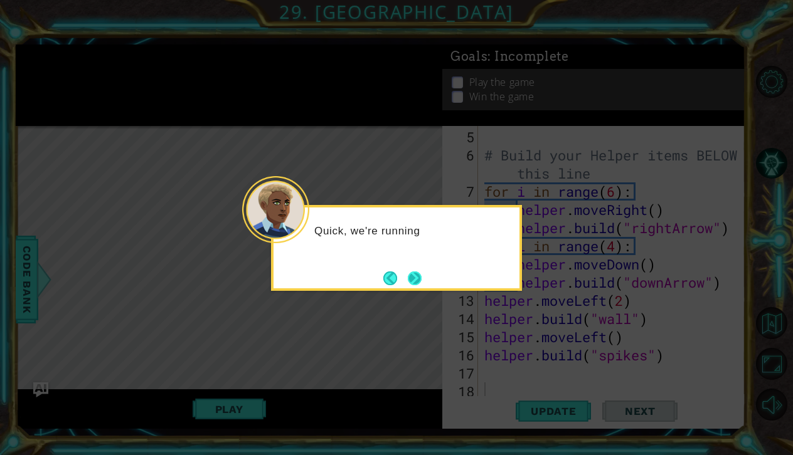
click at [415, 283] on button "Next" at bounding box center [415, 279] width 14 height 14
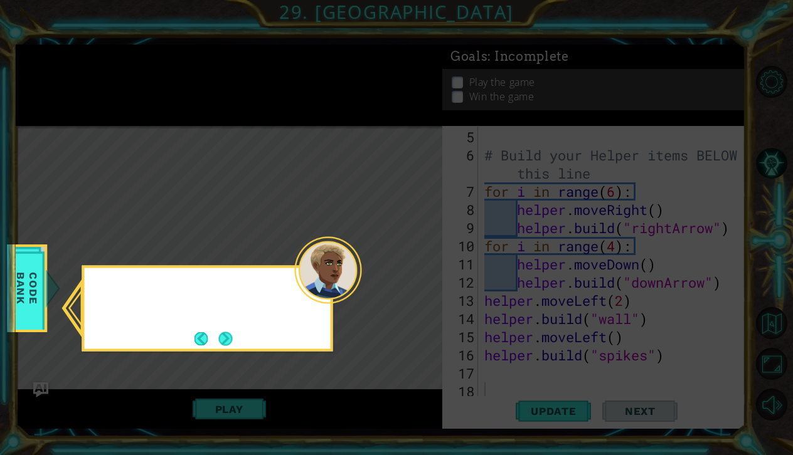
click at [415, 283] on icon at bounding box center [396, 227] width 793 height 455
click at [233, 334] on button "Next" at bounding box center [225, 339] width 14 height 14
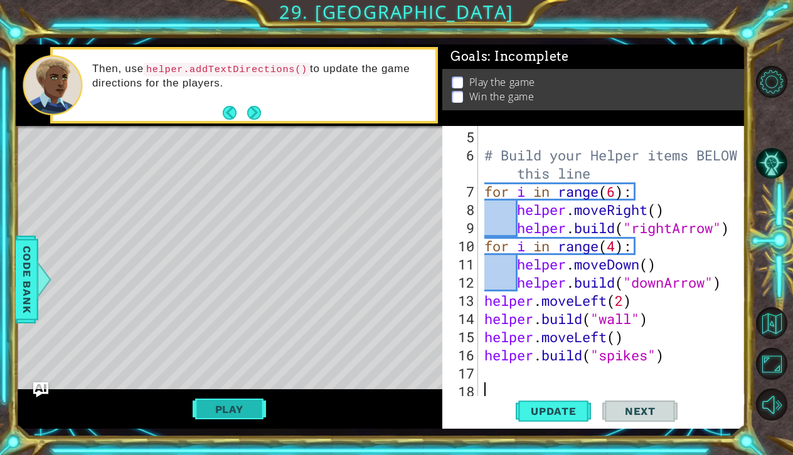
click at [239, 400] on button "Play" at bounding box center [229, 410] width 73 height 24
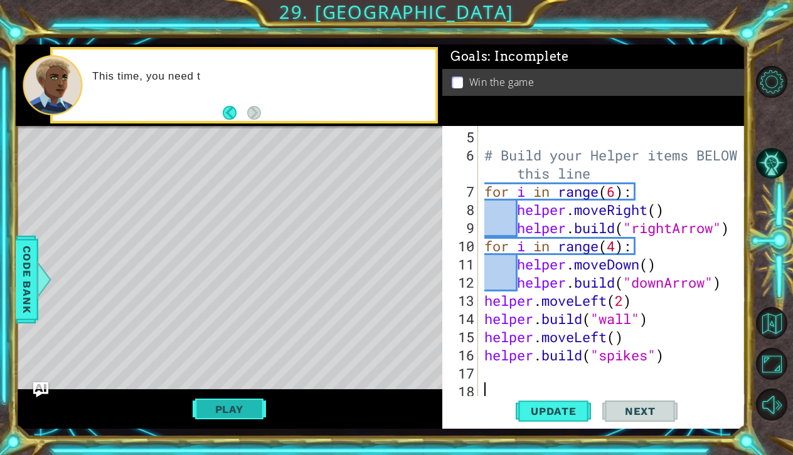
click at [233, 403] on button "Play" at bounding box center [229, 410] width 73 height 24
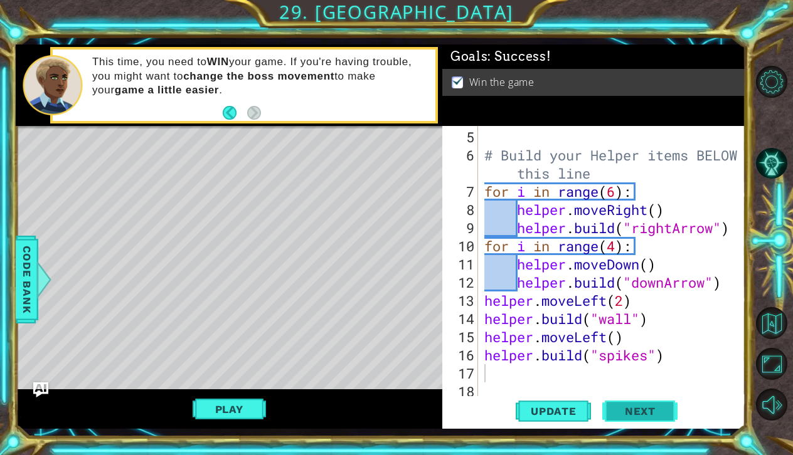
click at [642, 405] on button "Next" at bounding box center [639, 412] width 75 height 30
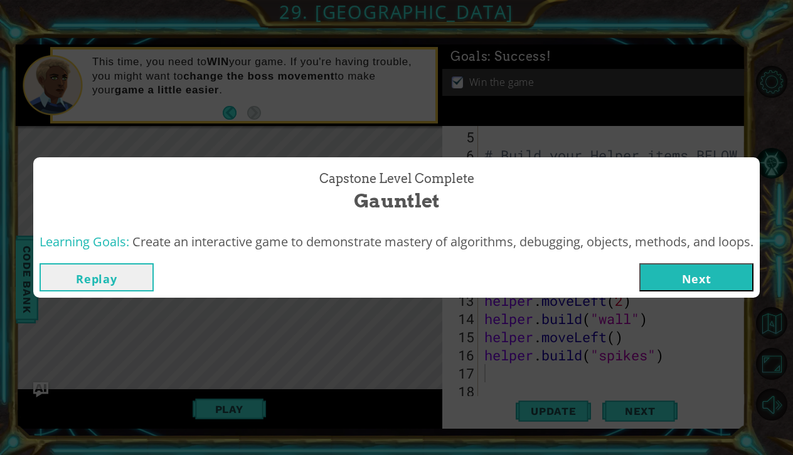
click at [720, 276] on button "Next" at bounding box center [696, 278] width 114 height 28
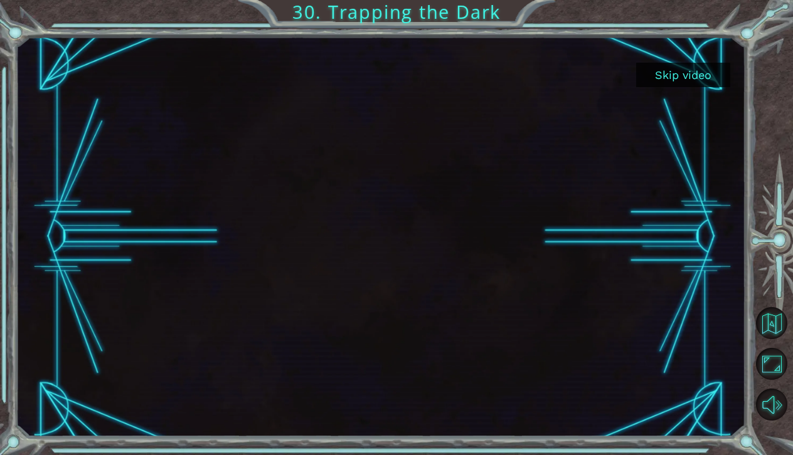
click at [695, 71] on button "Skip video" at bounding box center [683, 75] width 94 height 24
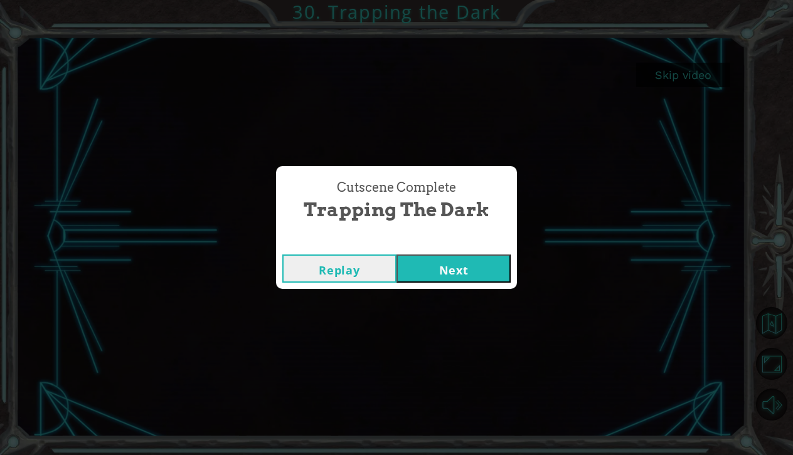
click at [475, 272] on button "Next" at bounding box center [454, 269] width 114 height 28
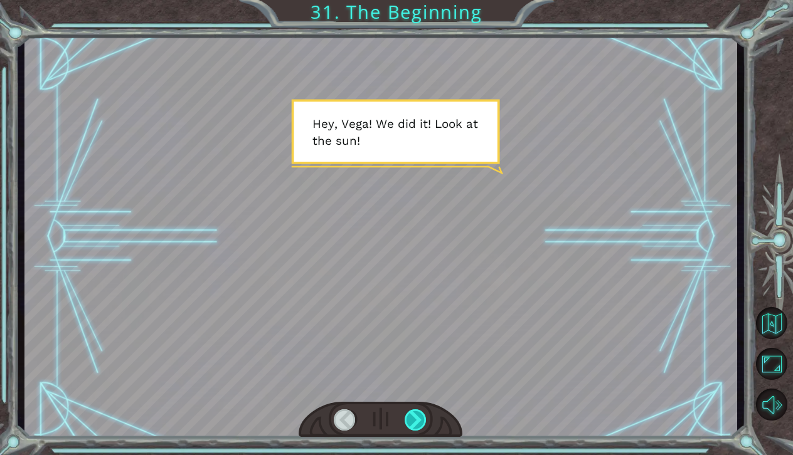
click at [417, 412] on div at bounding box center [416, 421] width 23 height 22
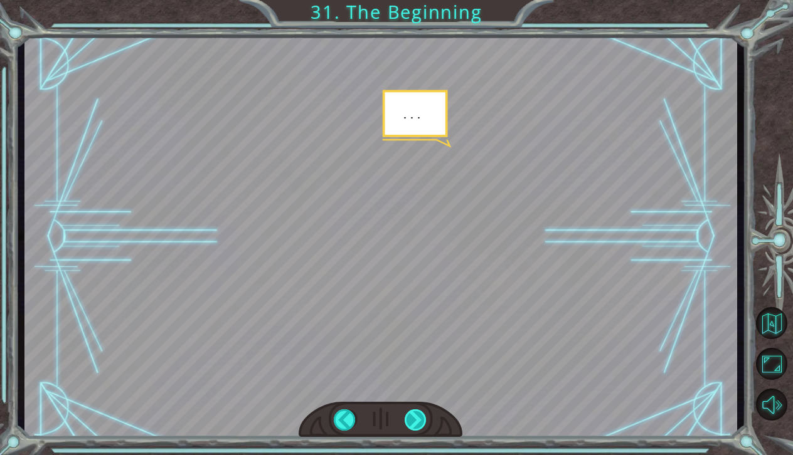
click at [415, 420] on div at bounding box center [416, 421] width 23 height 22
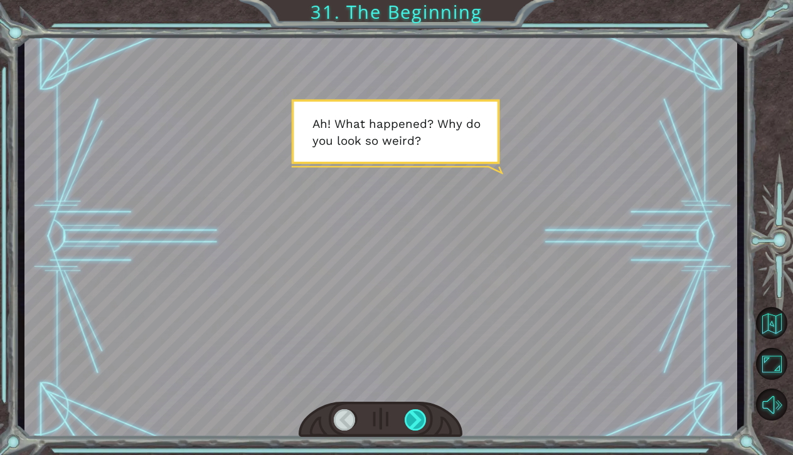
click at [415, 420] on div at bounding box center [416, 421] width 23 height 22
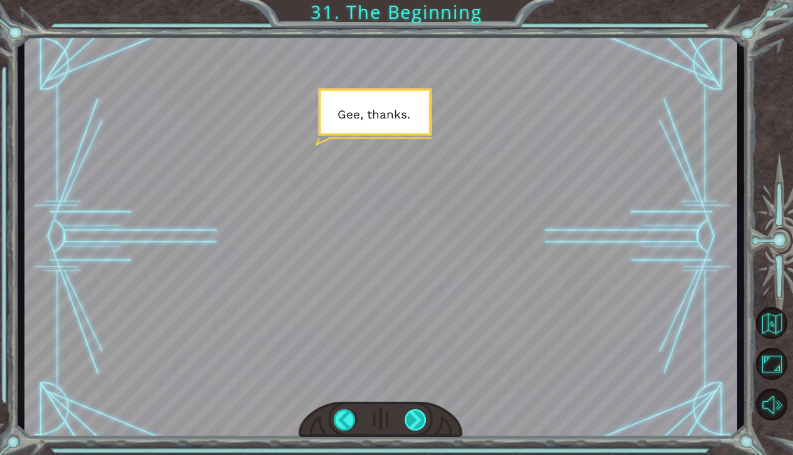
click at [415, 420] on div at bounding box center [416, 421] width 23 height 22
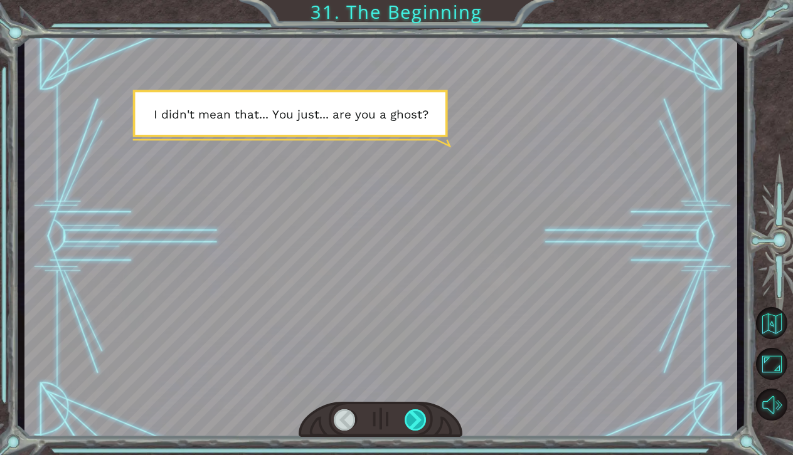
click at [415, 422] on div at bounding box center [416, 421] width 23 height 22
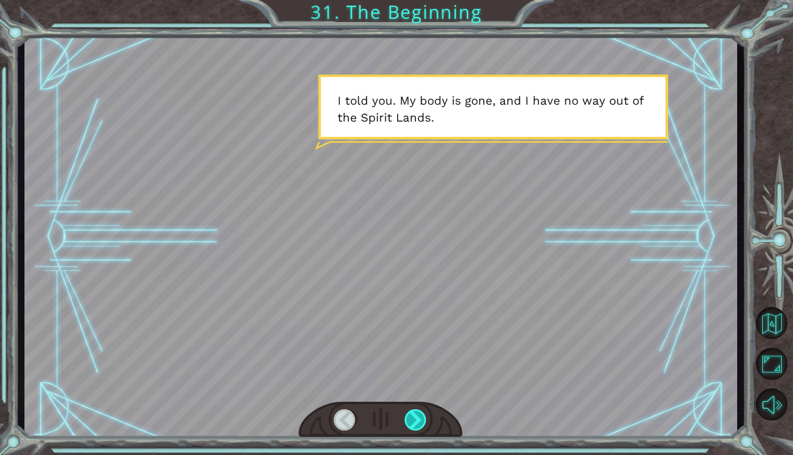
click at [415, 422] on div at bounding box center [416, 421] width 23 height 22
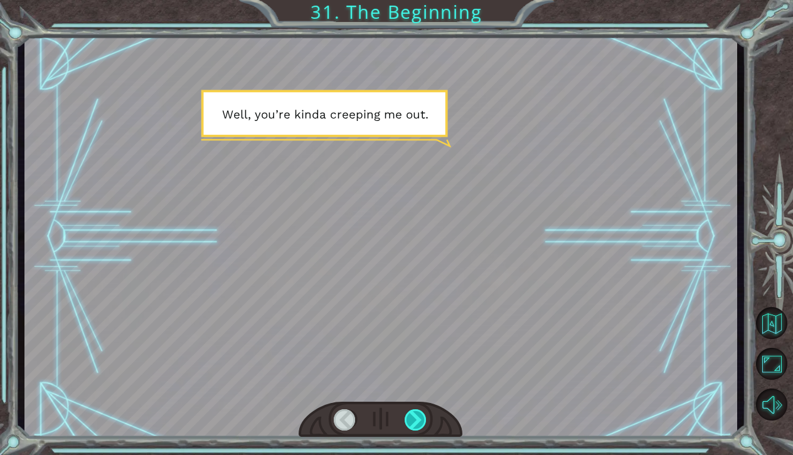
click at [415, 422] on div at bounding box center [416, 421] width 23 height 22
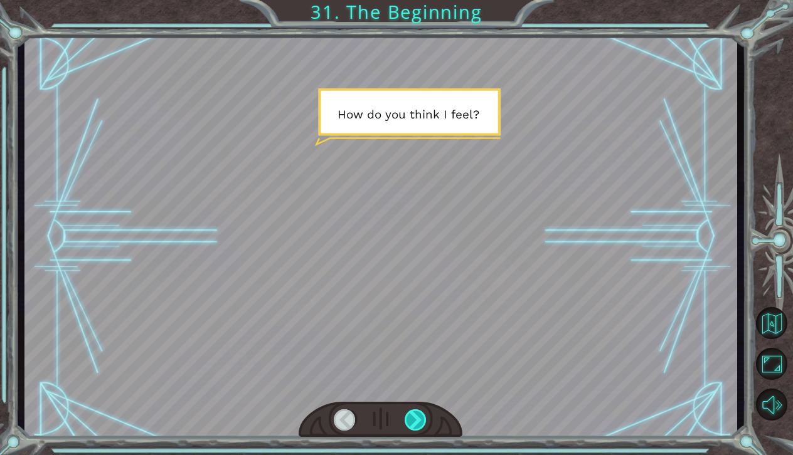
click at [415, 422] on div at bounding box center [416, 421] width 23 height 22
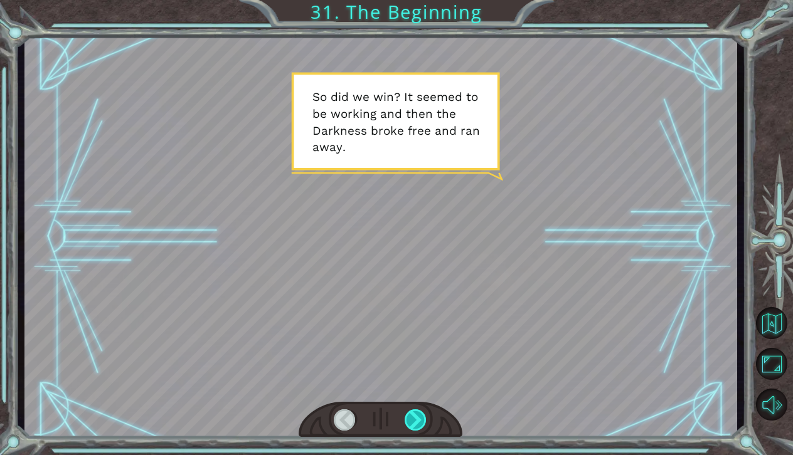
click at [415, 422] on div at bounding box center [416, 421] width 23 height 22
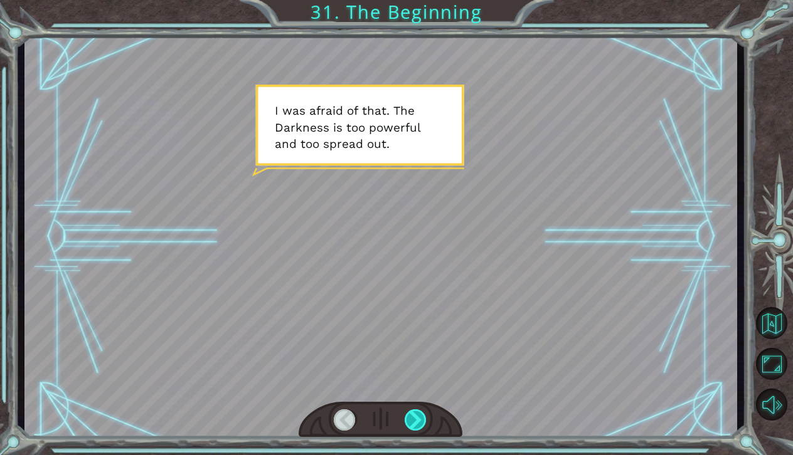
click at [415, 422] on div at bounding box center [416, 421] width 23 height 22
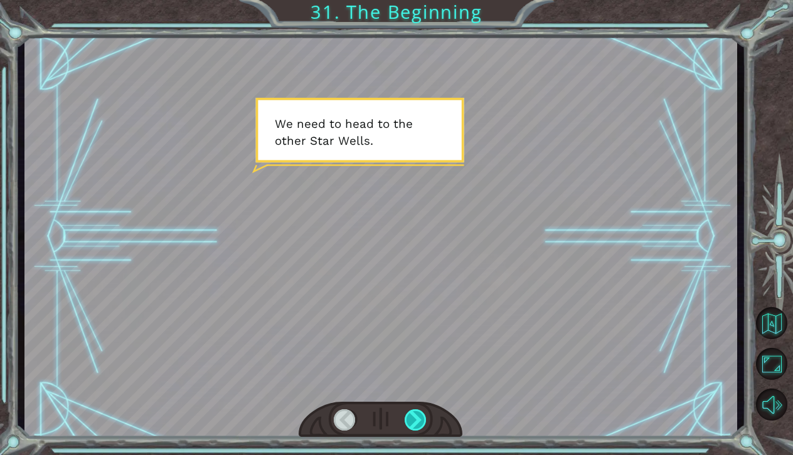
click at [415, 422] on div at bounding box center [416, 421] width 23 height 22
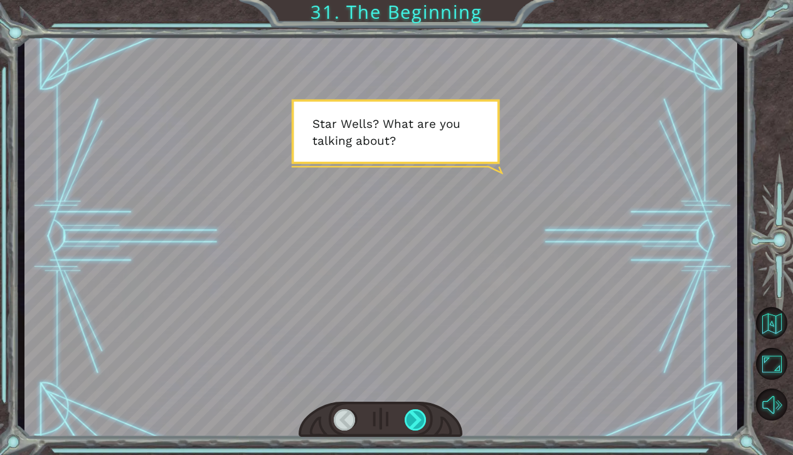
click at [415, 422] on div at bounding box center [416, 421] width 23 height 22
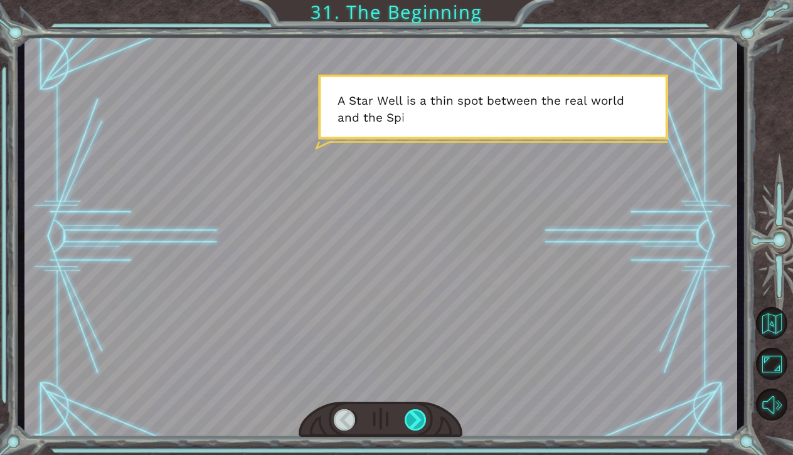
click at [415, 422] on div at bounding box center [416, 421] width 23 height 22
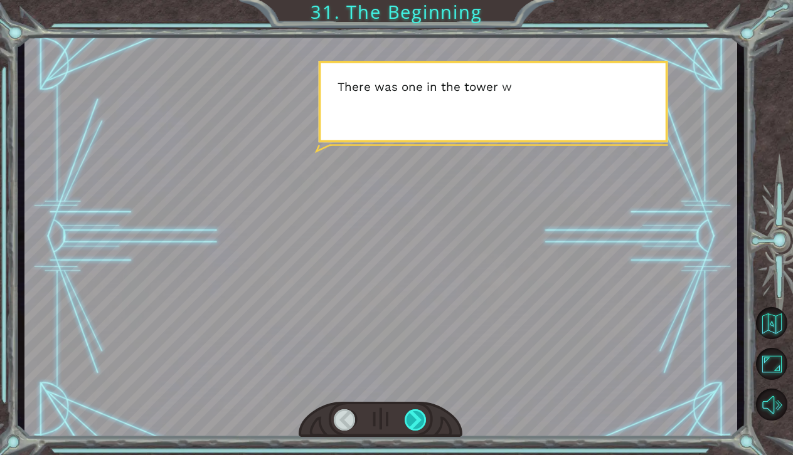
click at [415, 422] on div at bounding box center [416, 421] width 23 height 22
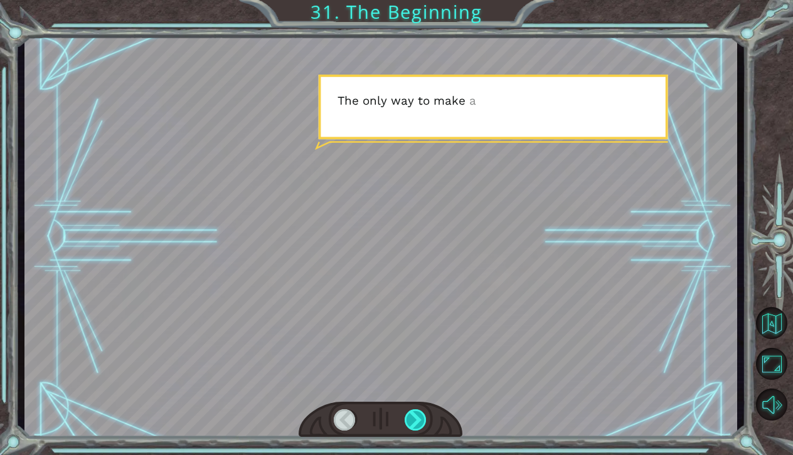
click at [415, 422] on div at bounding box center [416, 421] width 23 height 22
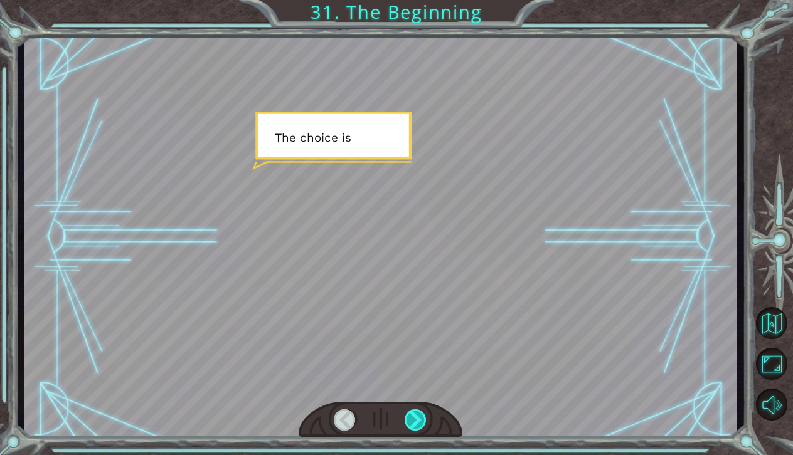
click at [415, 422] on div at bounding box center [416, 421] width 23 height 22
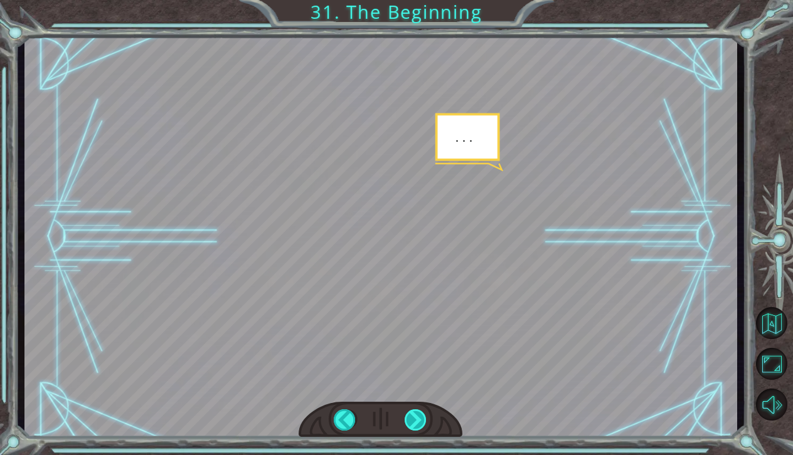
click at [415, 422] on div at bounding box center [416, 421] width 23 height 22
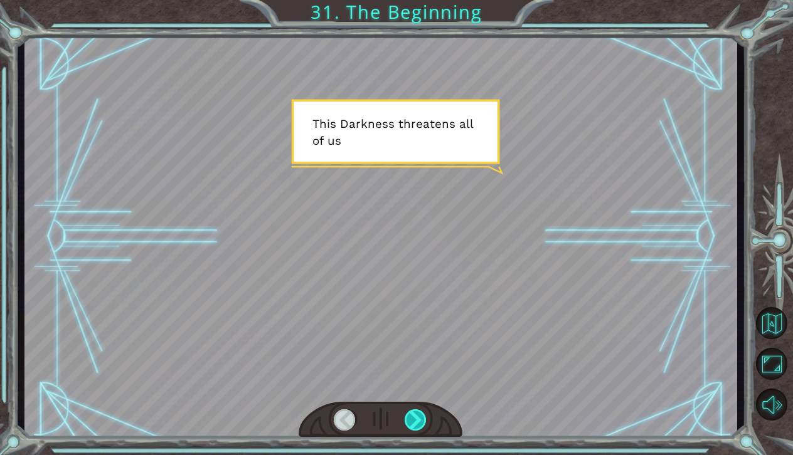
click at [415, 422] on div at bounding box center [416, 421] width 23 height 22
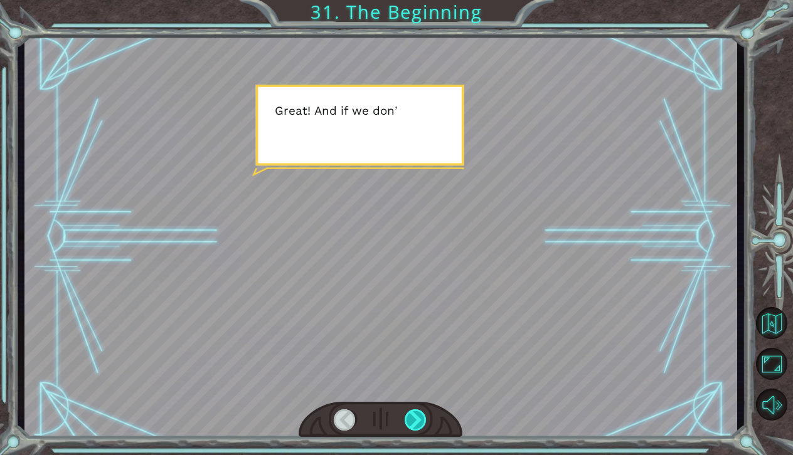
click at [415, 422] on div at bounding box center [416, 421] width 23 height 22
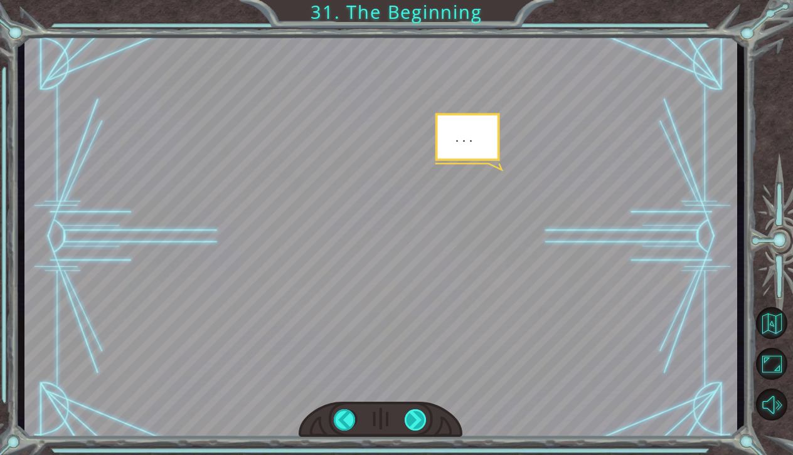
click at [415, 422] on div at bounding box center [416, 421] width 23 height 22
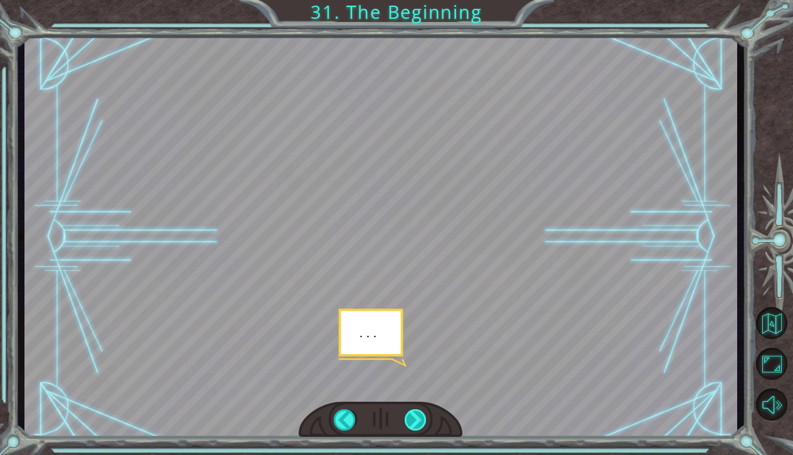
click at [415, 422] on div at bounding box center [416, 421] width 23 height 22
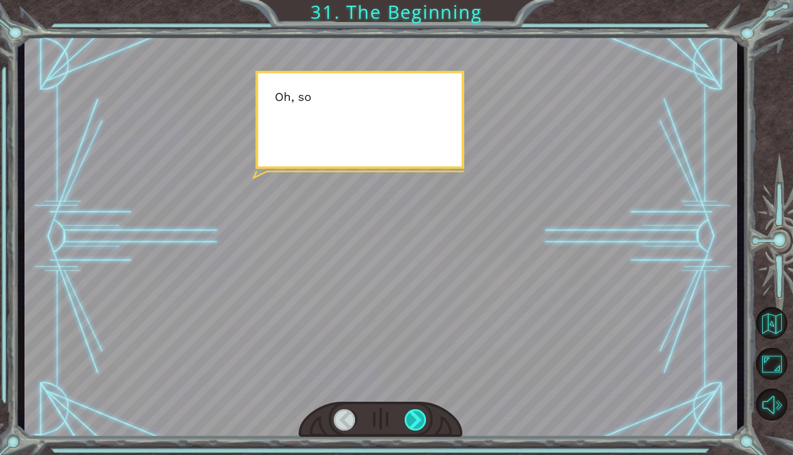
click at [415, 422] on div at bounding box center [416, 421] width 23 height 22
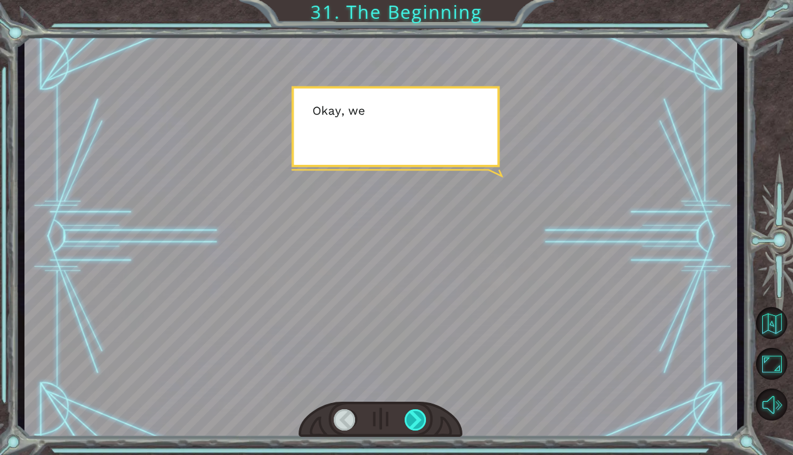
click at [415, 422] on div at bounding box center [416, 421] width 23 height 22
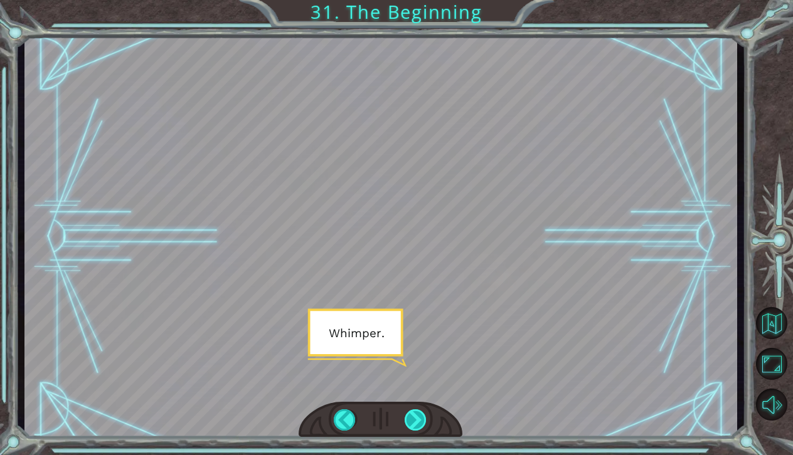
click at [415, 422] on div at bounding box center [416, 421] width 23 height 22
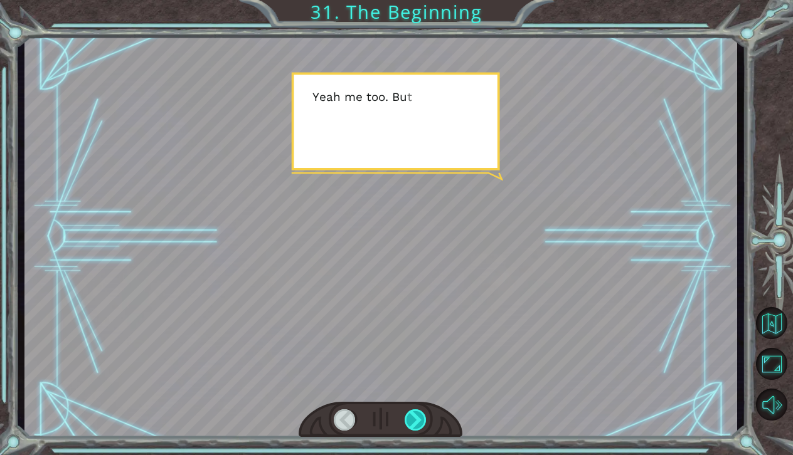
click at [415, 422] on div at bounding box center [416, 421] width 23 height 22
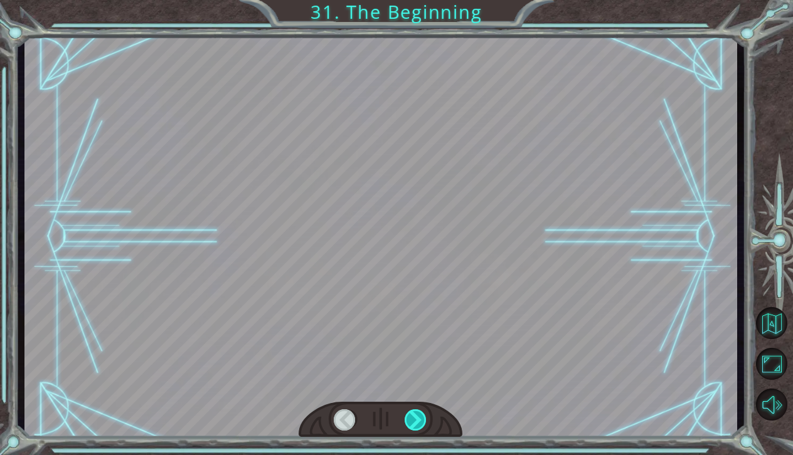
click at [415, 422] on div at bounding box center [416, 421] width 23 height 22
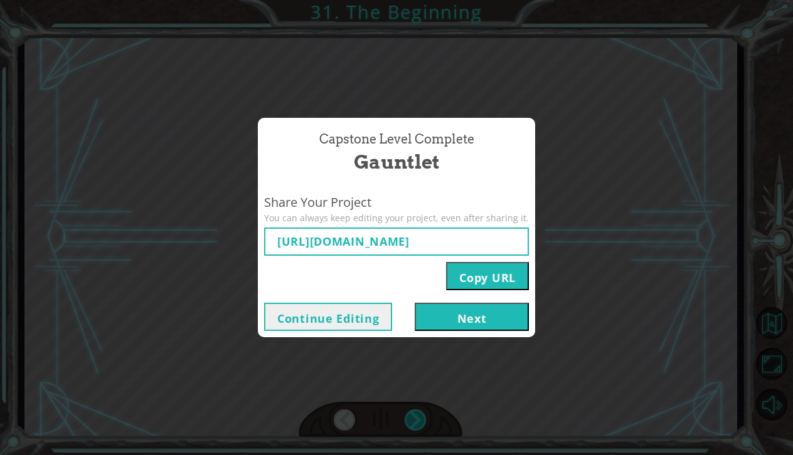
type input "[URL][DOMAIN_NAME]"
click at [441, 316] on button "Next" at bounding box center [472, 317] width 114 height 28
